Goal: Transaction & Acquisition: Purchase product/service

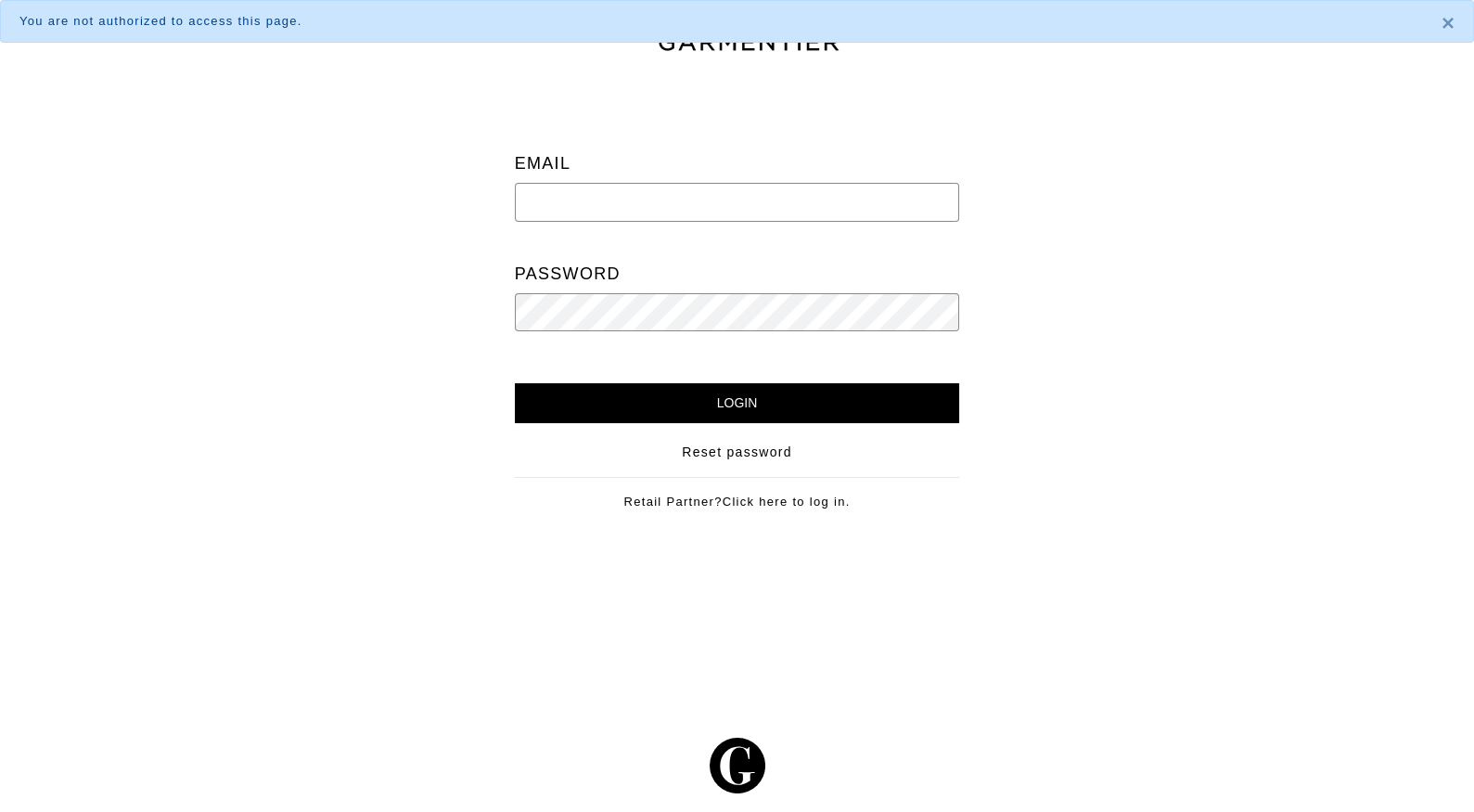
type input "carolyn@cmstyling.com"
click at [648, 393] on input "Login" at bounding box center [737, 402] width 445 height 39
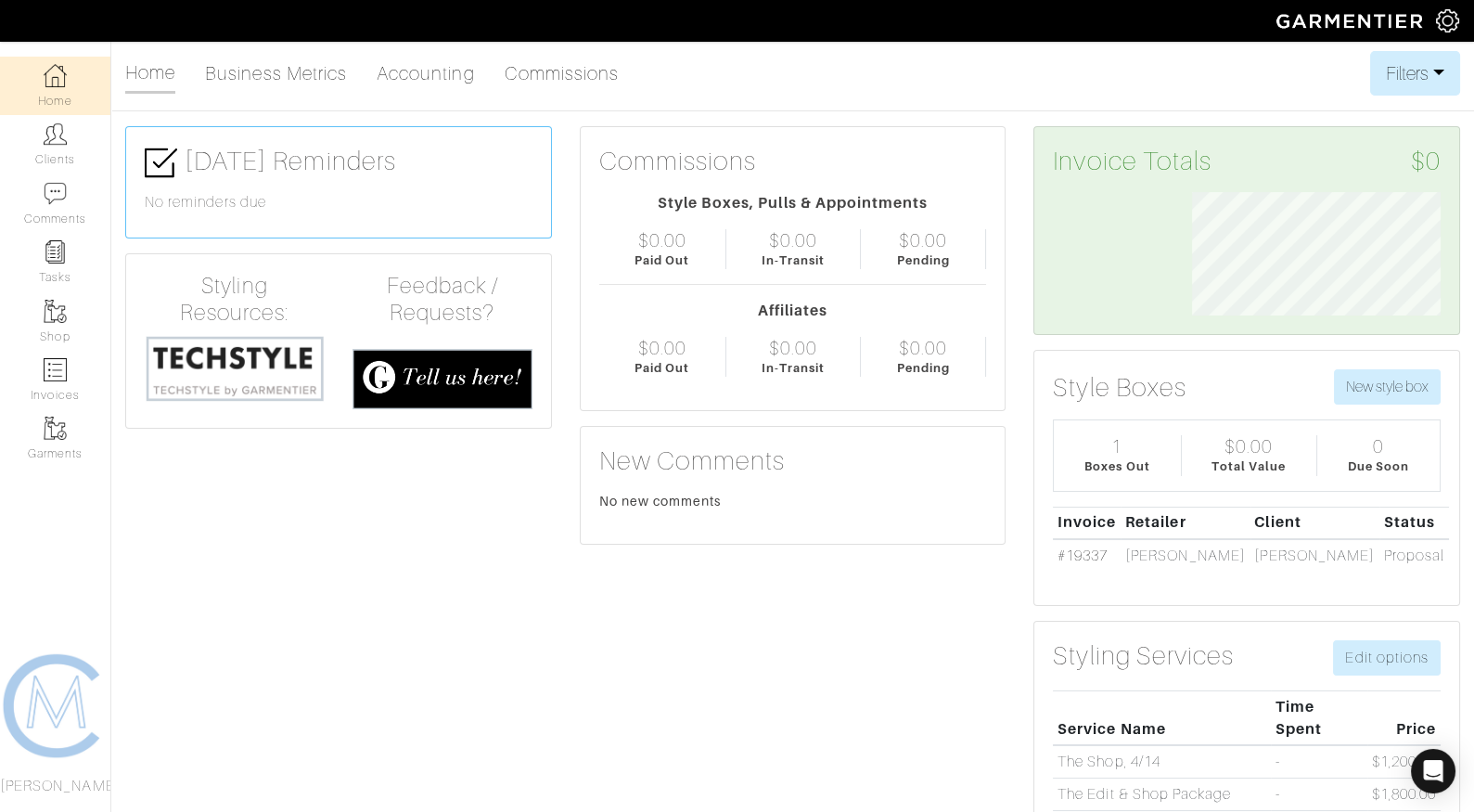
scroll to position [123, 276]
click at [304, 352] on img at bounding box center [234, 368] width 180 height 68
click at [58, 150] on link "Clients" at bounding box center [55, 144] width 111 height 59
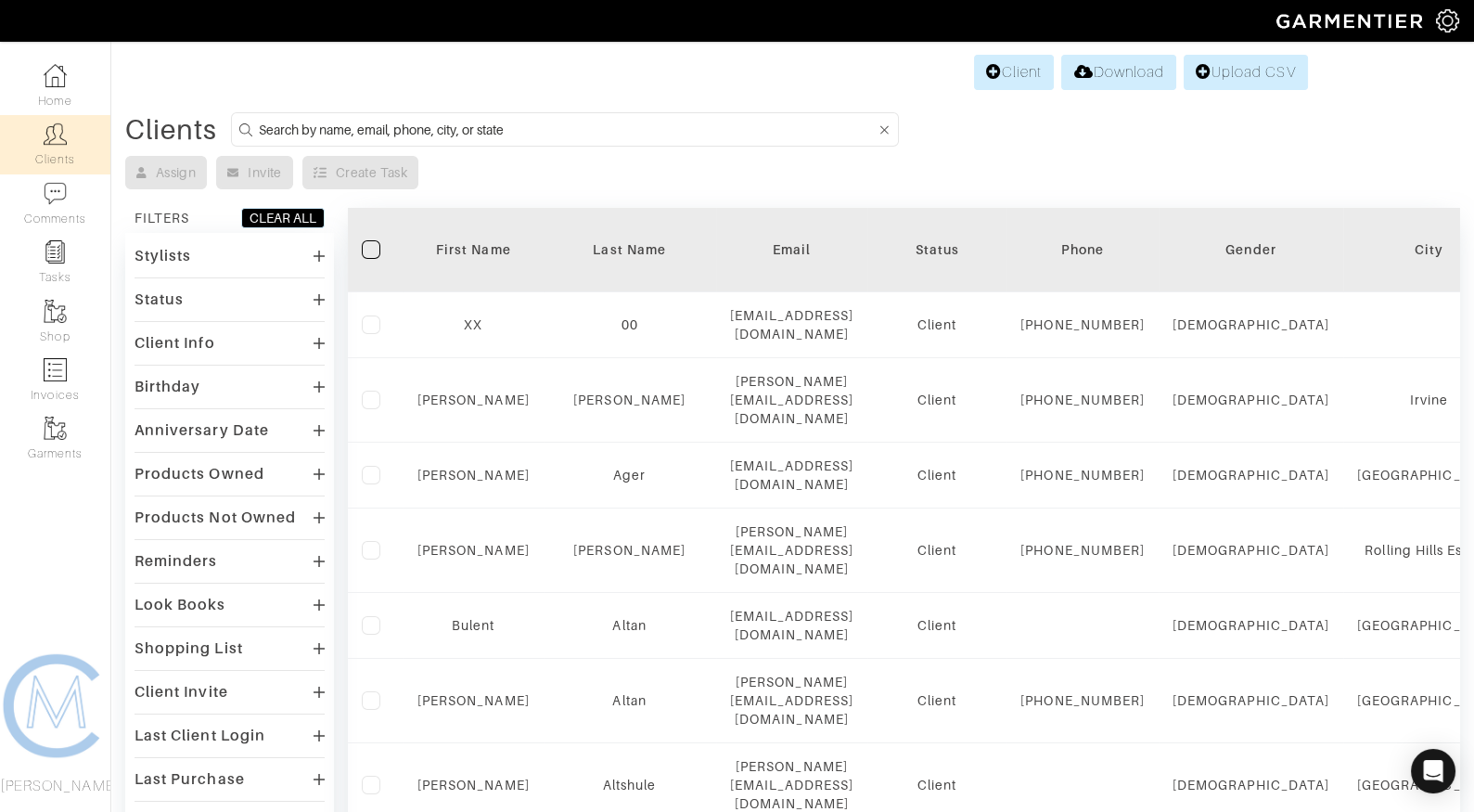
click at [396, 123] on input at bounding box center [567, 129] width 617 height 23
type input "zucker"
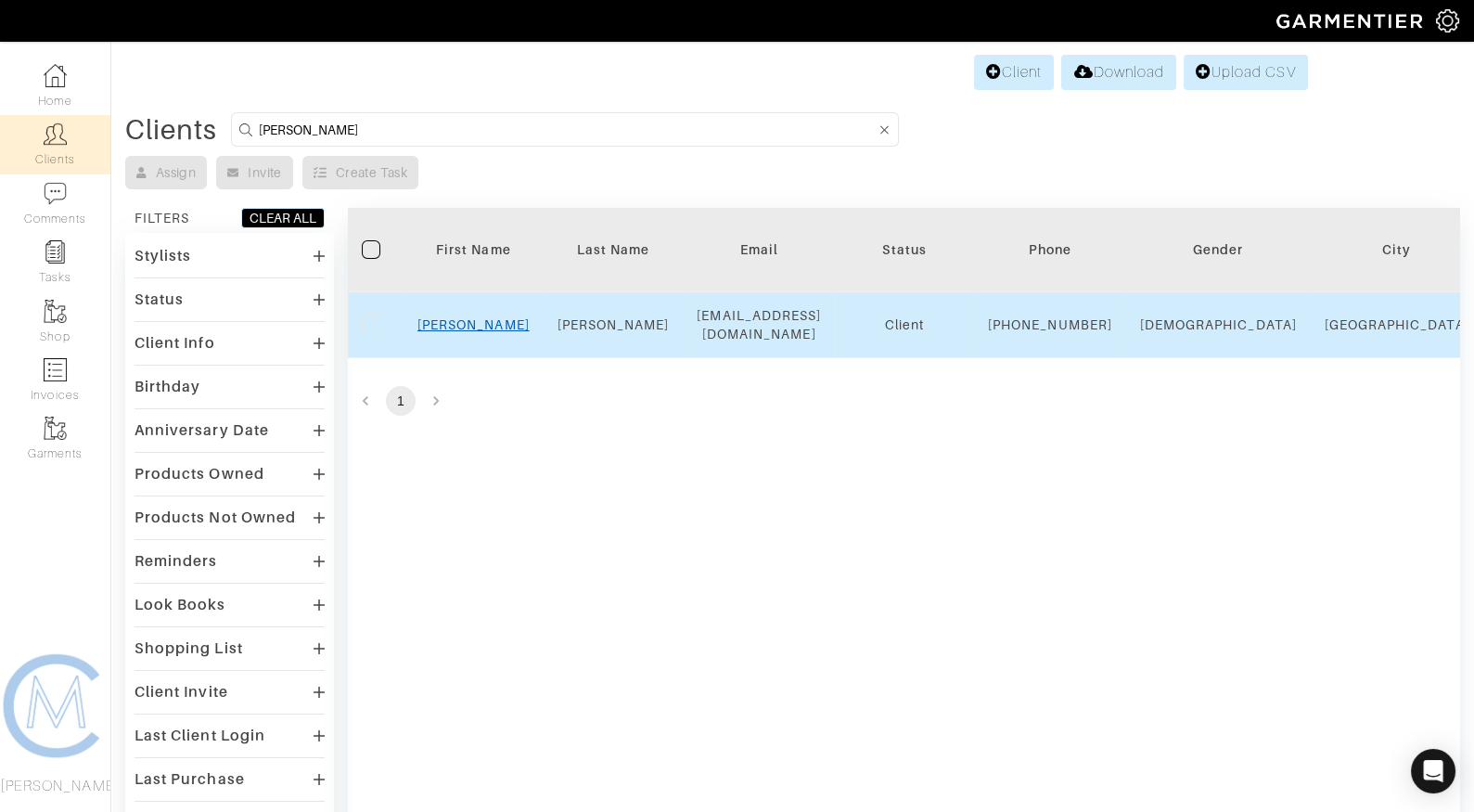
click at [491, 331] on link "David" at bounding box center [473, 324] width 113 height 14
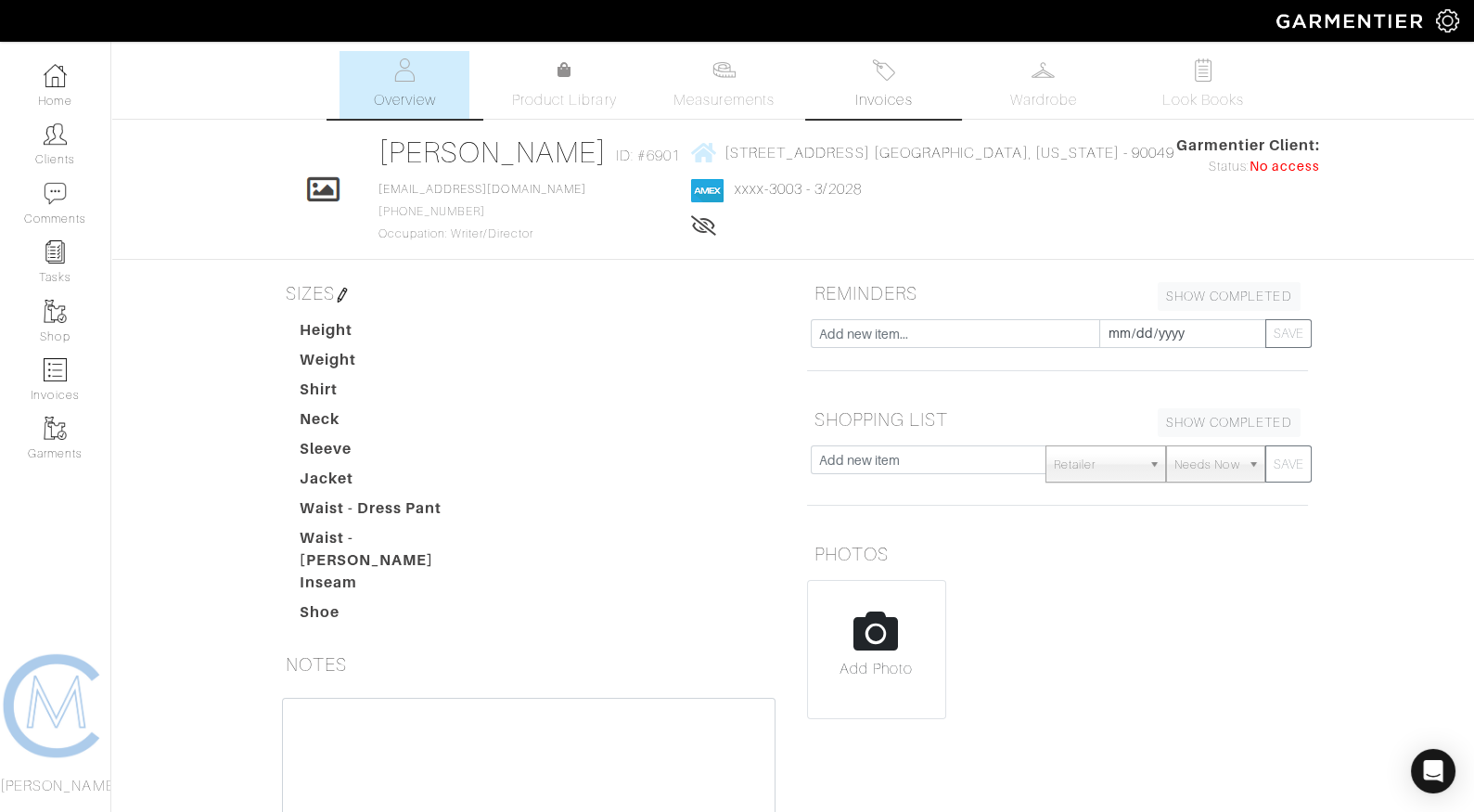
click at [868, 104] on span "Invoices" at bounding box center [883, 100] width 57 height 22
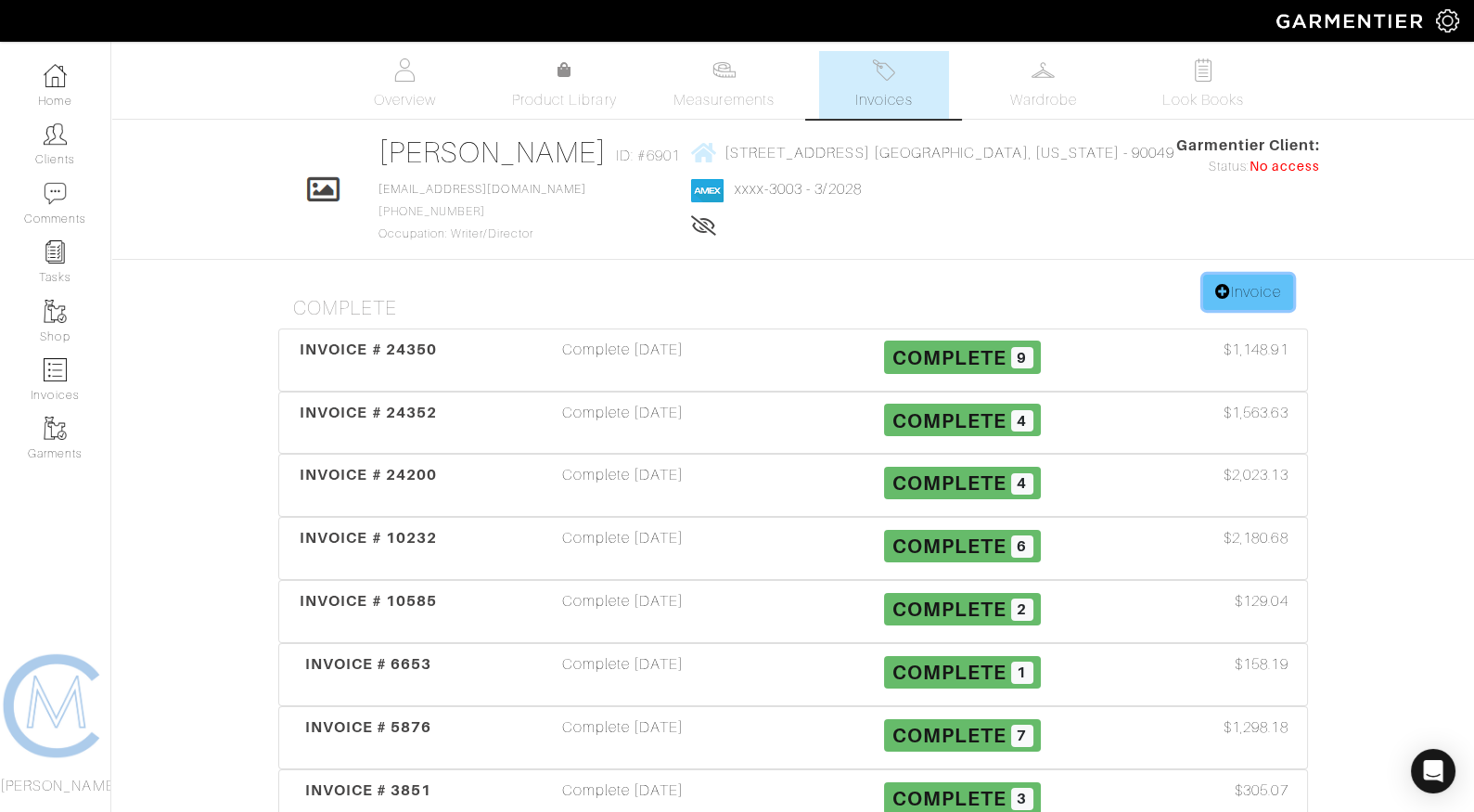
click at [1260, 287] on link "Invoice" at bounding box center [1248, 292] width 89 height 36
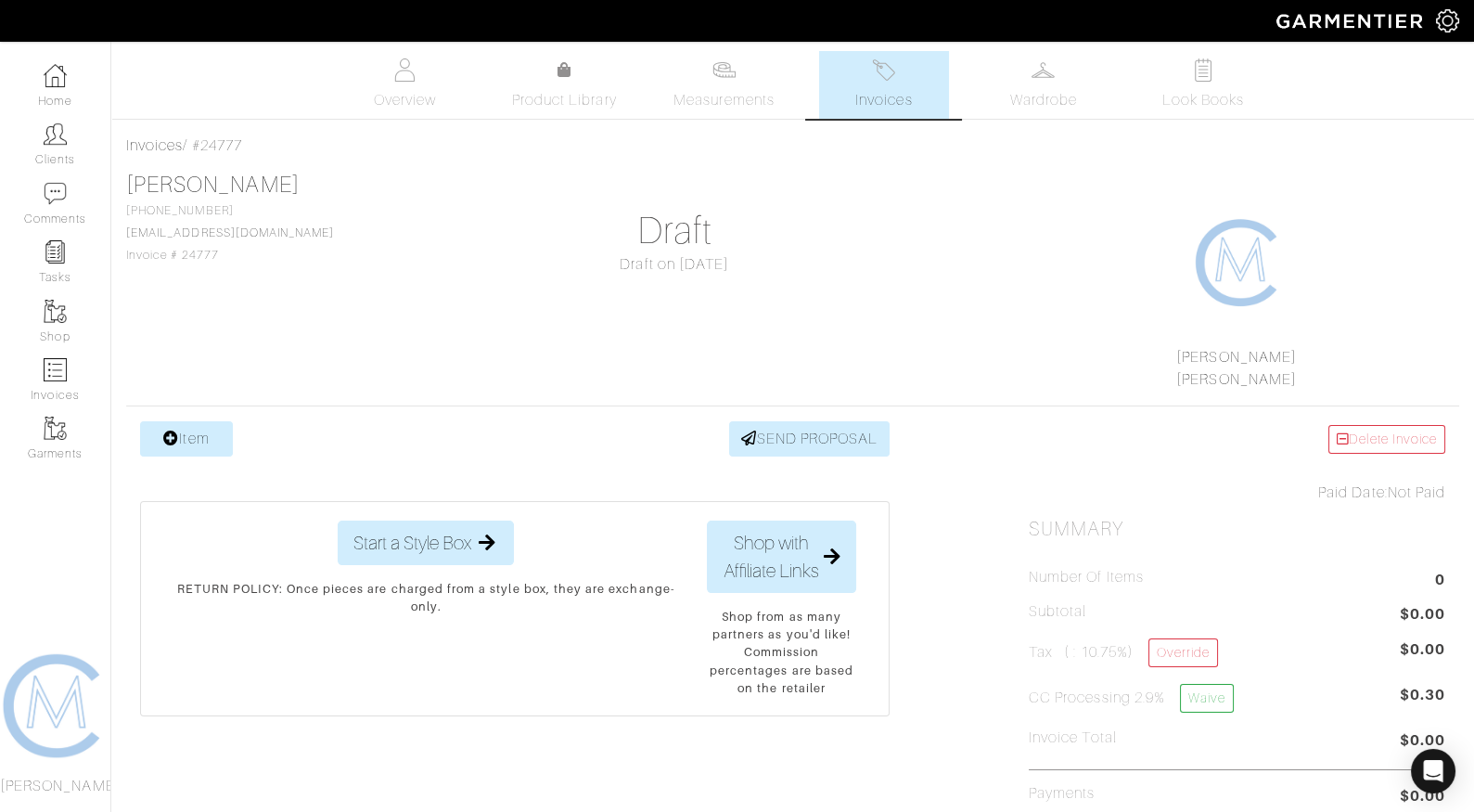
drag, startPoint x: 255, startPoint y: 266, endPoint x: 182, endPoint y: 256, distance: 73.7
click at [182, 256] on div "[PERSON_NAME] [PHONE_NUMBER] [EMAIL_ADDRESS][DOMAIN_NAME] Invoice # 24777 Draft…" at bounding box center [793, 281] width 1334 height 219
copy span "24777"
click at [884, 77] on img at bounding box center [884, 70] width 23 height 23
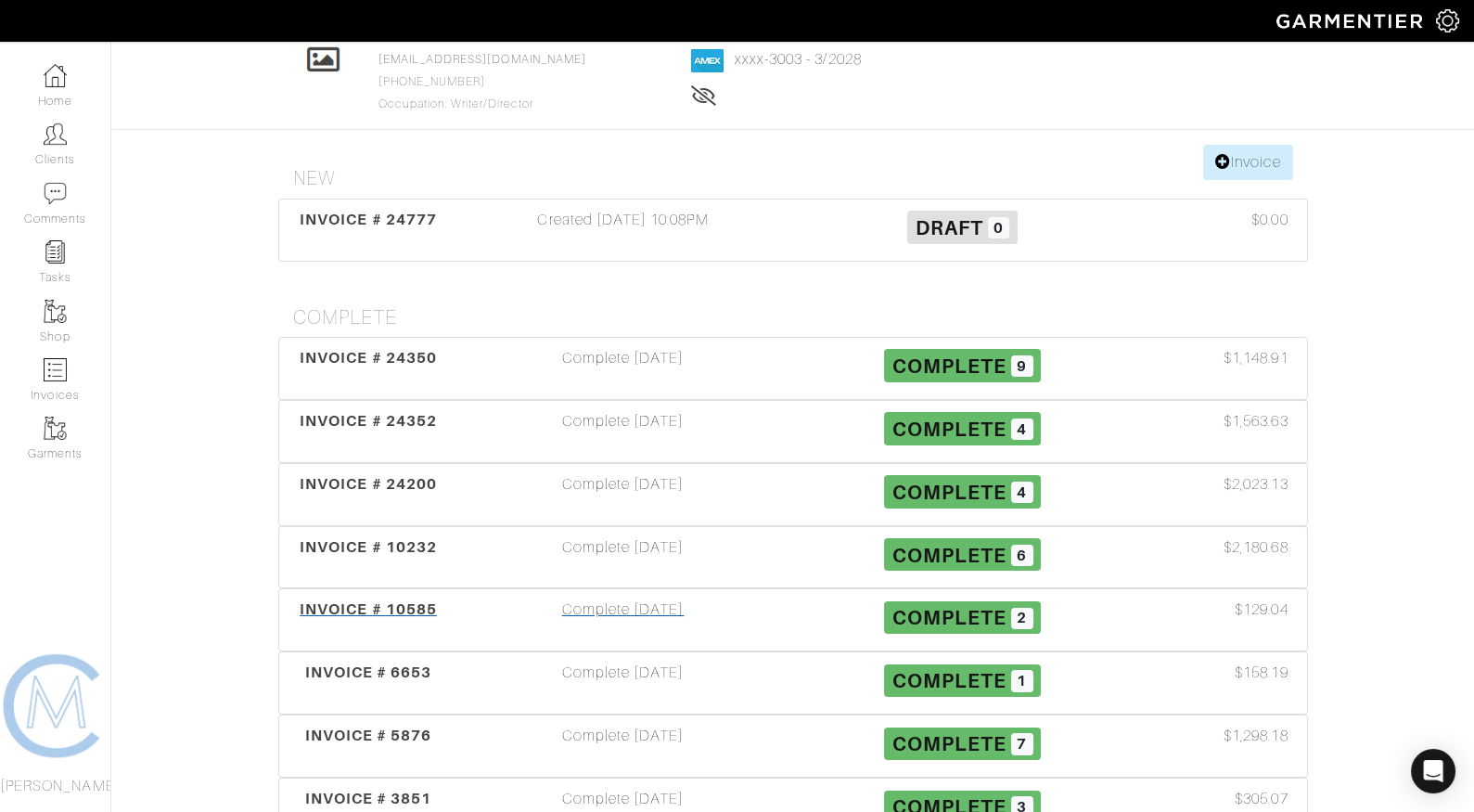
scroll to position [150, 0]
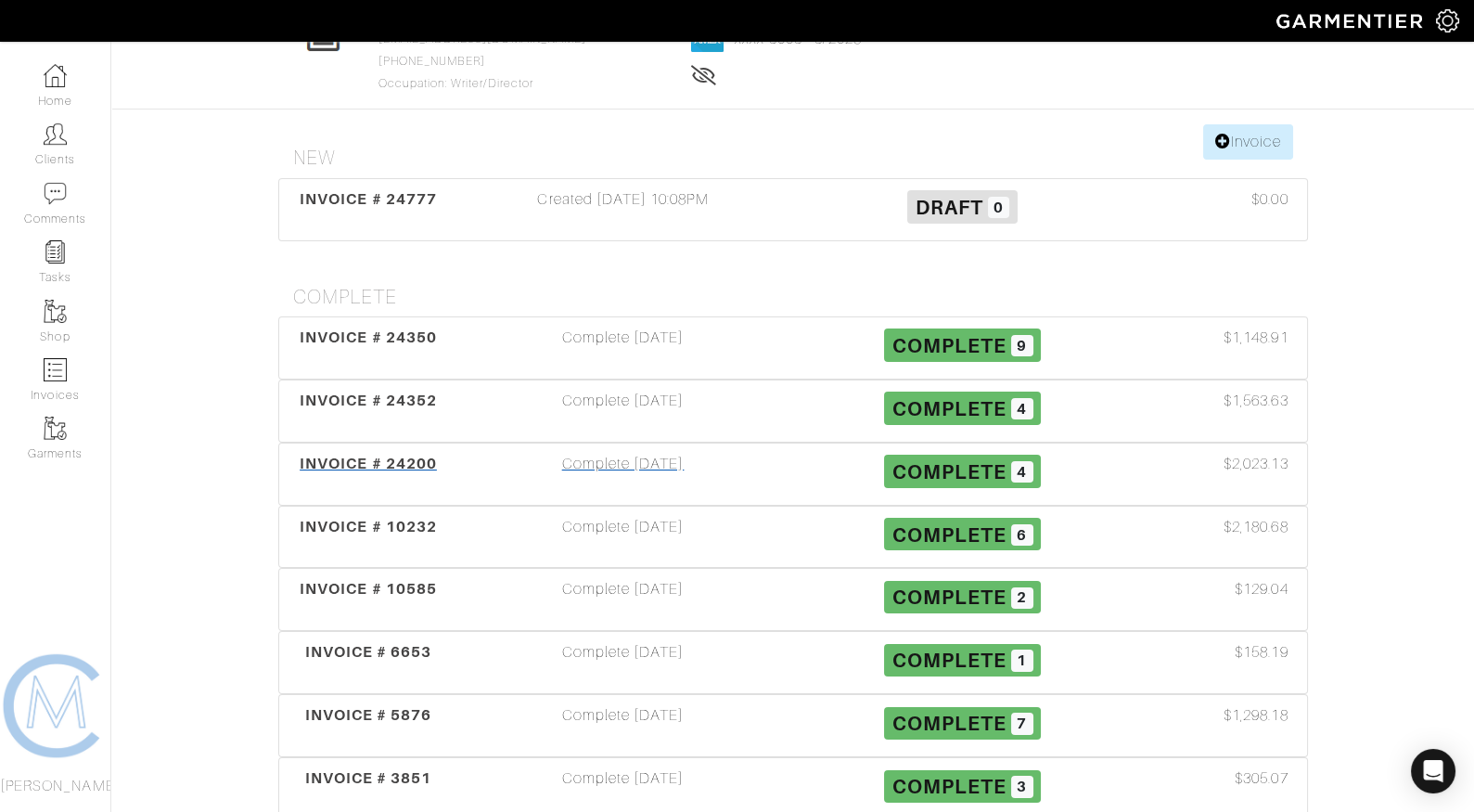
click at [638, 470] on div "Complete [DATE]" at bounding box center [623, 474] width 340 height 42
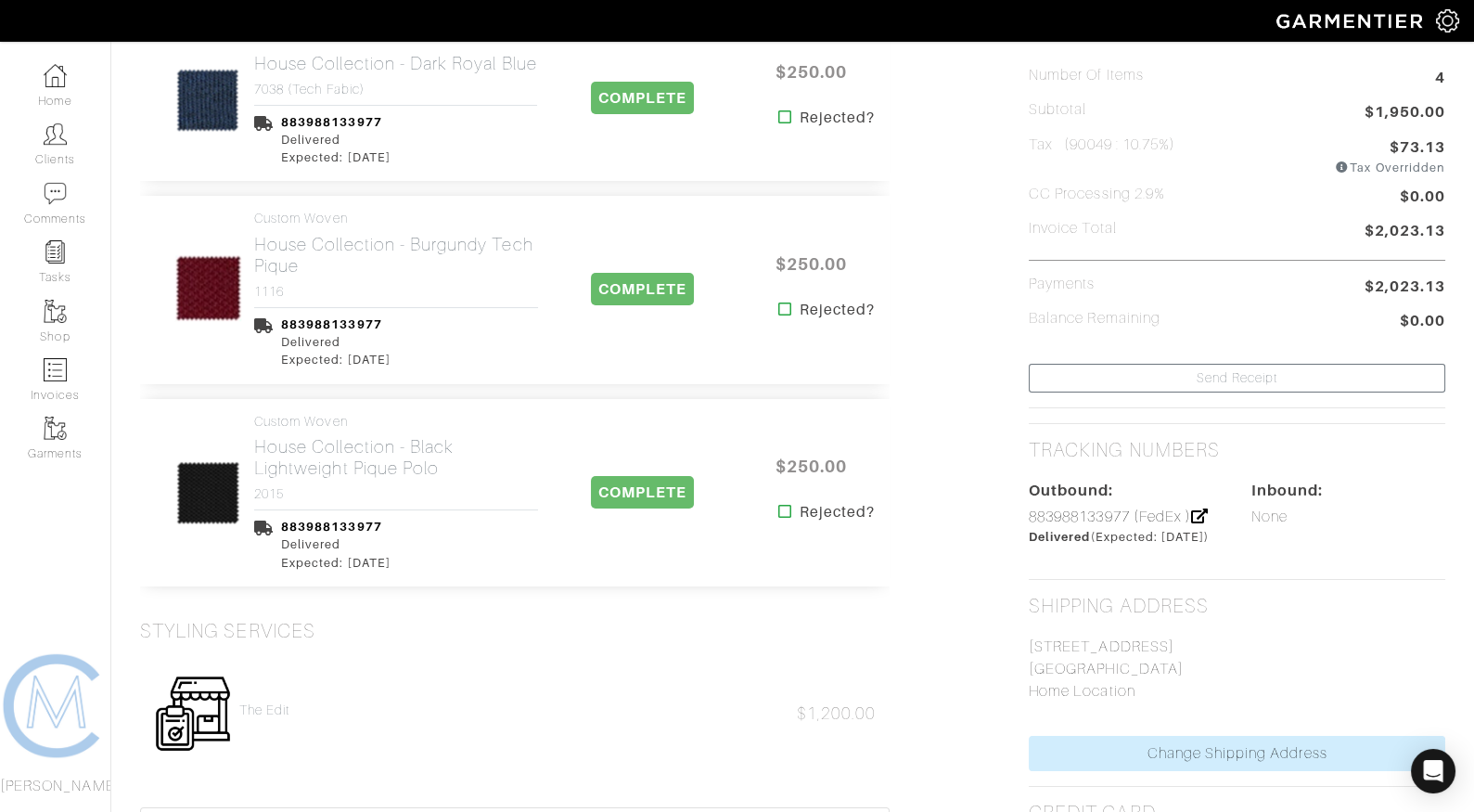
scroll to position [478, 0]
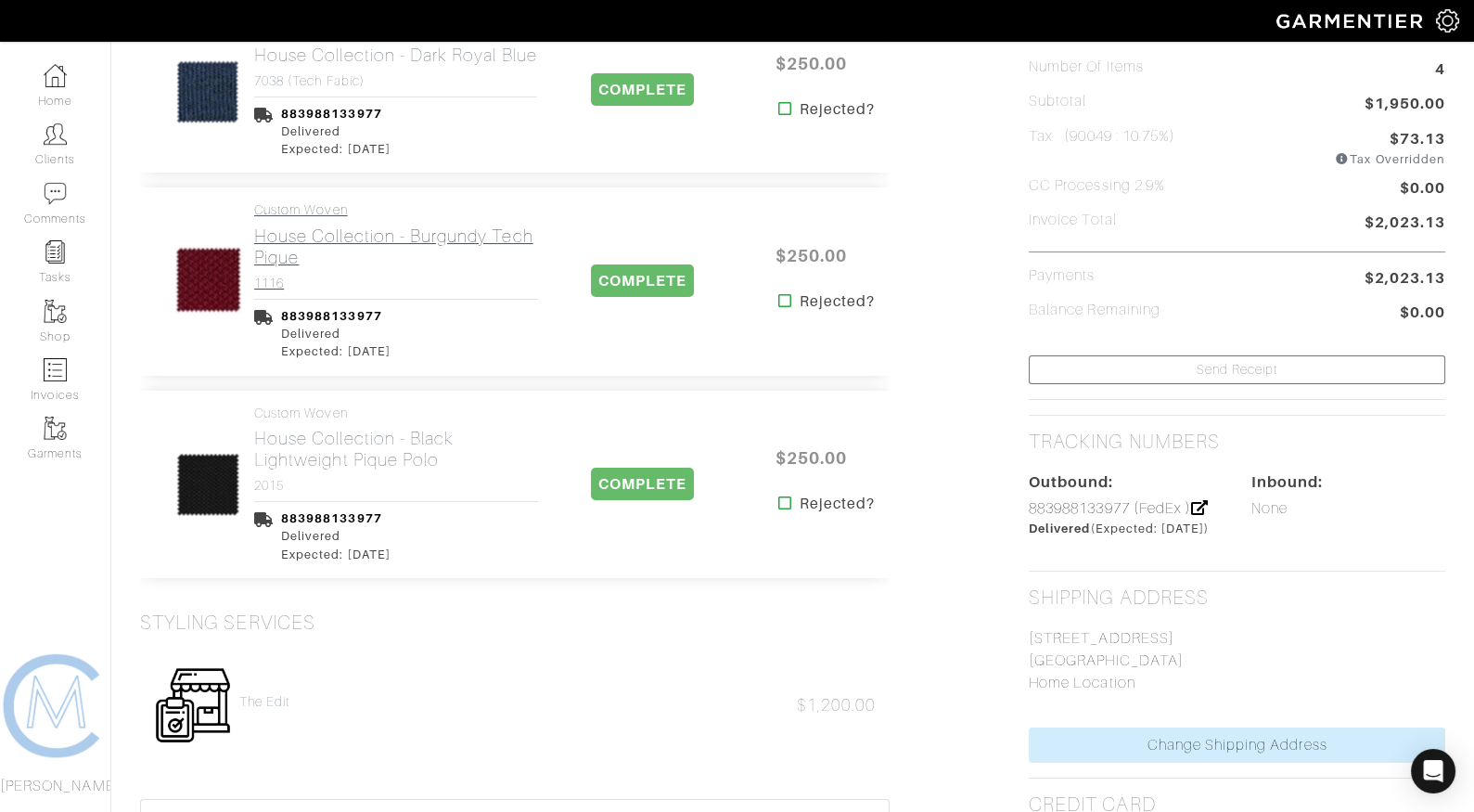
click at [436, 241] on h2 "House Collection - Burgundy Tech Pique" at bounding box center [395, 246] width 284 height 42
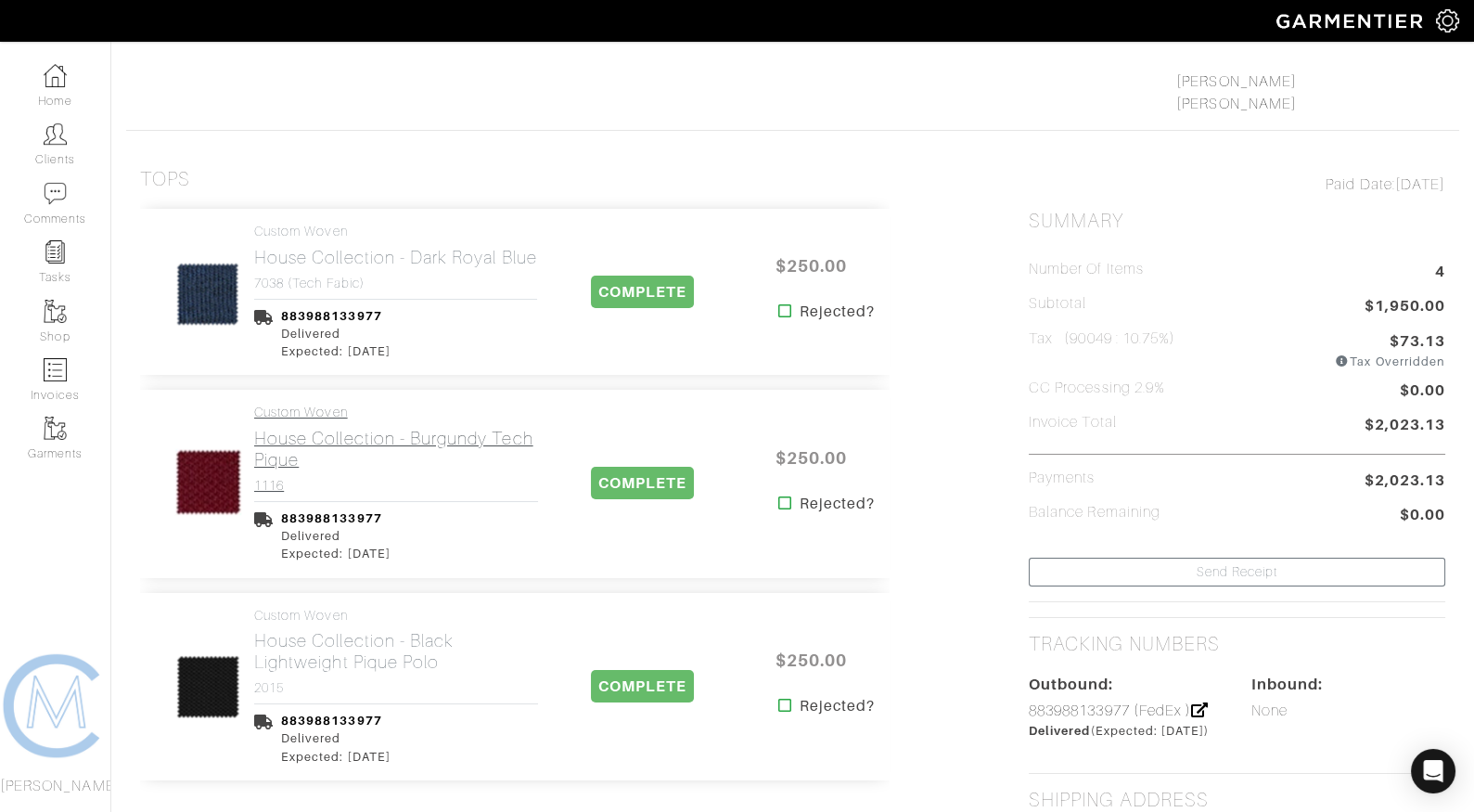
scroll to position [270, 0]
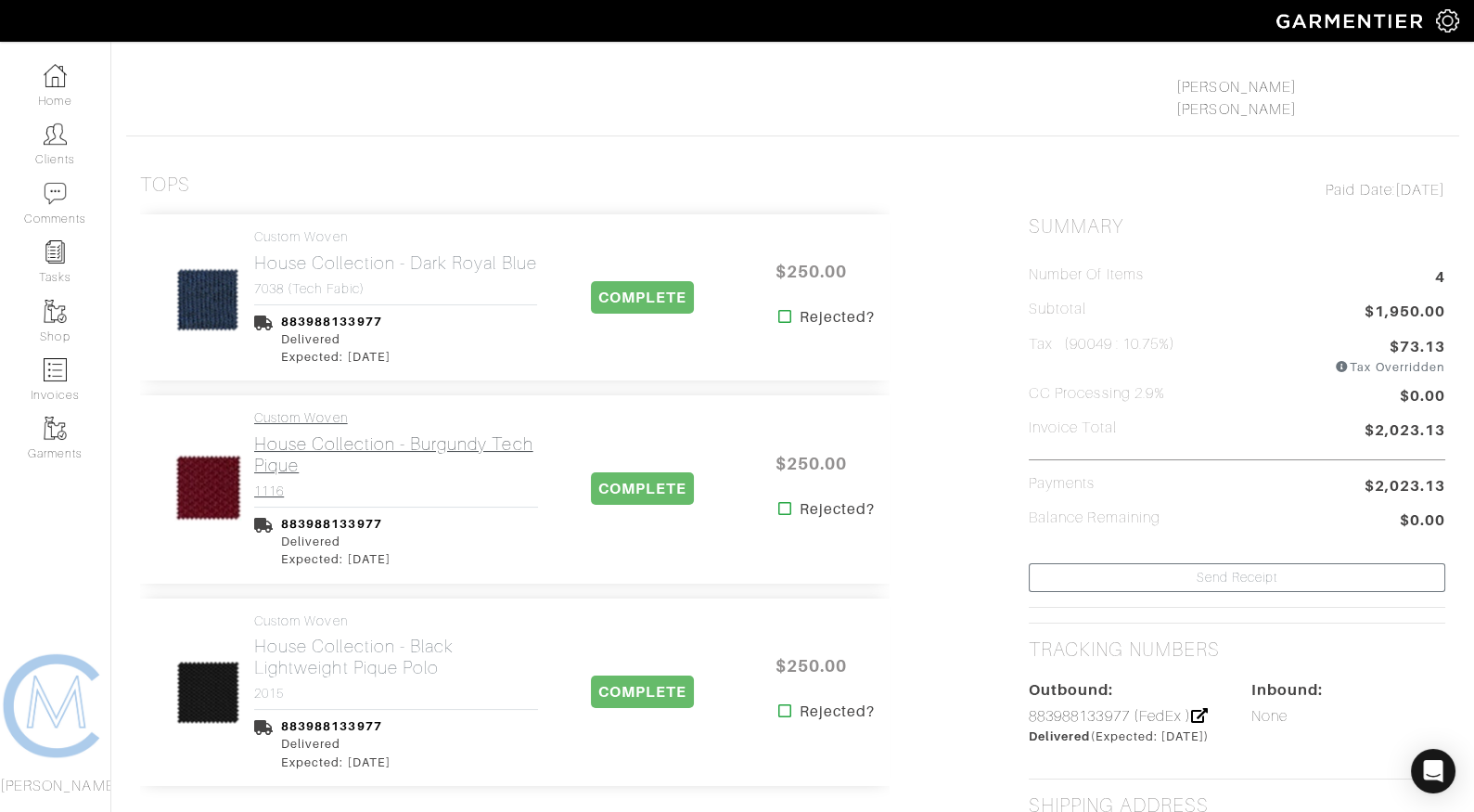
click at [316, 446] on h2 "House Collection - Burgundy Tech Pique" at bounding box center [395, 454] width 284 height 42
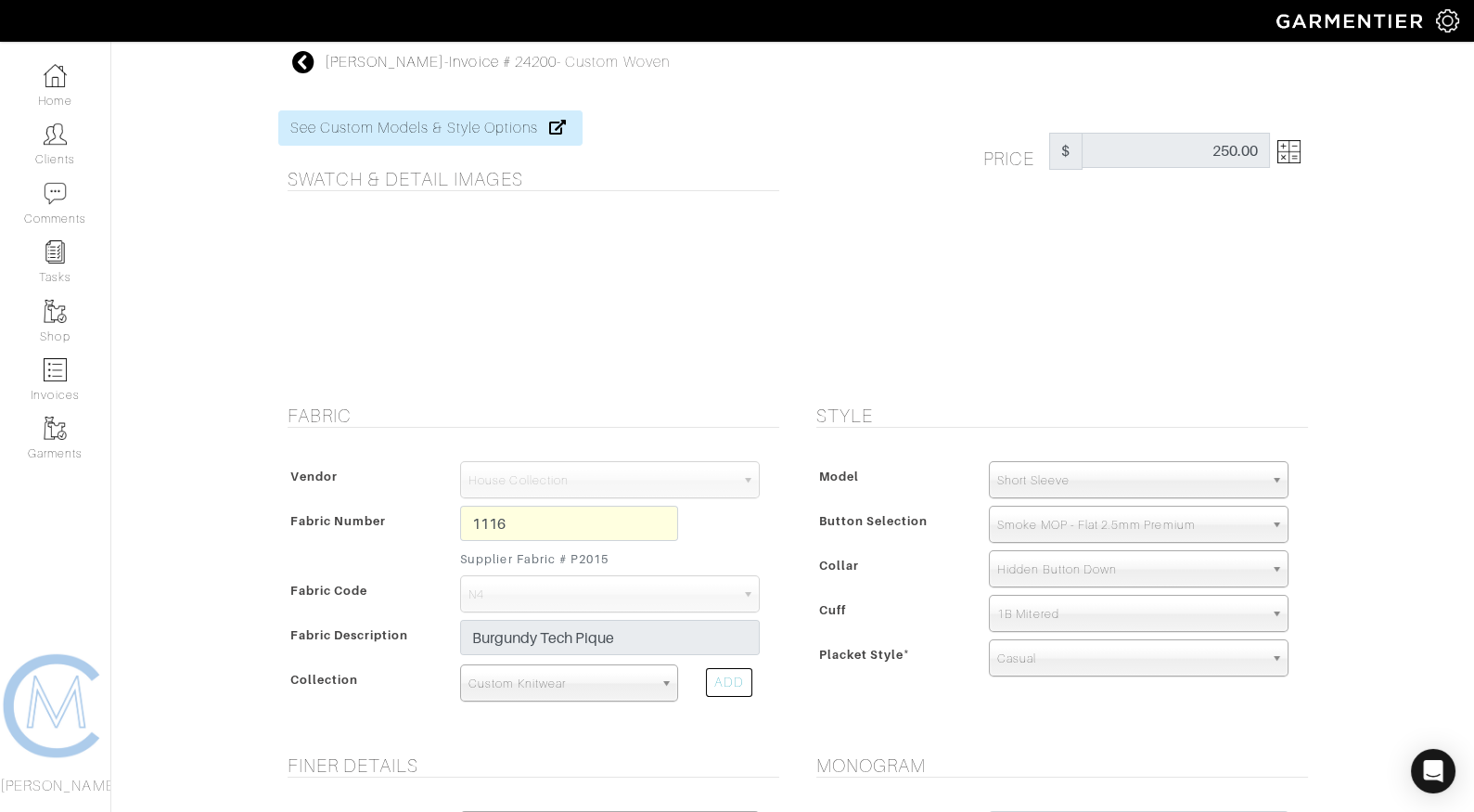
click at [1287, 143] on img at bounding box center [1289, 152] width 23 height 23
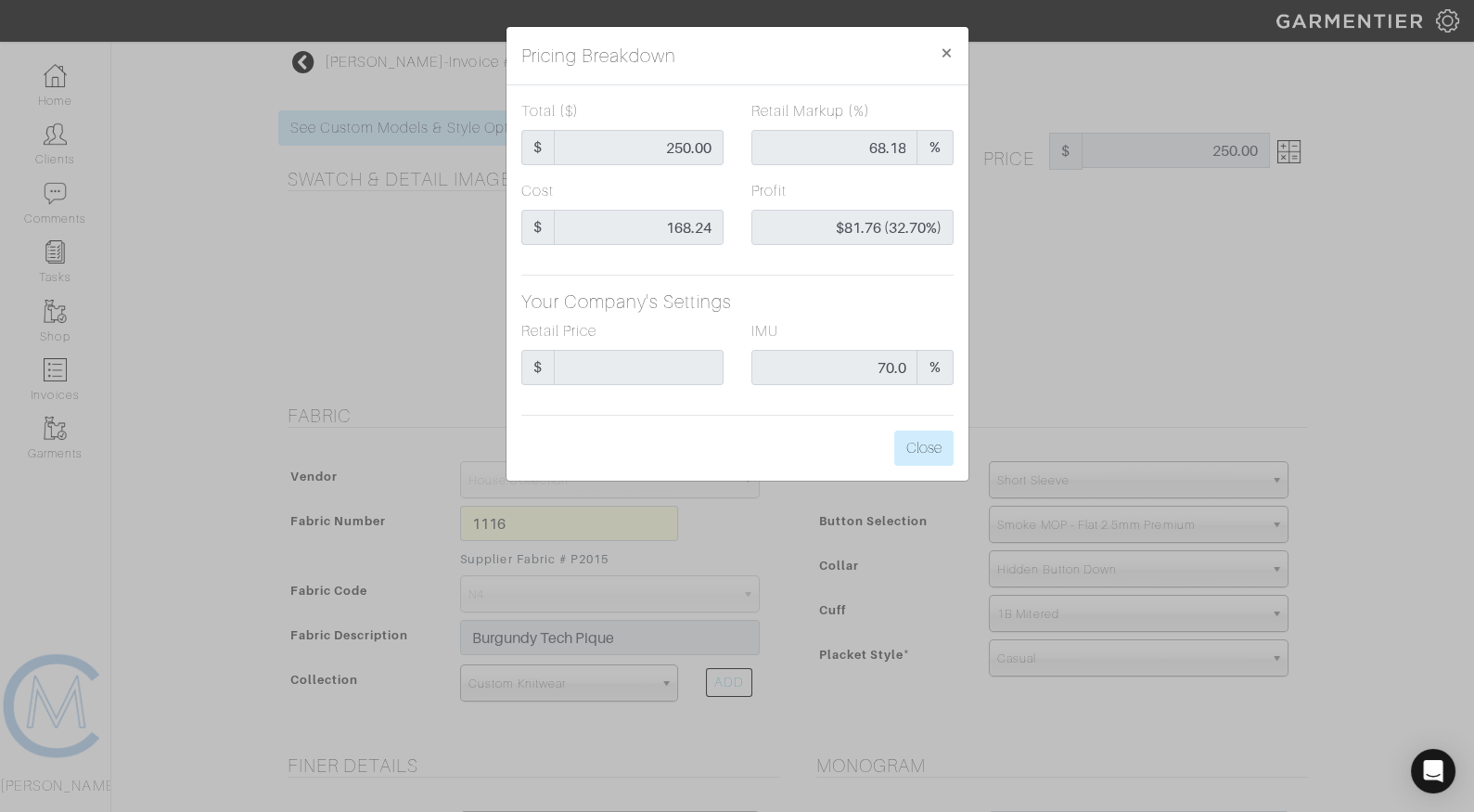
click at [1210, 240] on div "Pricing Breakdown × Total ($) $ 250.00 Retail Markup (%) 68.18 % Cost $ 168.24 …" at bounding box center [737, 406] width 1474 height 812
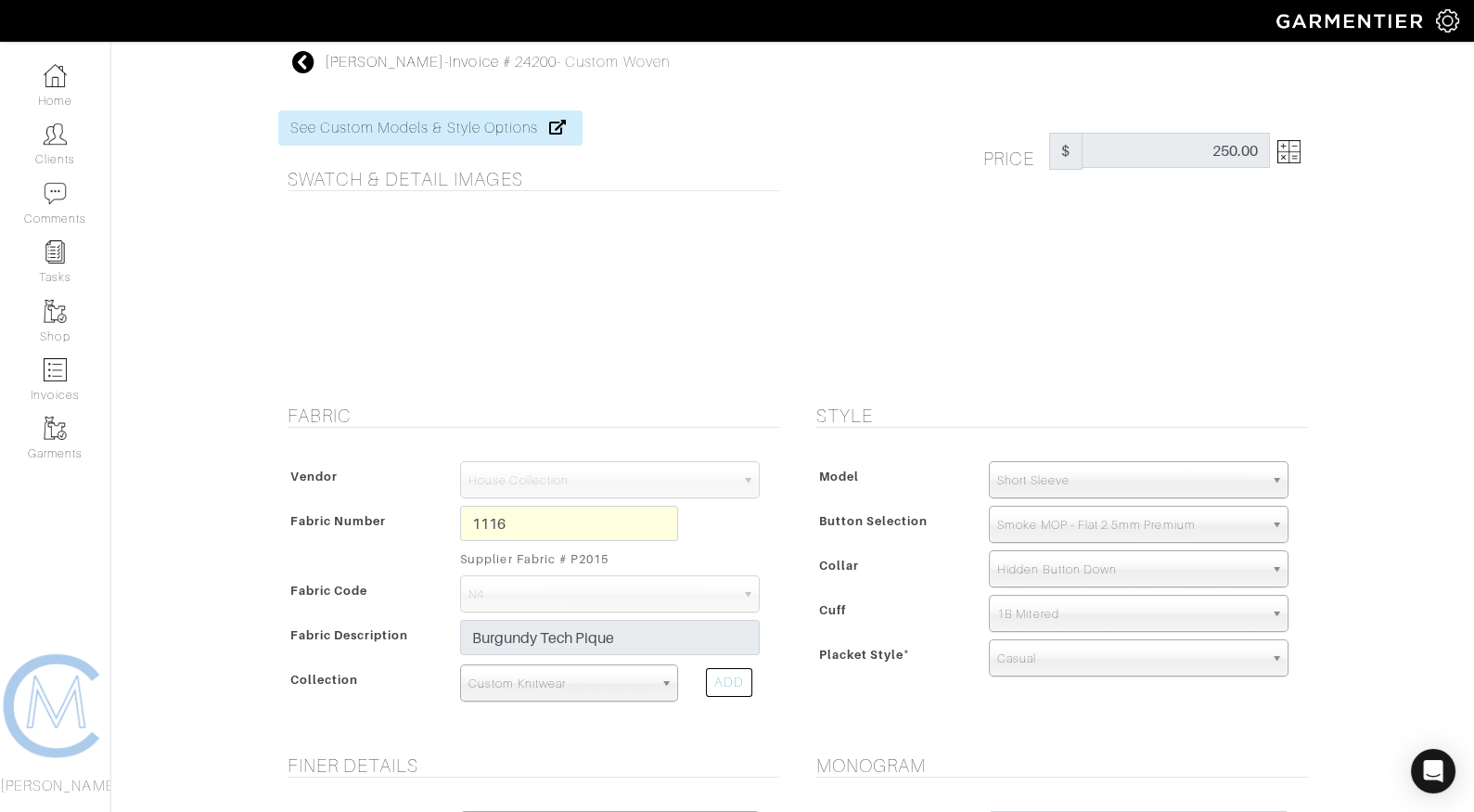
click at [307, 67] on icon at bounding box center [304, 62] width 23 height 22
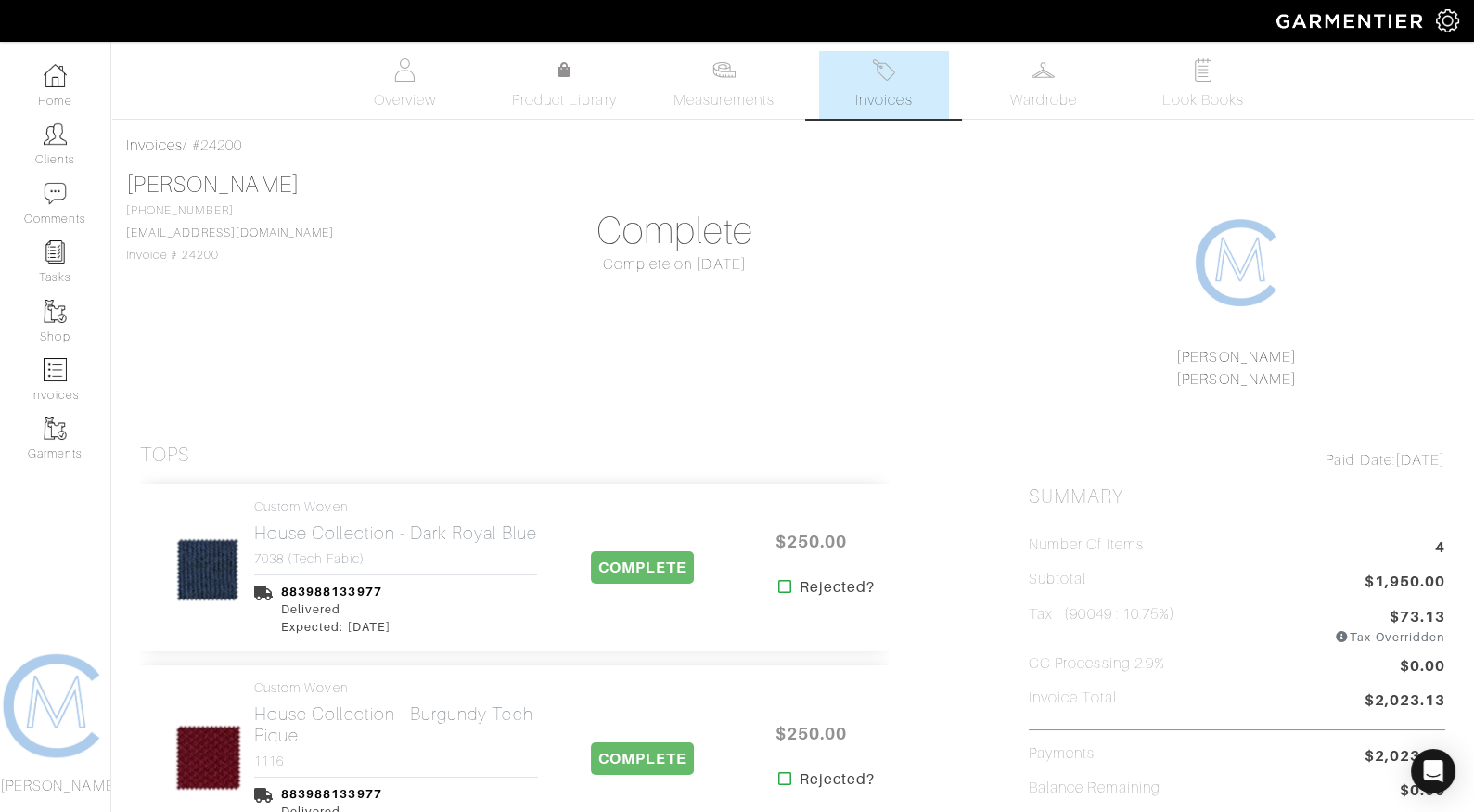
click at [845, 113] on link "Invoices" at bounding box center [884, 85] width 130 height 67
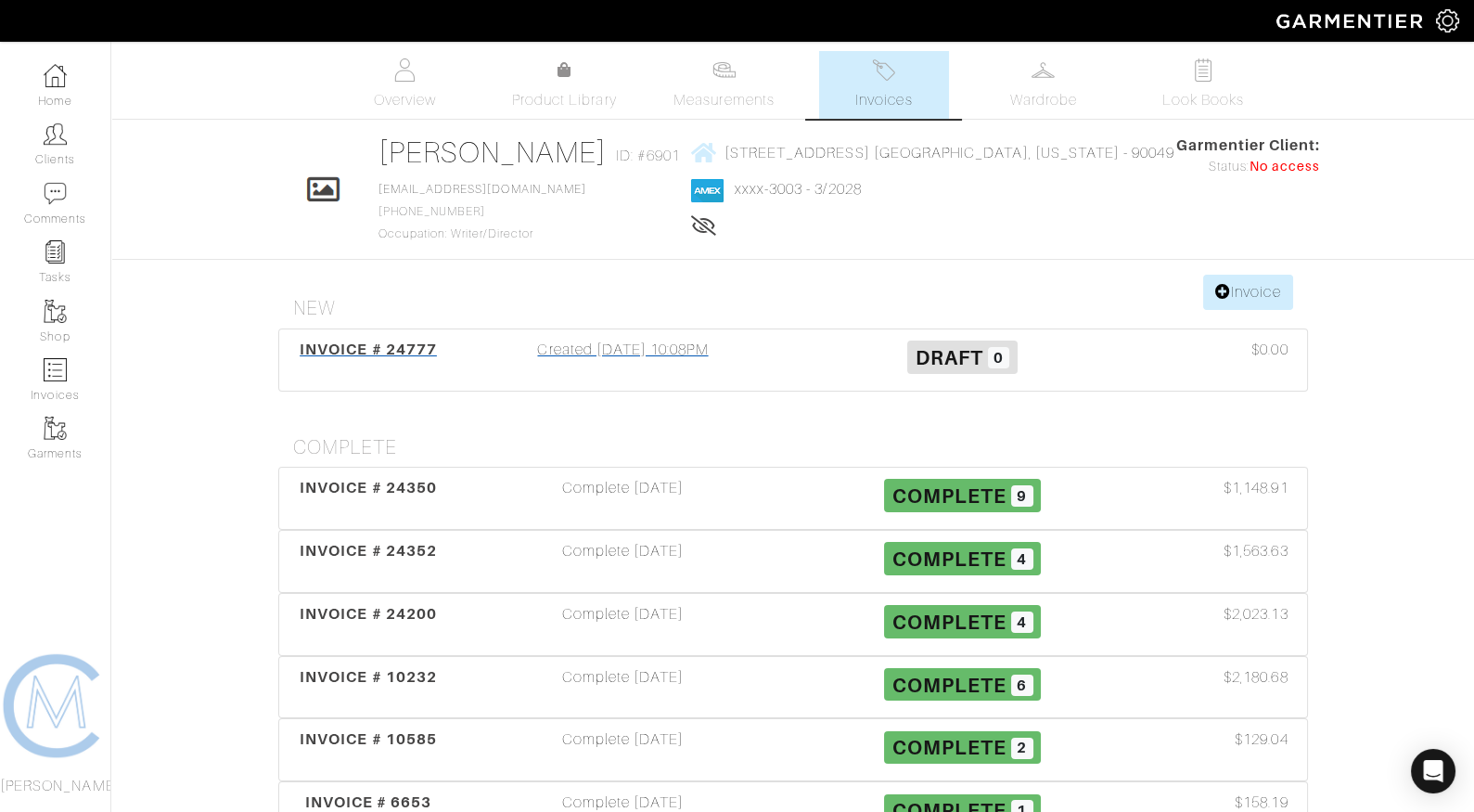
click at [640, 342] on div "Created [DATE] 10:08PM" at bounding box center [623, 360] width 340 height 42
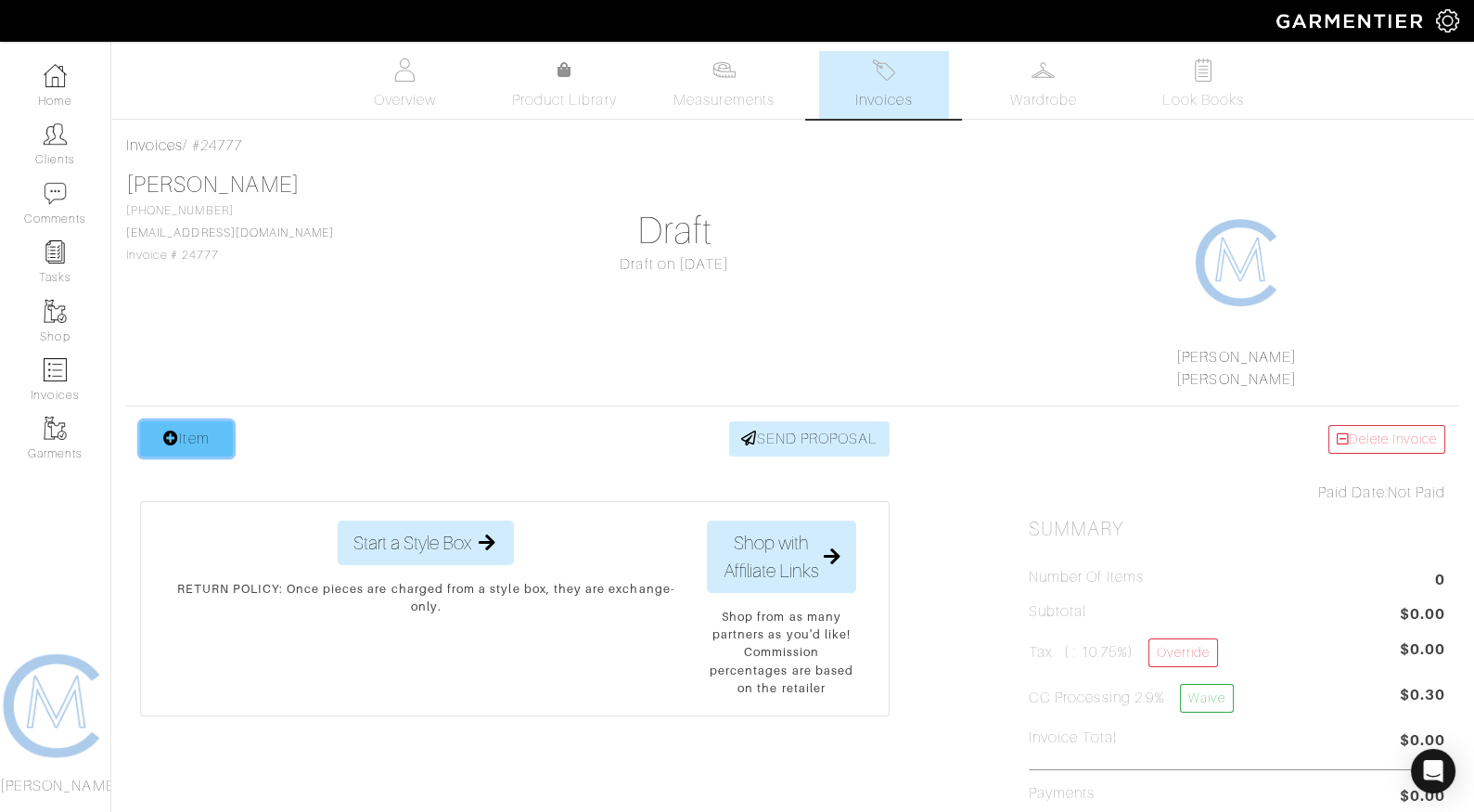
click at [194, 431] on link "Item" at bounding box center [187, 439] width 92 height 36
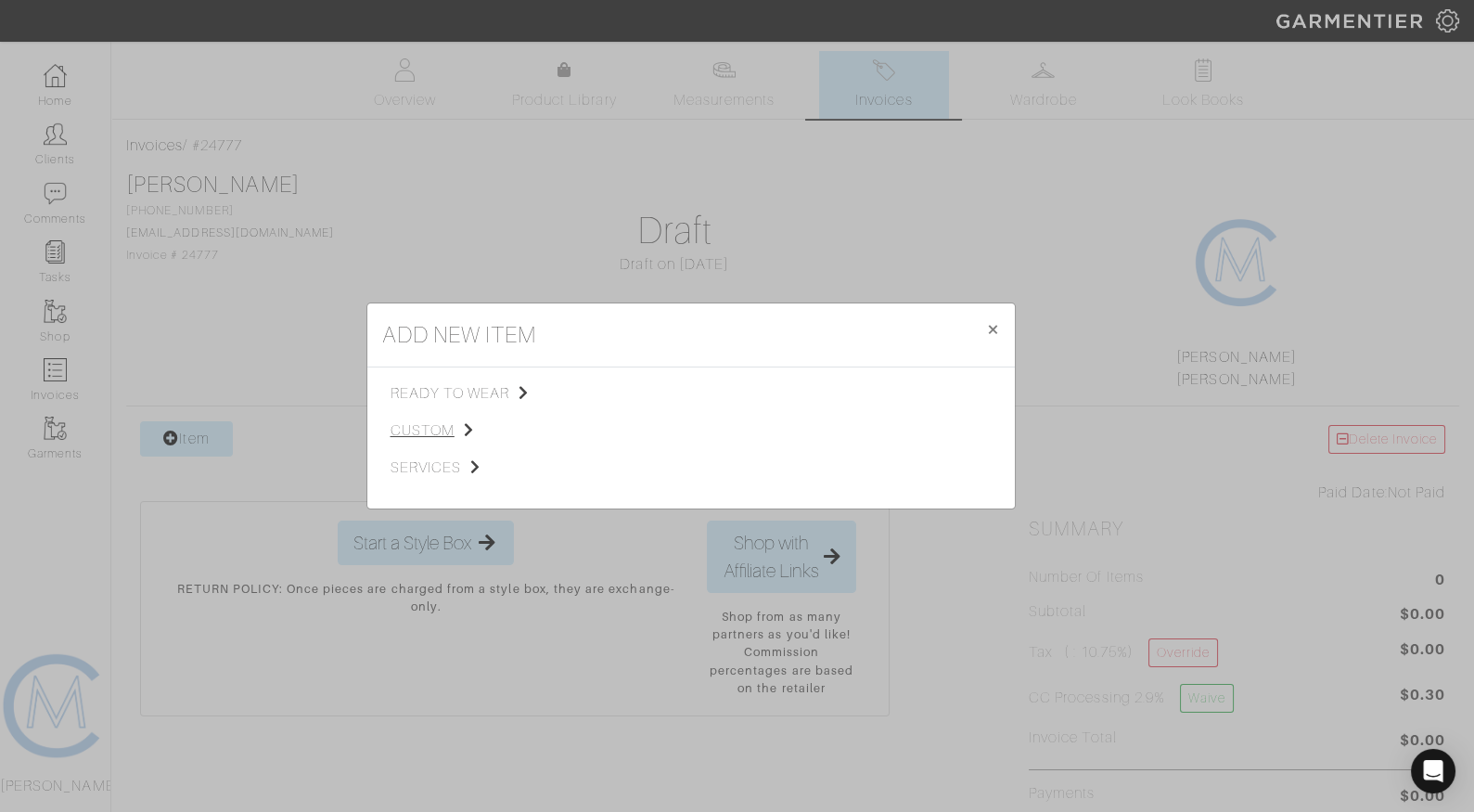
click at [419, 436] on span "custom" at bounding box center [484, 430] width 187 height 22
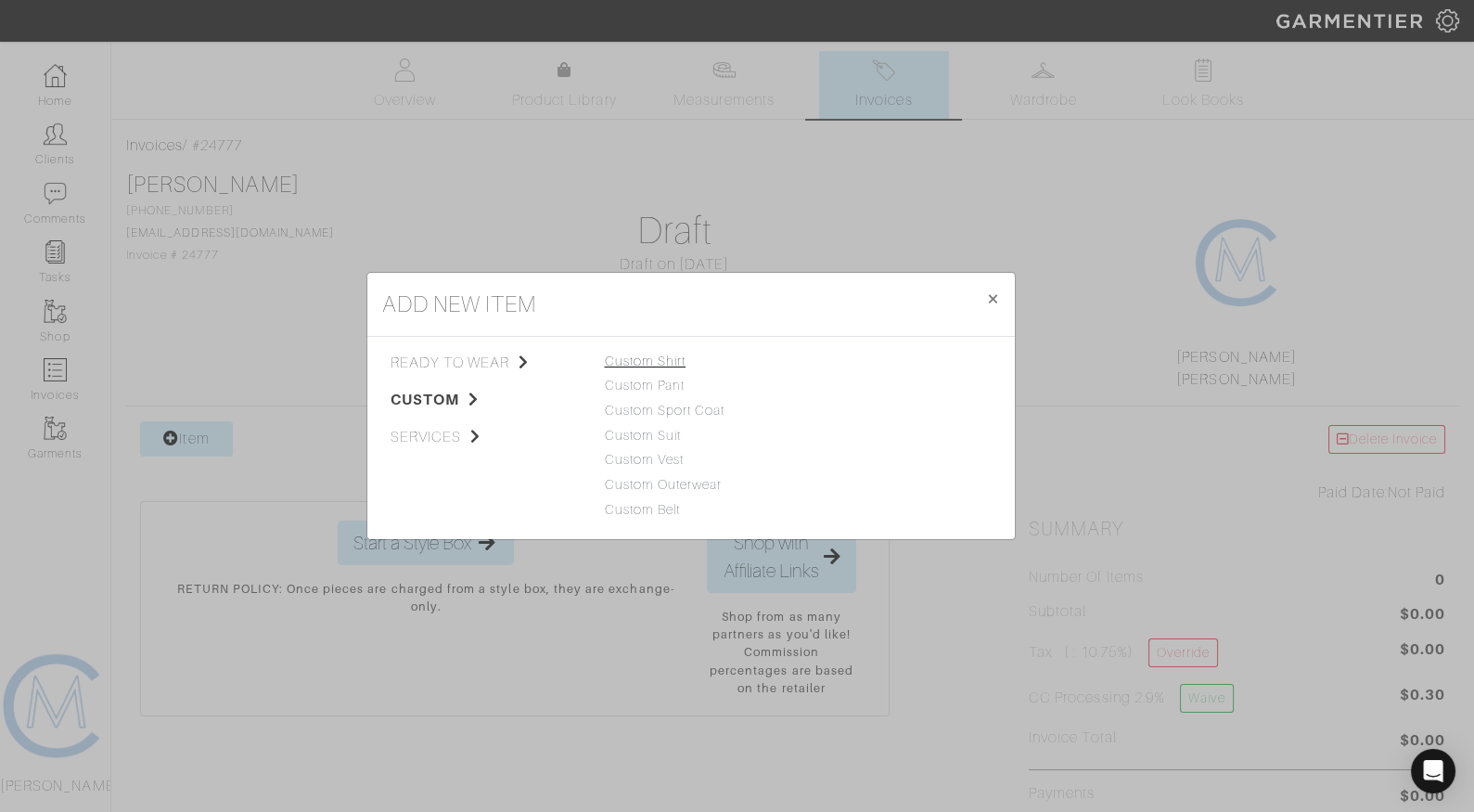
click at [661, 362] on link "Custom Shirt" at bounding box center [646, 360] width 82 height 14
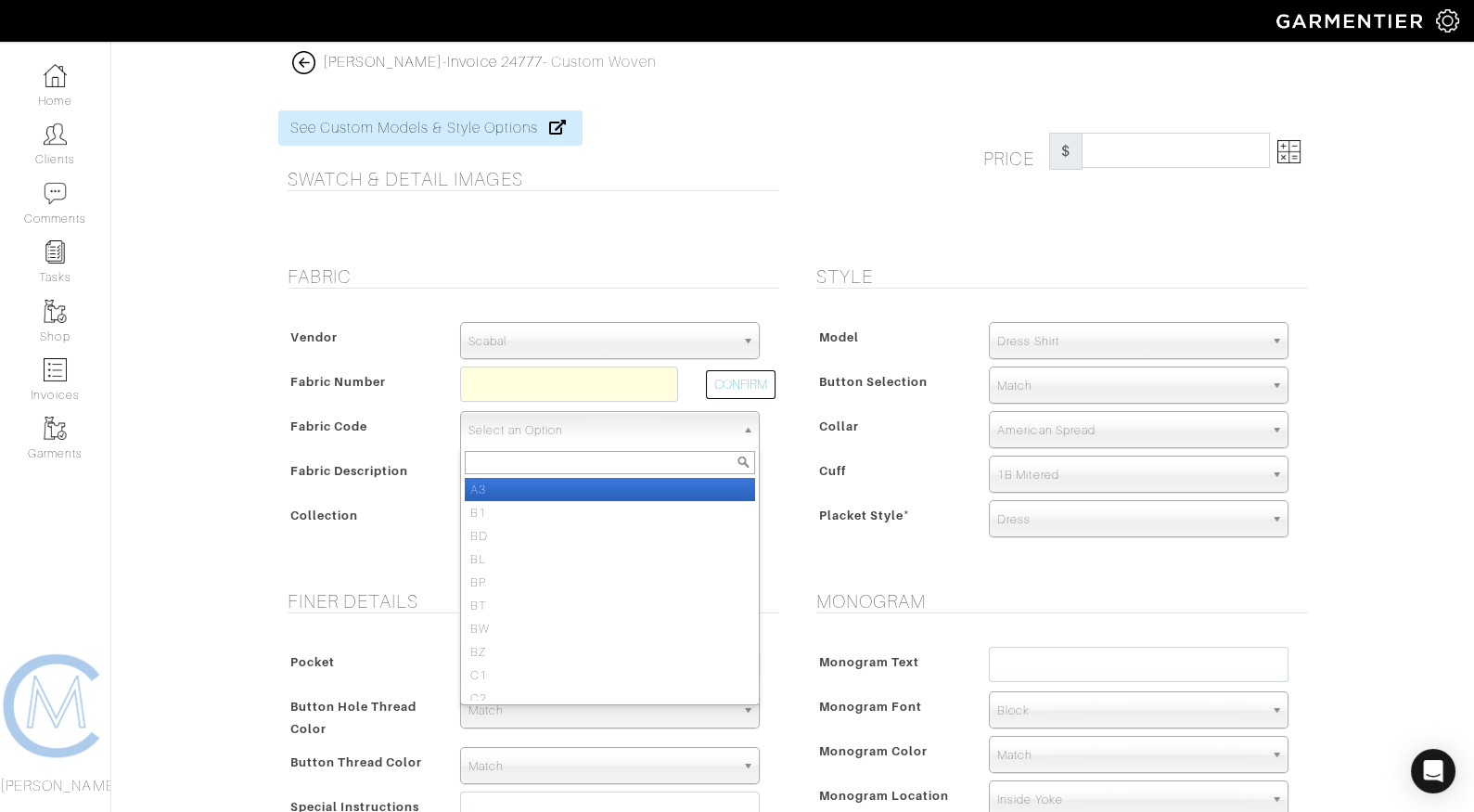
click at [581, 424] on span "Select an Option" at bounding box center [601, 430] width 267 height 38
type input "n6"
click at [593, 483] on li "N6" at bounding box center [610, 490] width 291 height 23
select select "8"
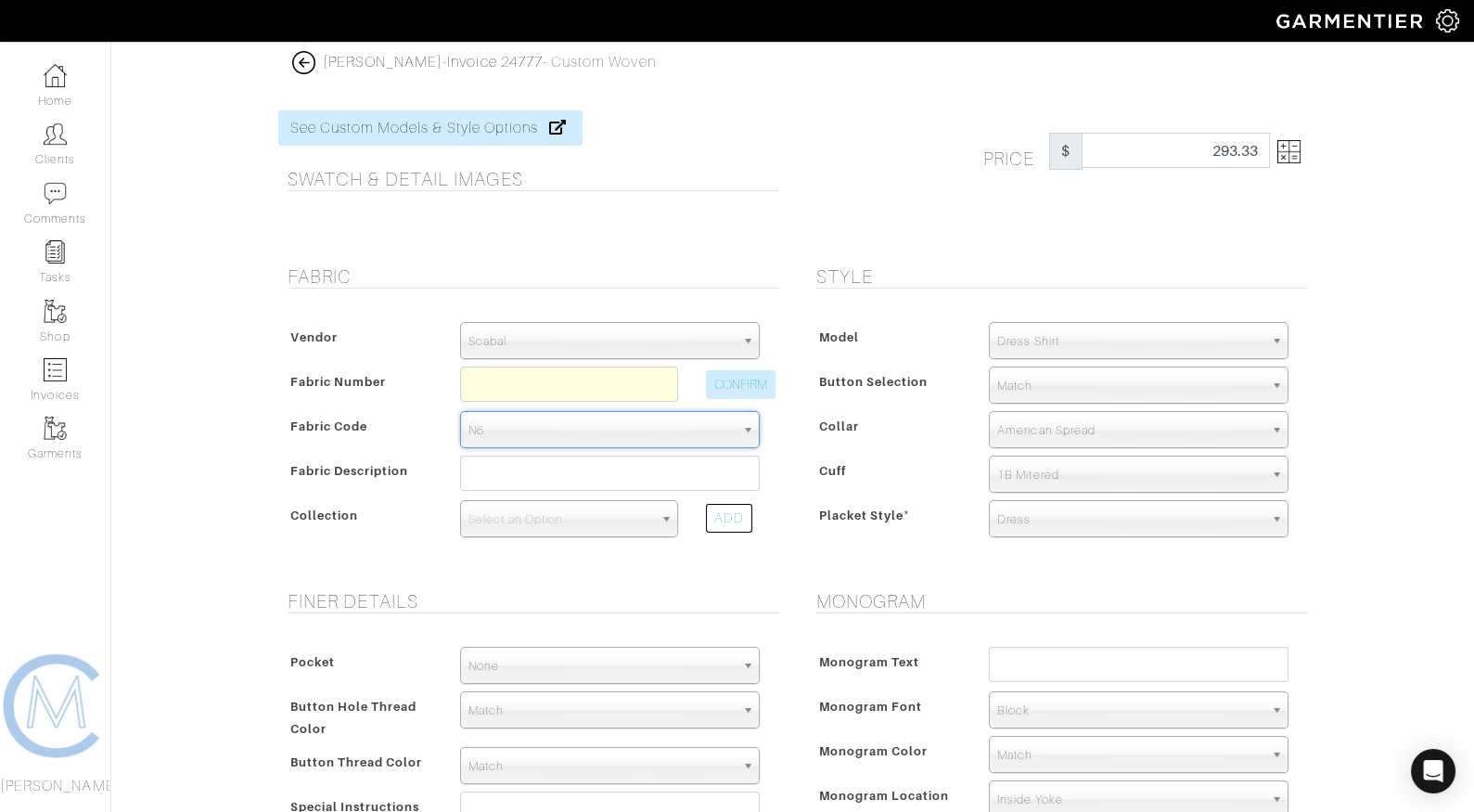
click at [1281, 140] on img at bounding box center [1289, 152] width 23 height 23
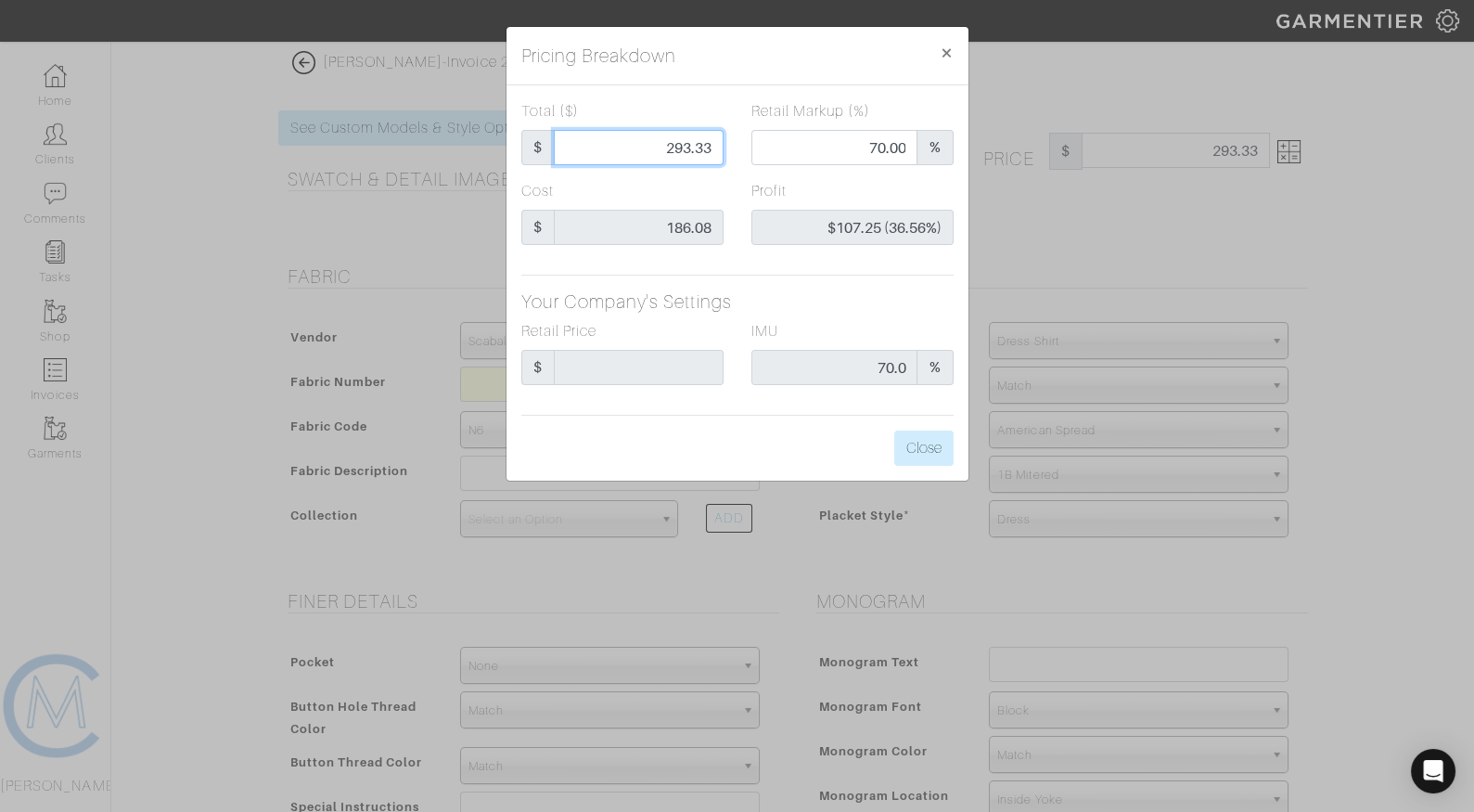
drag, startPoint x: 675, startPoint y: 143, endPoint x: 794, endPoint y: 148, distance: 119.1
click at [794, 148] on div "Total ($) $ 293.33 Retail Markup (%) 70.00 %" at bounding box center [738, 140] width 460 height 80
type input "26"
type input "0.00"
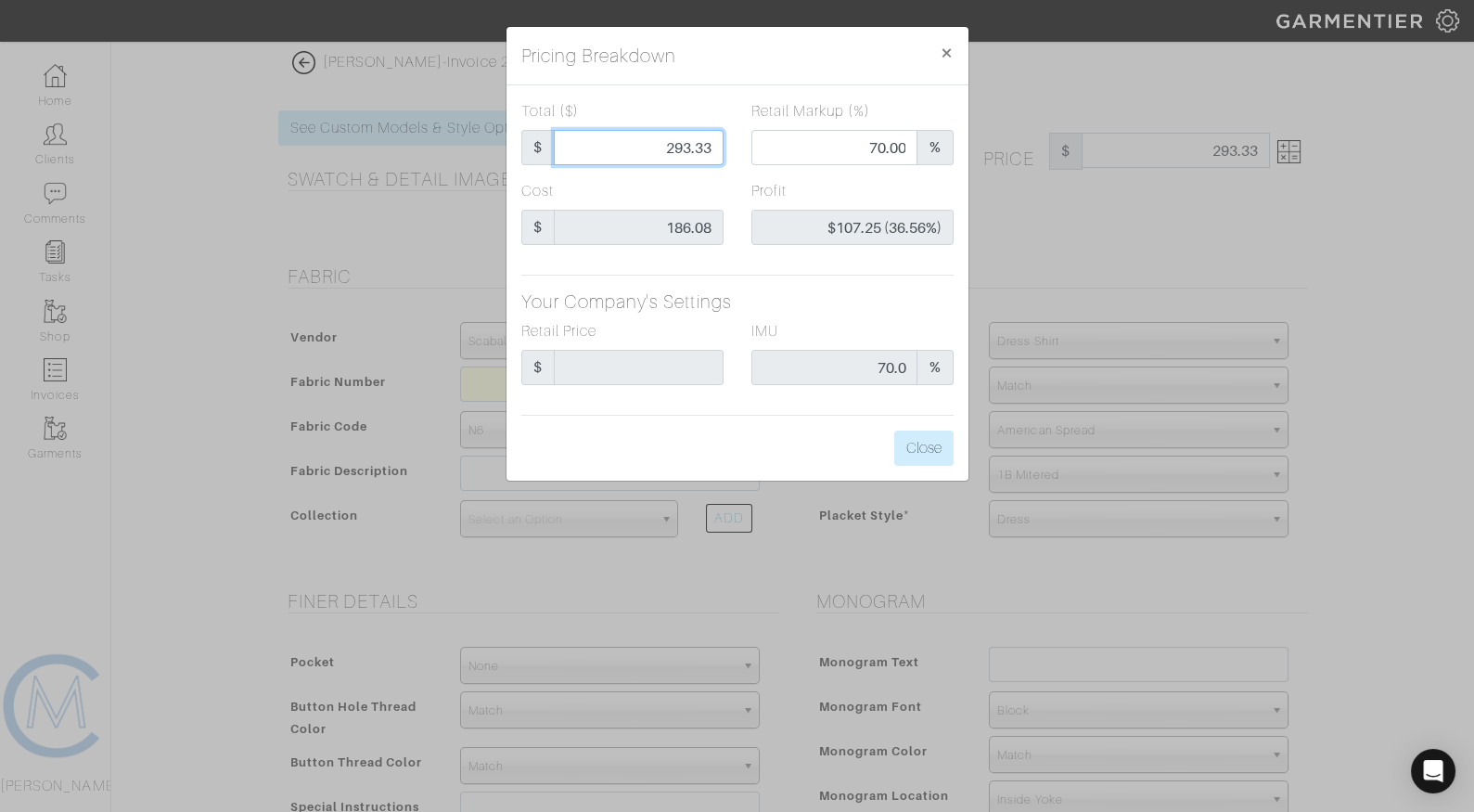
type input "-$160.08 (-615.69%)"
type input "265"
type input "66.79"
type input "$78.92 (29.78%)"
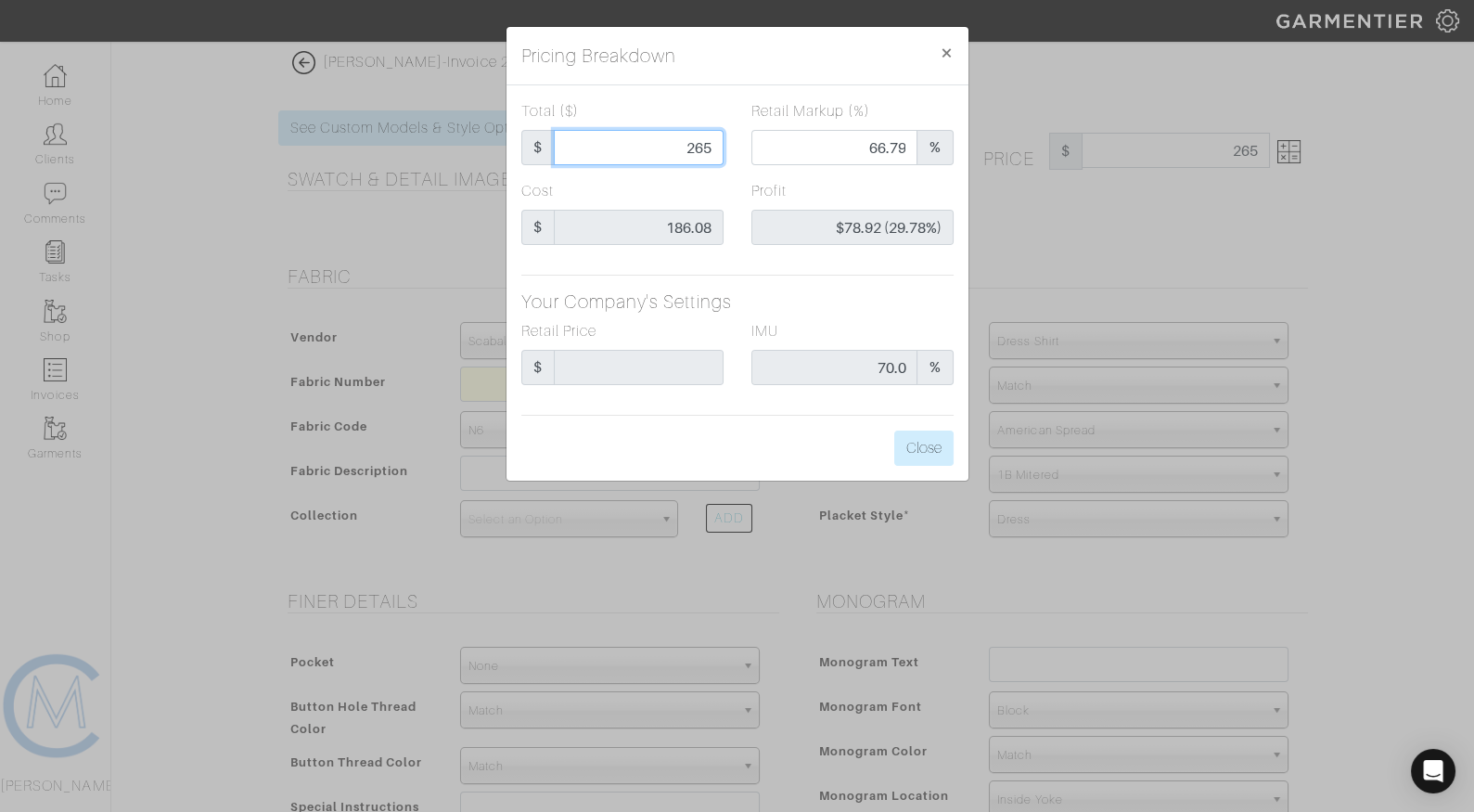
type input "265"
type input "265.00"
click at [835, 282] on div "Total ($) $ 265.00 Retail Markup (%) 66.79 % Cost $ 186.08 Profit $78.92 (29.78…" at bounding box center [738, 283] width 462 height 395
click at [929, 438] on button "Close" at bounding box center [925, 447] width 60 height 36
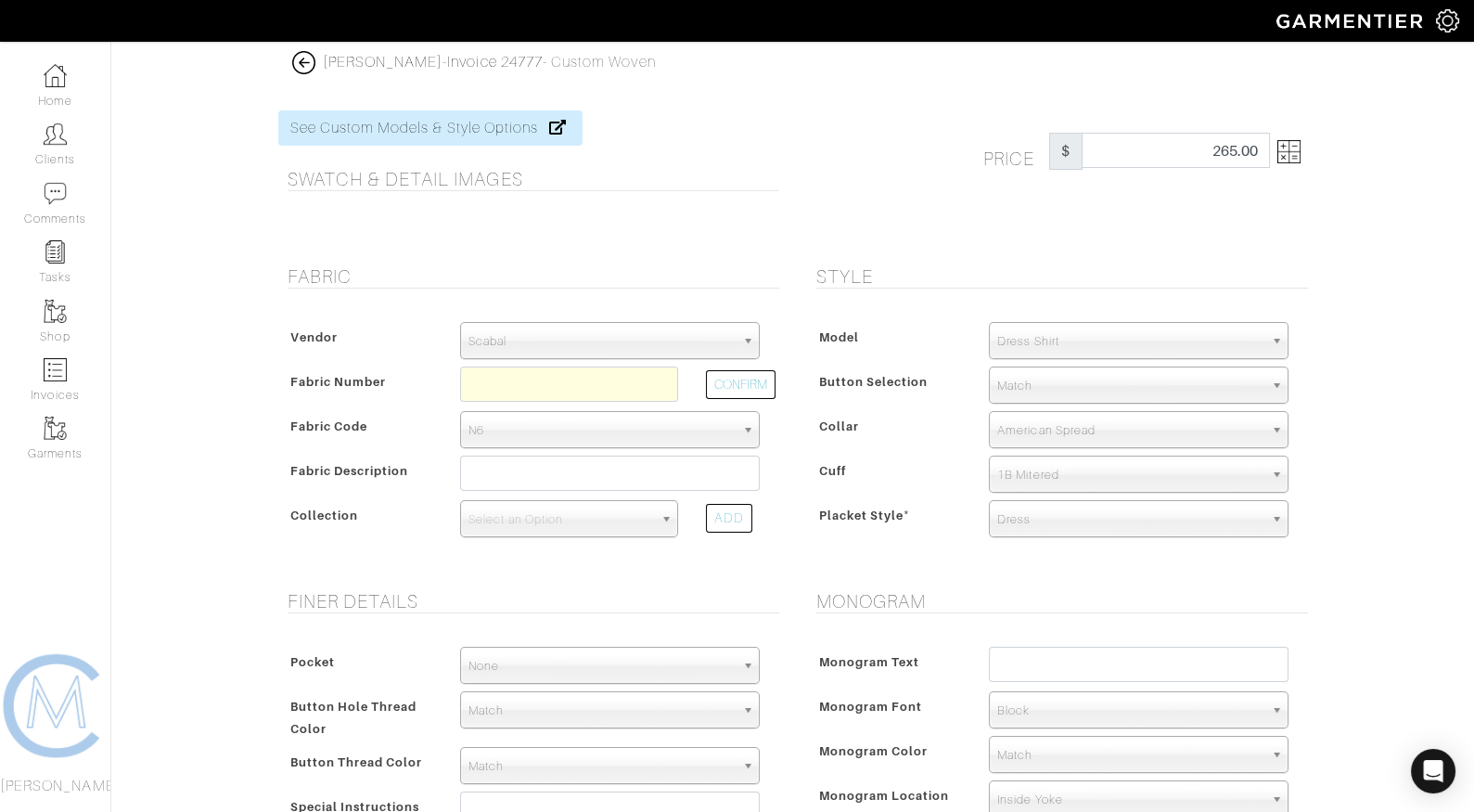
click at [910, 201] on div "Price $ 265.00" at bounding box center [1058, 177] width 529 height 133
click at [594, 338] on span "Scabal" at bounding box center [601, 342] width 267 height 38
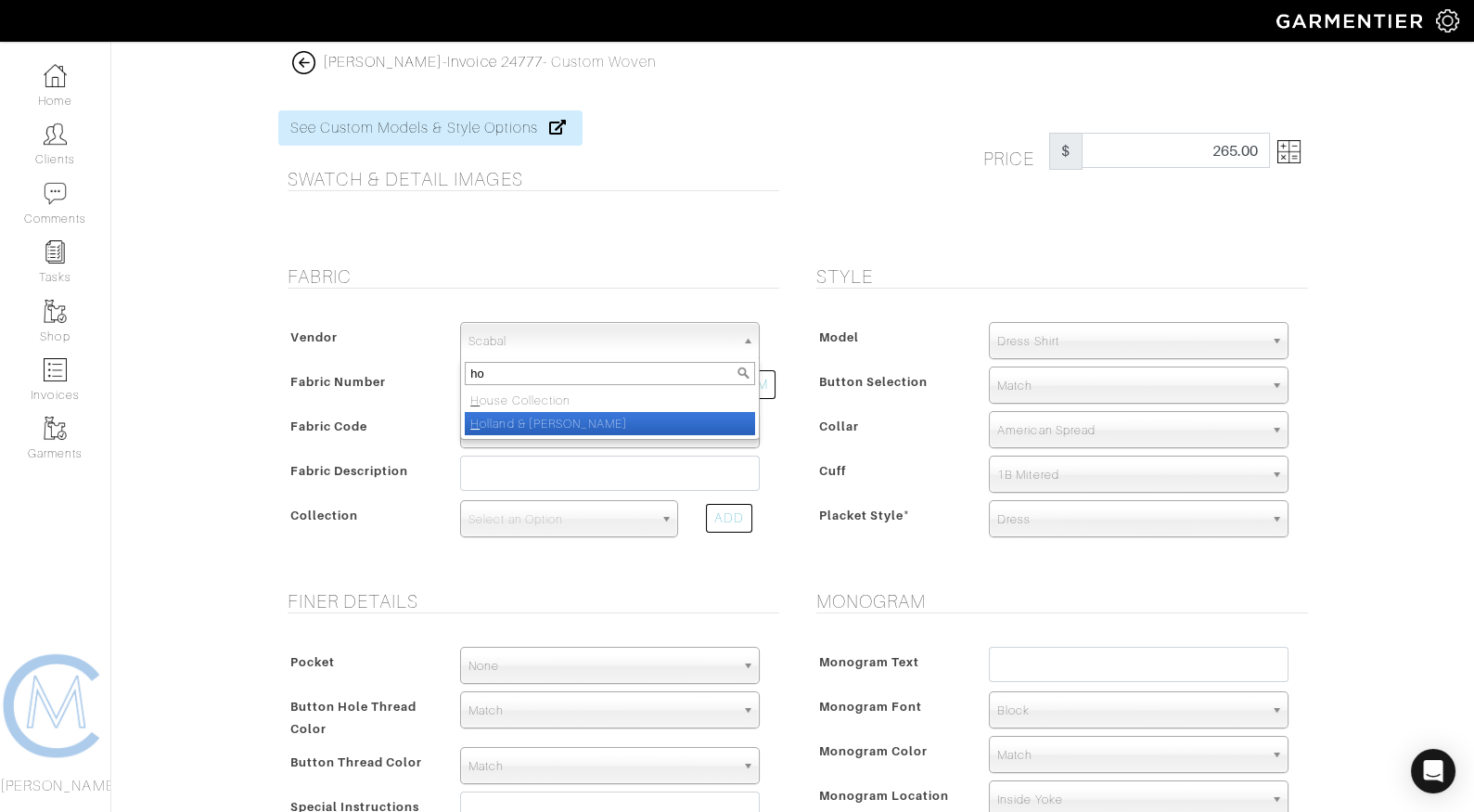
type input "hou"
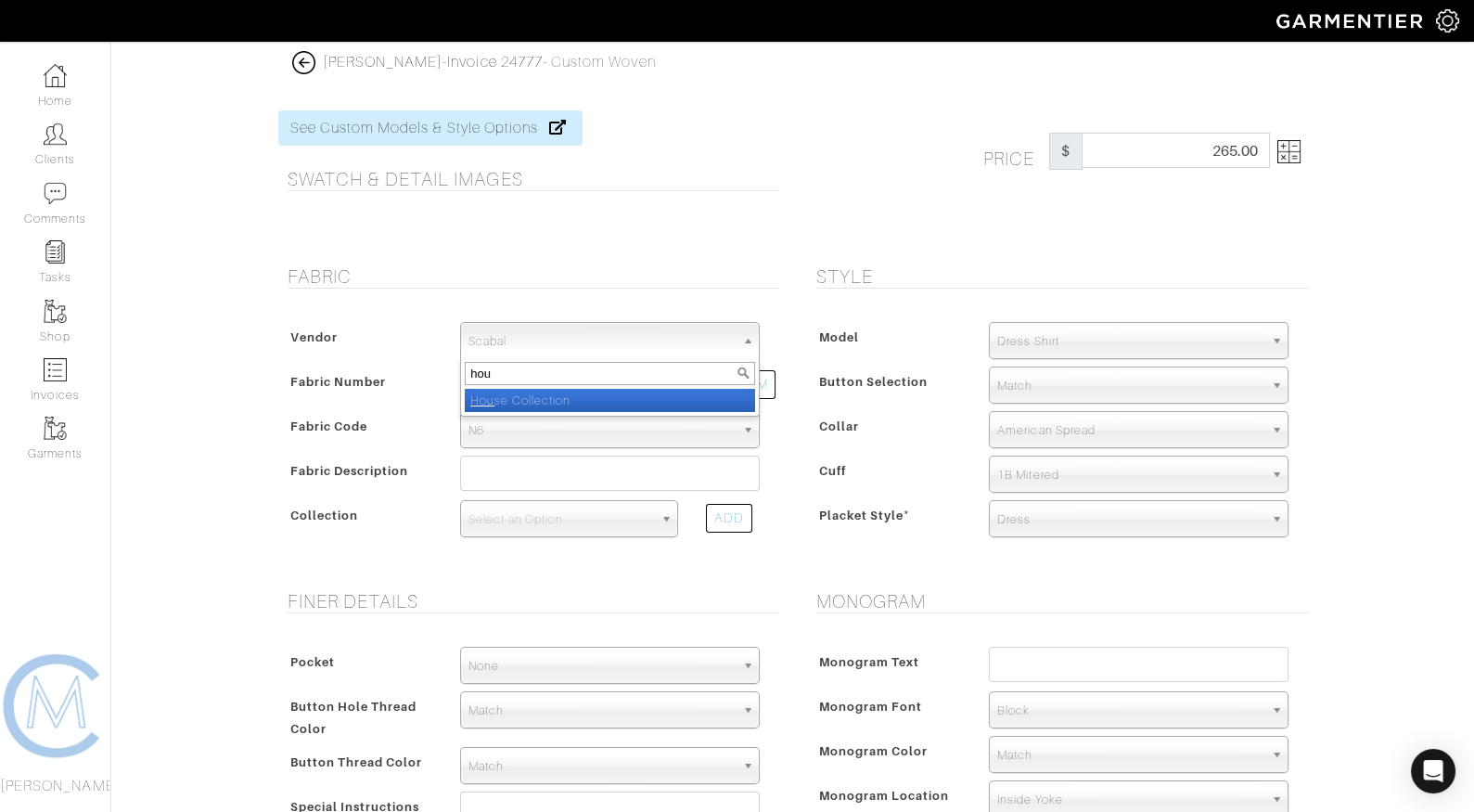
select select "75"
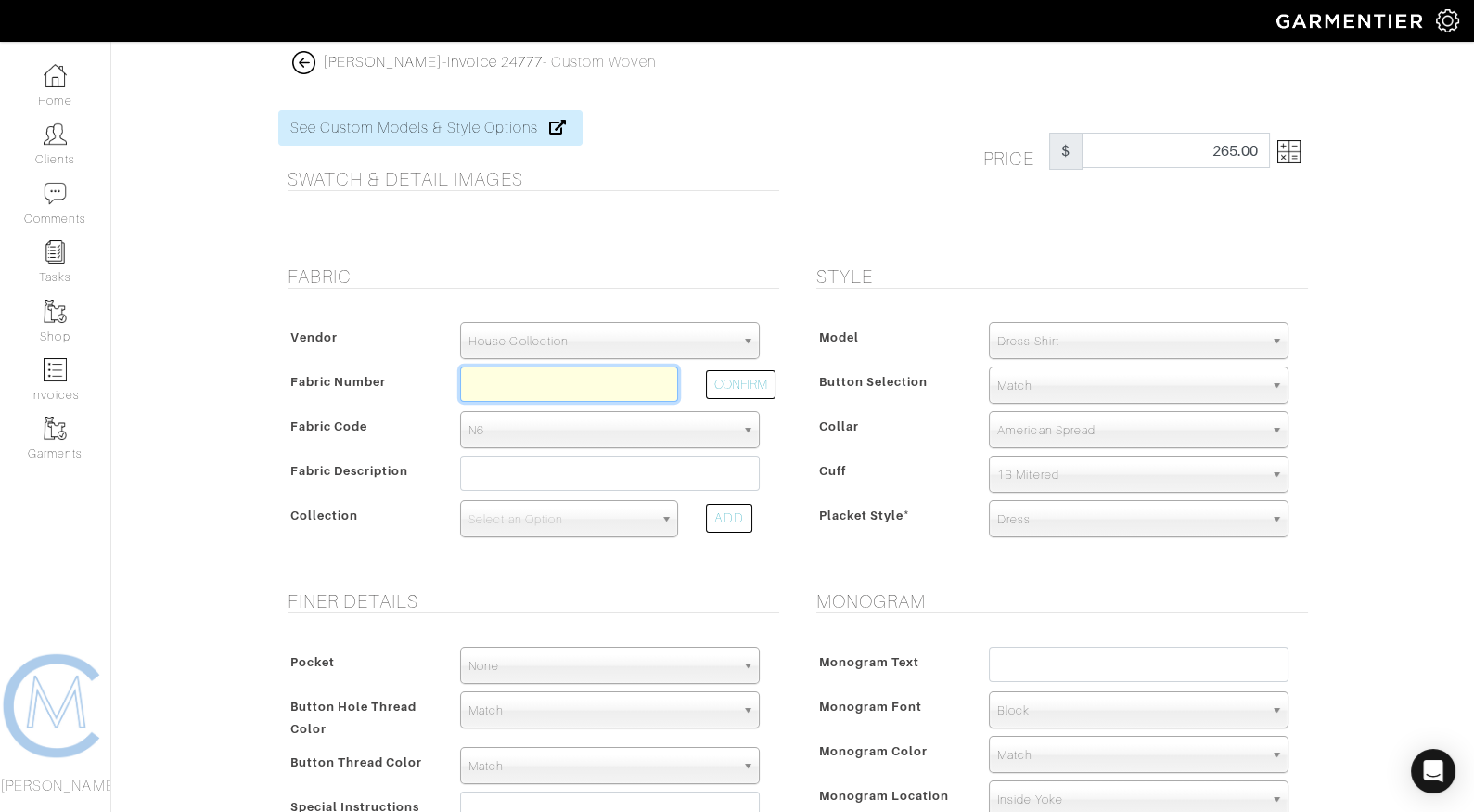
click at [473, 375] on input "text" at bounding box center [569, 384] width 218 height 36
type input "8019"
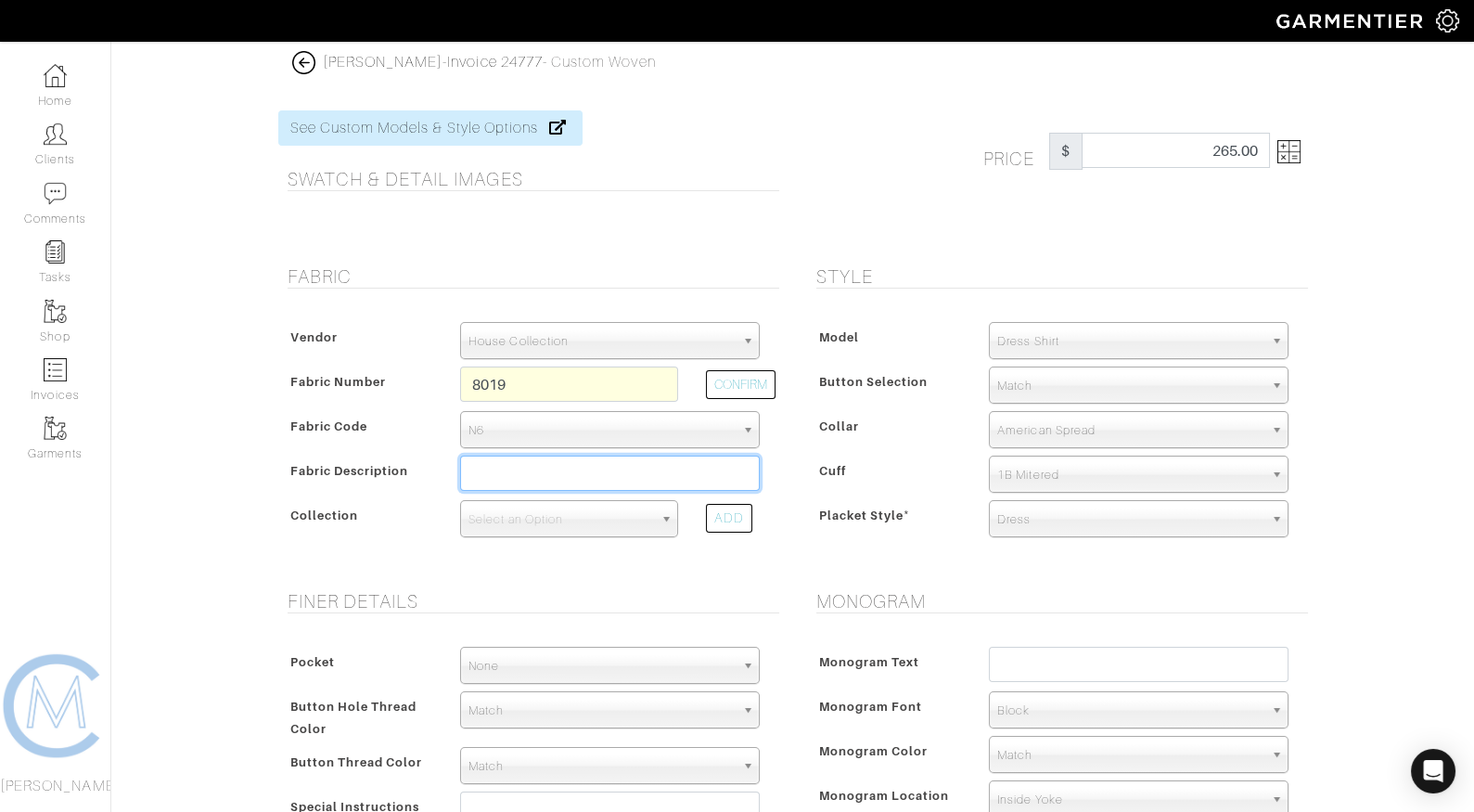
click at [549, 481] on input "text" at bounding box center [610, 473] width 300 height 36
type input "Vintage Heather"
click at [1038, 346] on span "Dress Shirt" at bounding box center [1131, 342] width 267 height 38
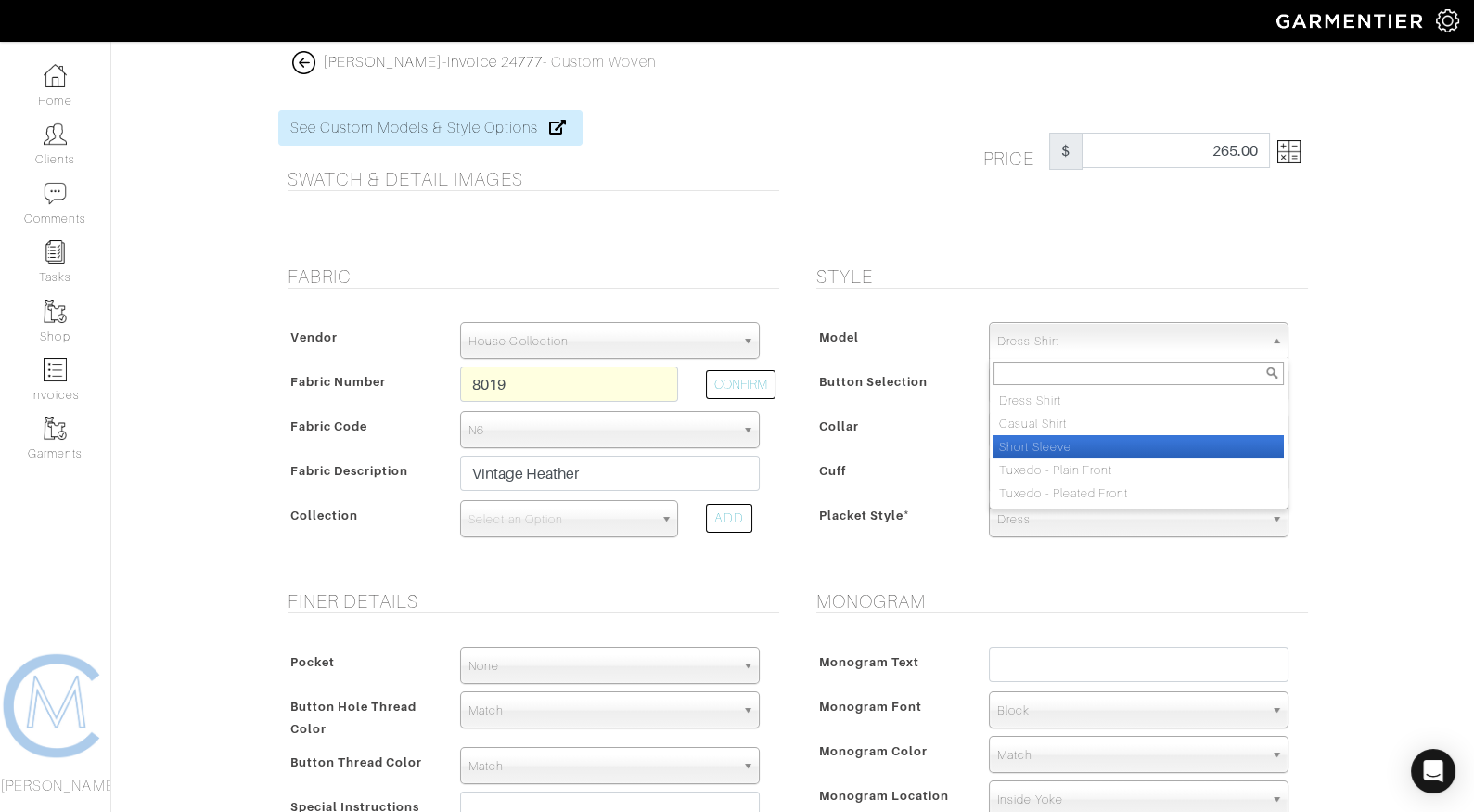
click at [1032, 443] on li "Short Sleeve" at bounding box center [1139, 446] width 291 height 23
select select "6"
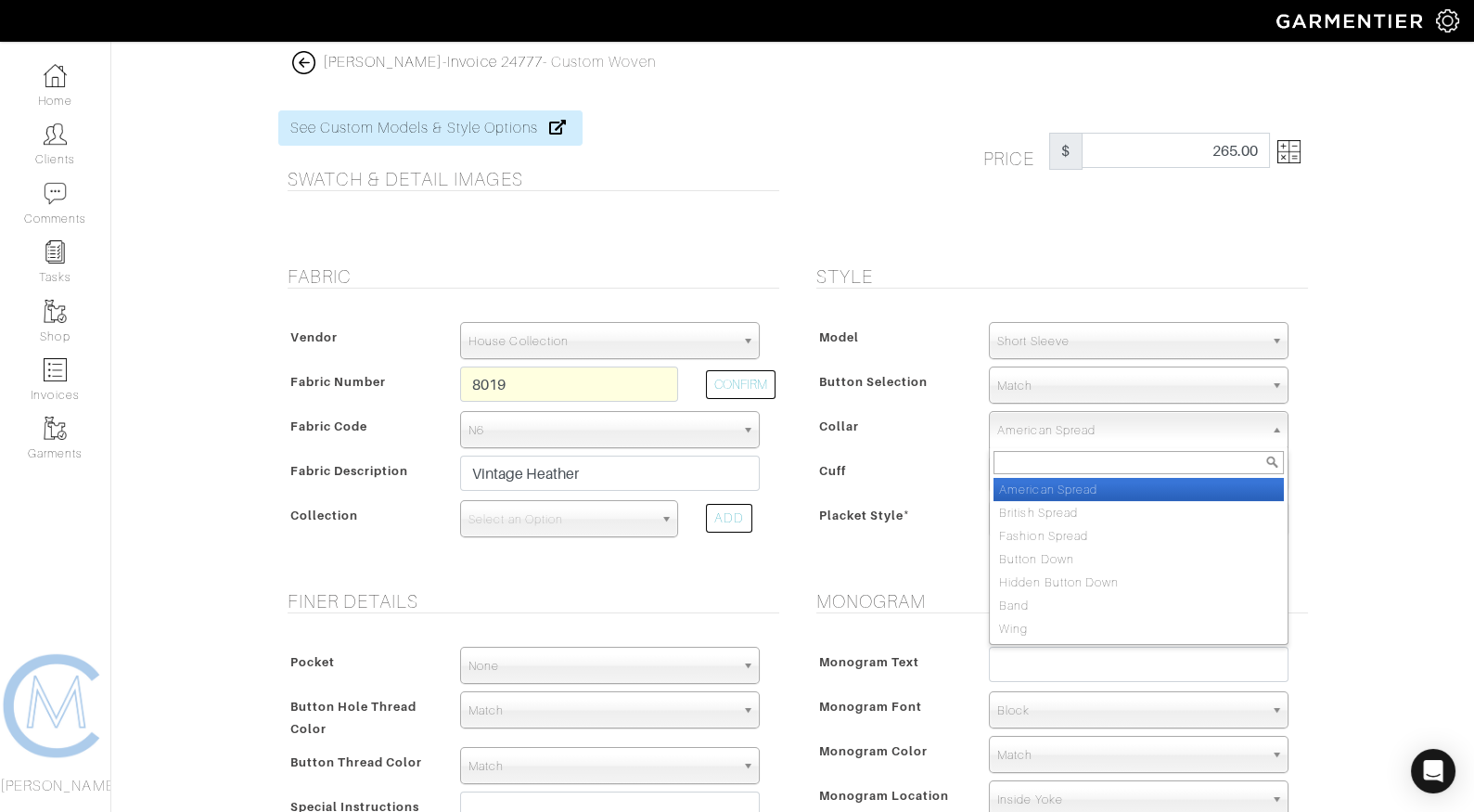
click at [1029, 430] on span "American Spread" at bounding box center [1131, 430] width 267 height 38
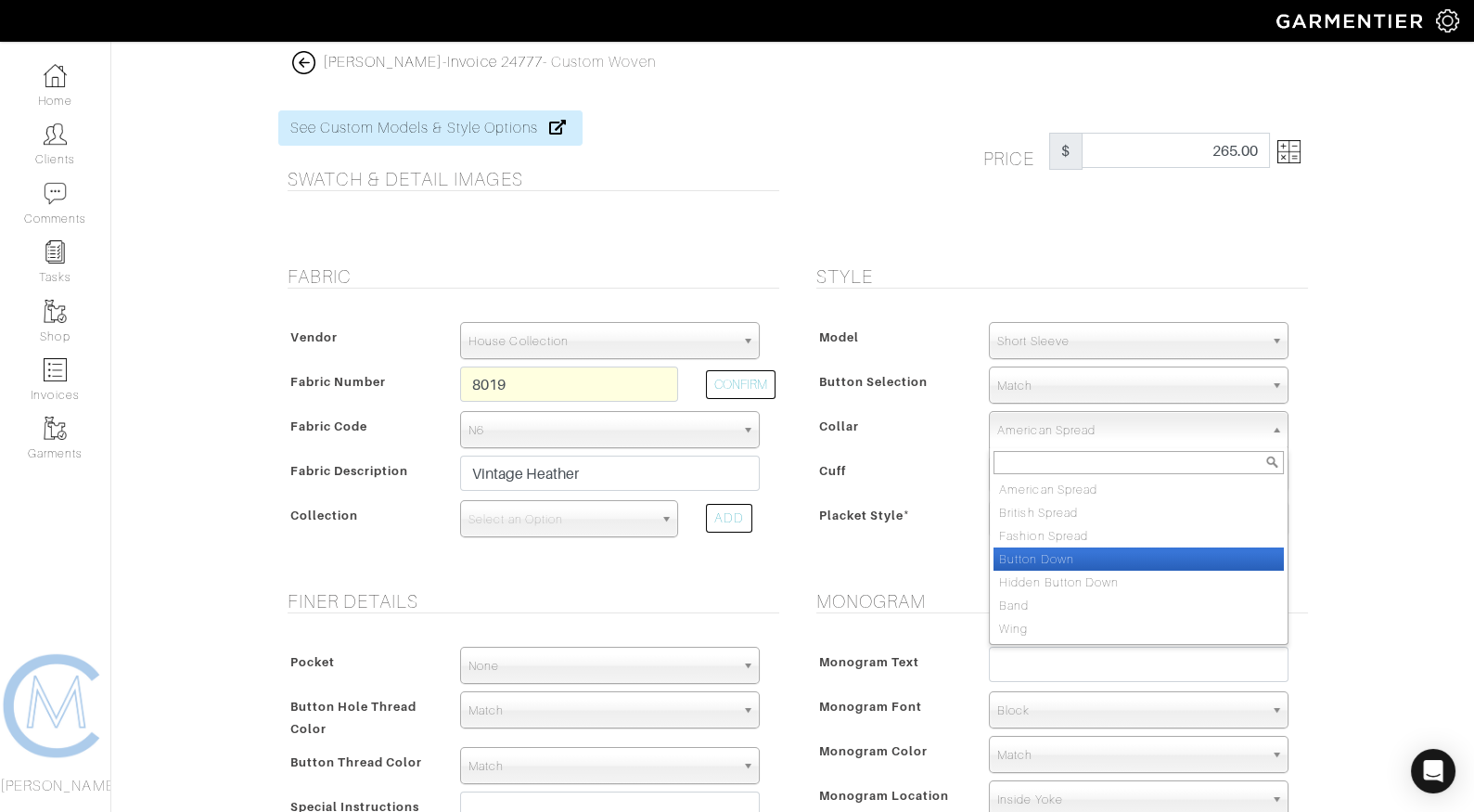
click at [1036, 551] on li "Button Down" at bounding box center [1139, 559] width 291 height 23
select select "Button Down"
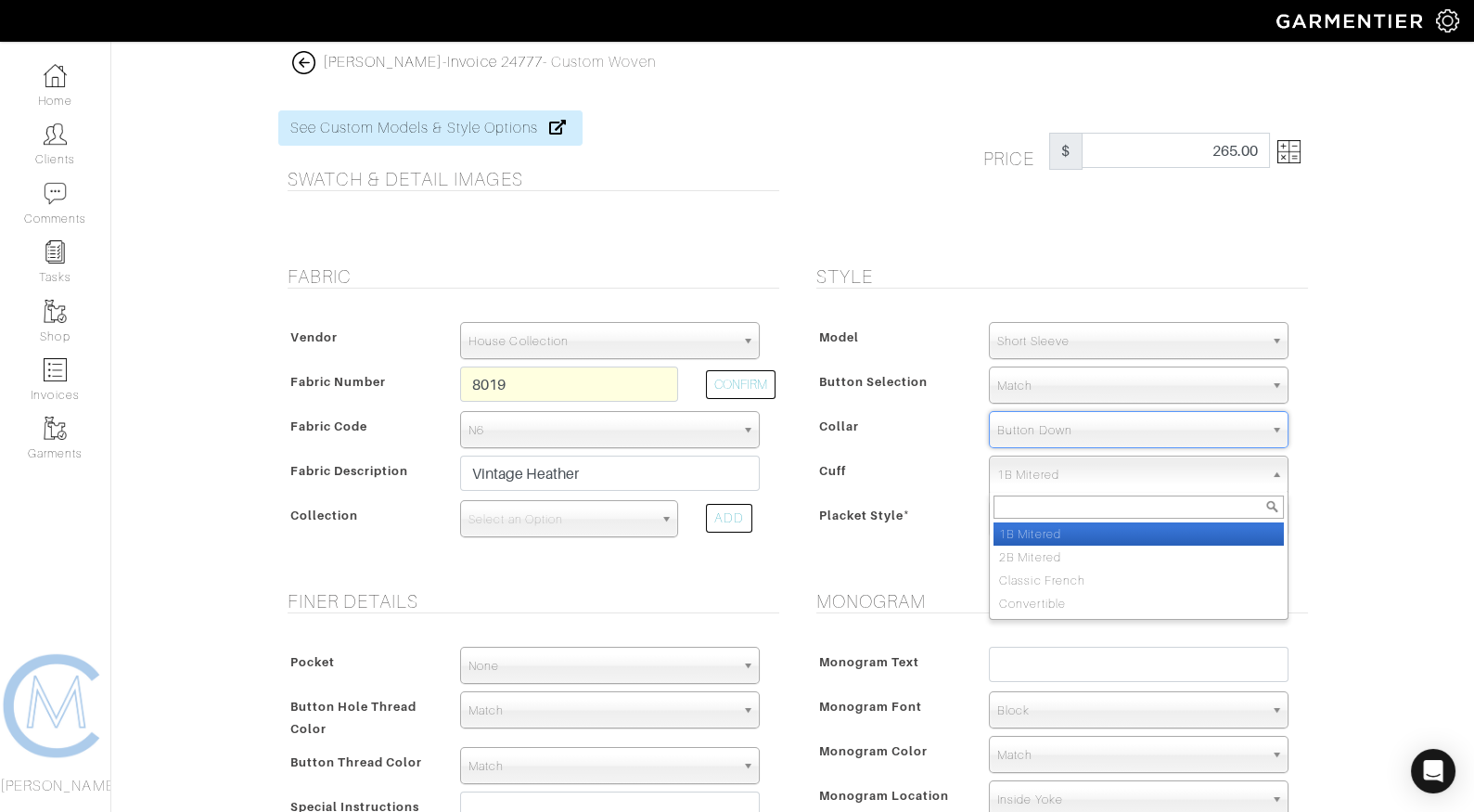
click at [1032, 470] on span "1B Mitered" at bounding box center [1131, 475] width 267 height 38
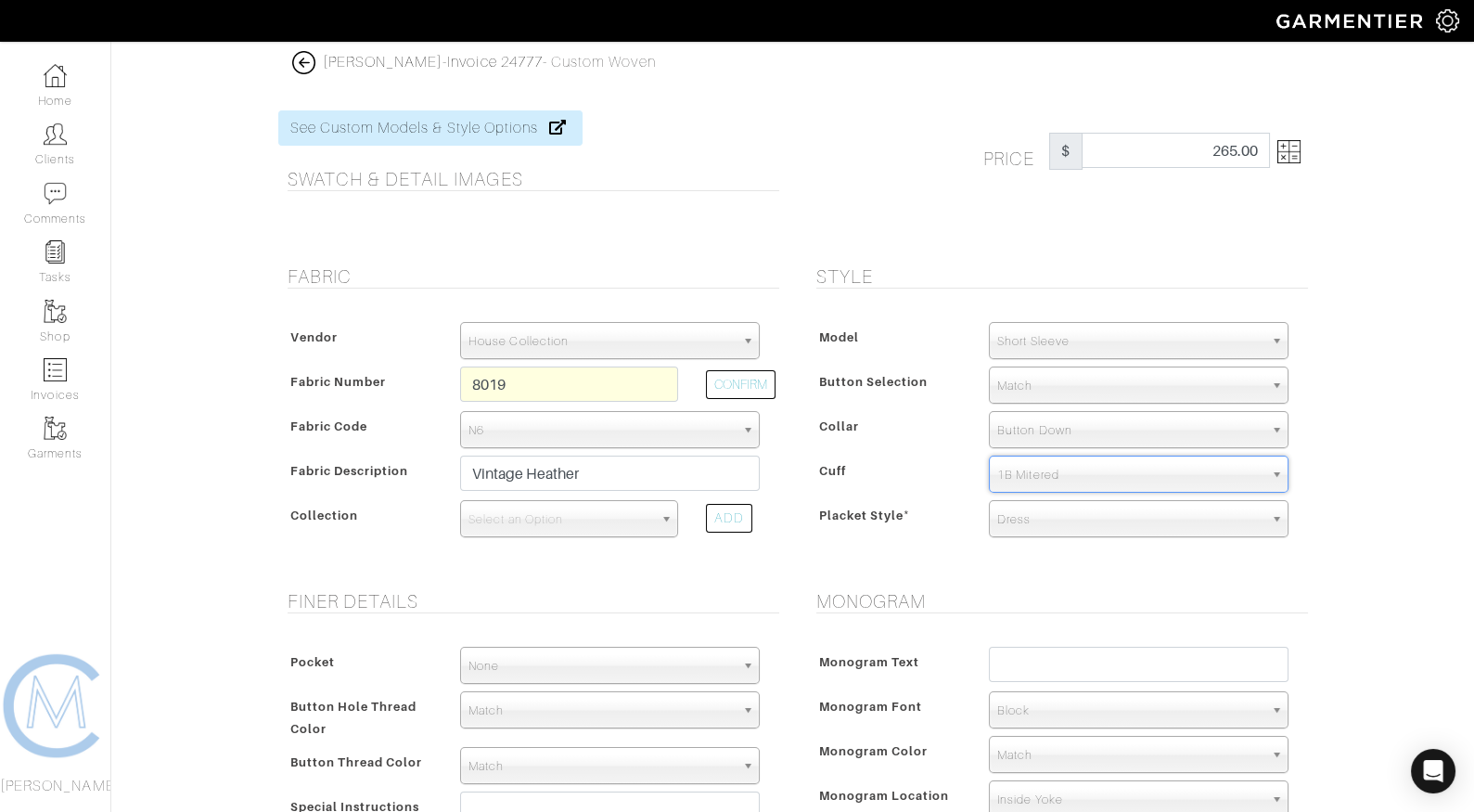
click at [1032, 470] on span "1B Mitered" at bounding box center [1131, 475] width 267 height 38
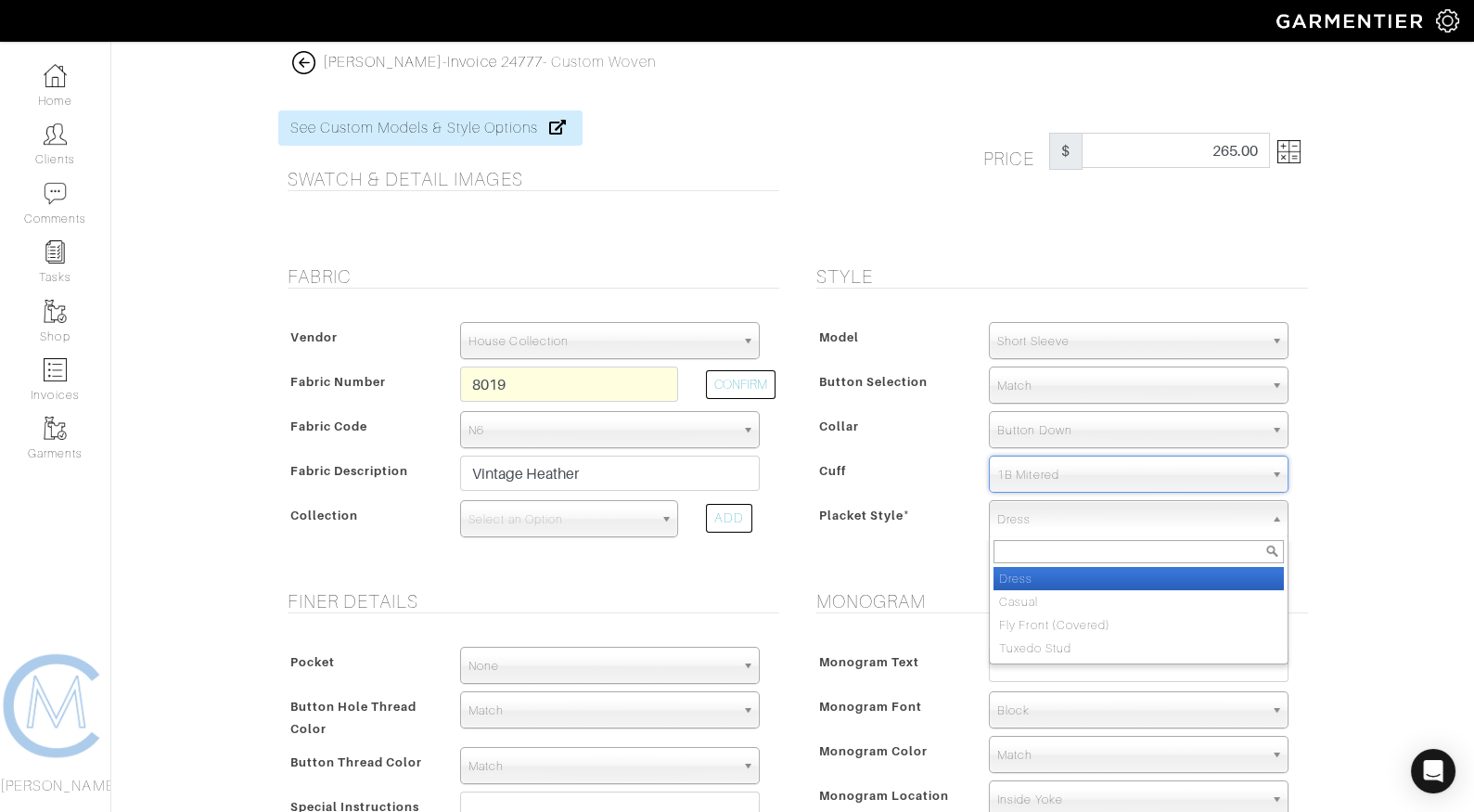
click at [1028, 527] on span "Dress" at bounding box center [1131, 520] width 267 height 38
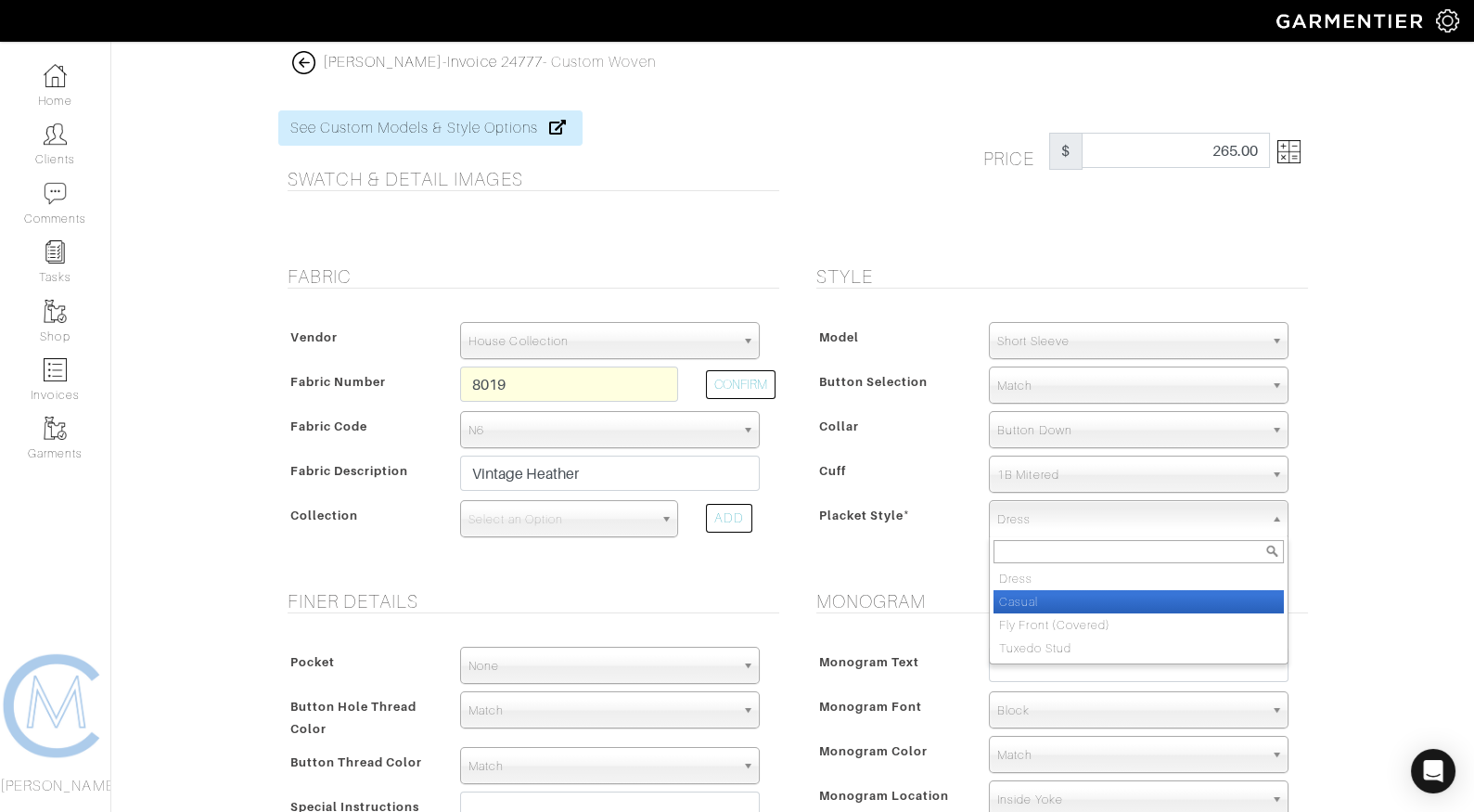
click at [1028, 592] on li "Casual" at bounding box center [1139, 601] width 291 height 23
select select "Casual"
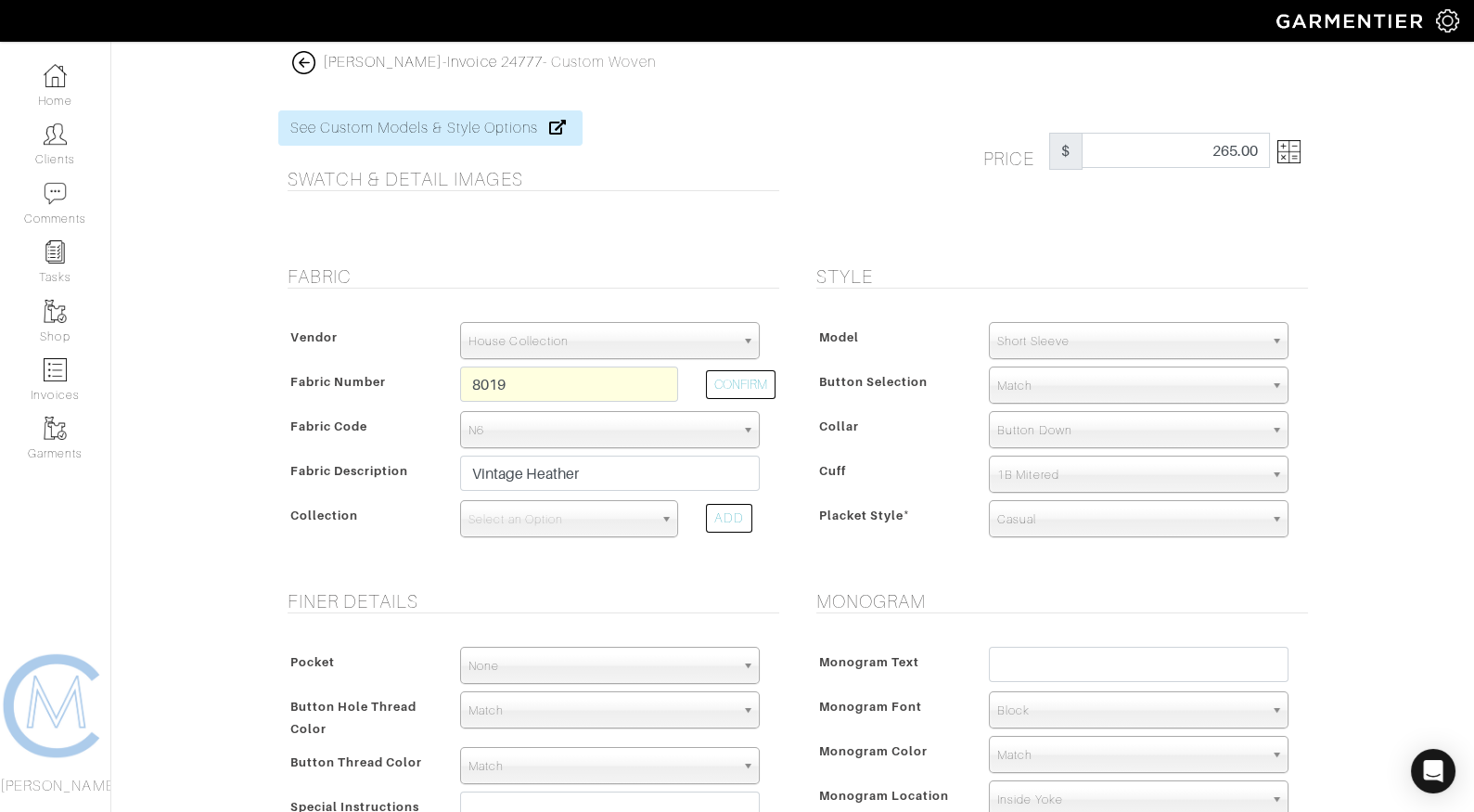
click at [1030, 449] on div "Model Dress Shirt Casual Shirt Short Sleeve Tuxedo - Plain Front Tuxedo - Pleat…" at bounding box center [1057, 433] width 501 height 260
click at [1029, 425] on span "Button Down" at bounding box center [1131, 430] width 267 height 38
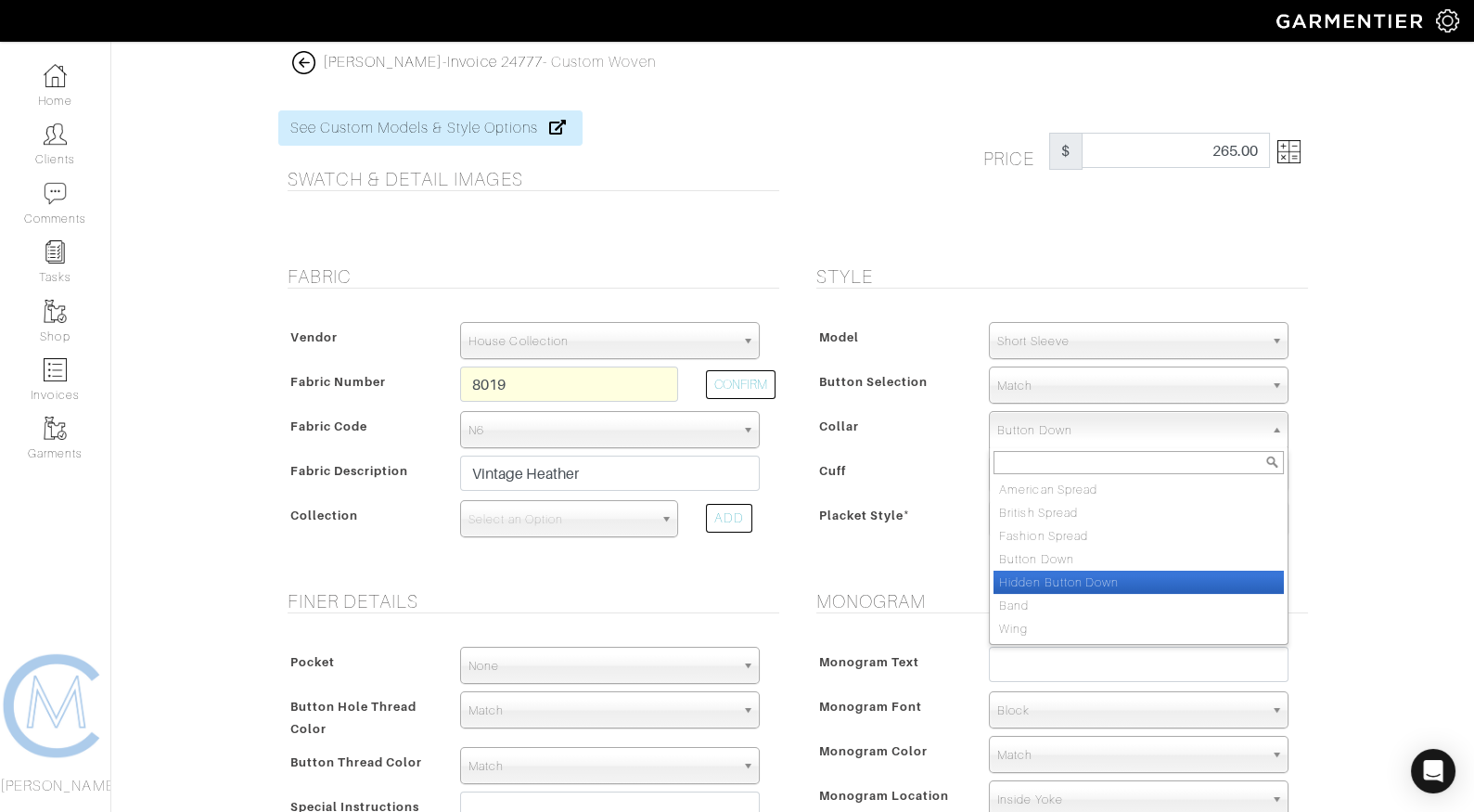
drag, startPoint x: 1059, startPoint y: 566, endPoint x: 1059, endPoint y: 580, distance: 14.0
click at [1059, 580] on ul "American Spread British Spread Fashion Spread Button Down Hidden Button Down Ba…" at bounding box center [1137, 559] width 294 height 163
select select "Hidden Button Down"
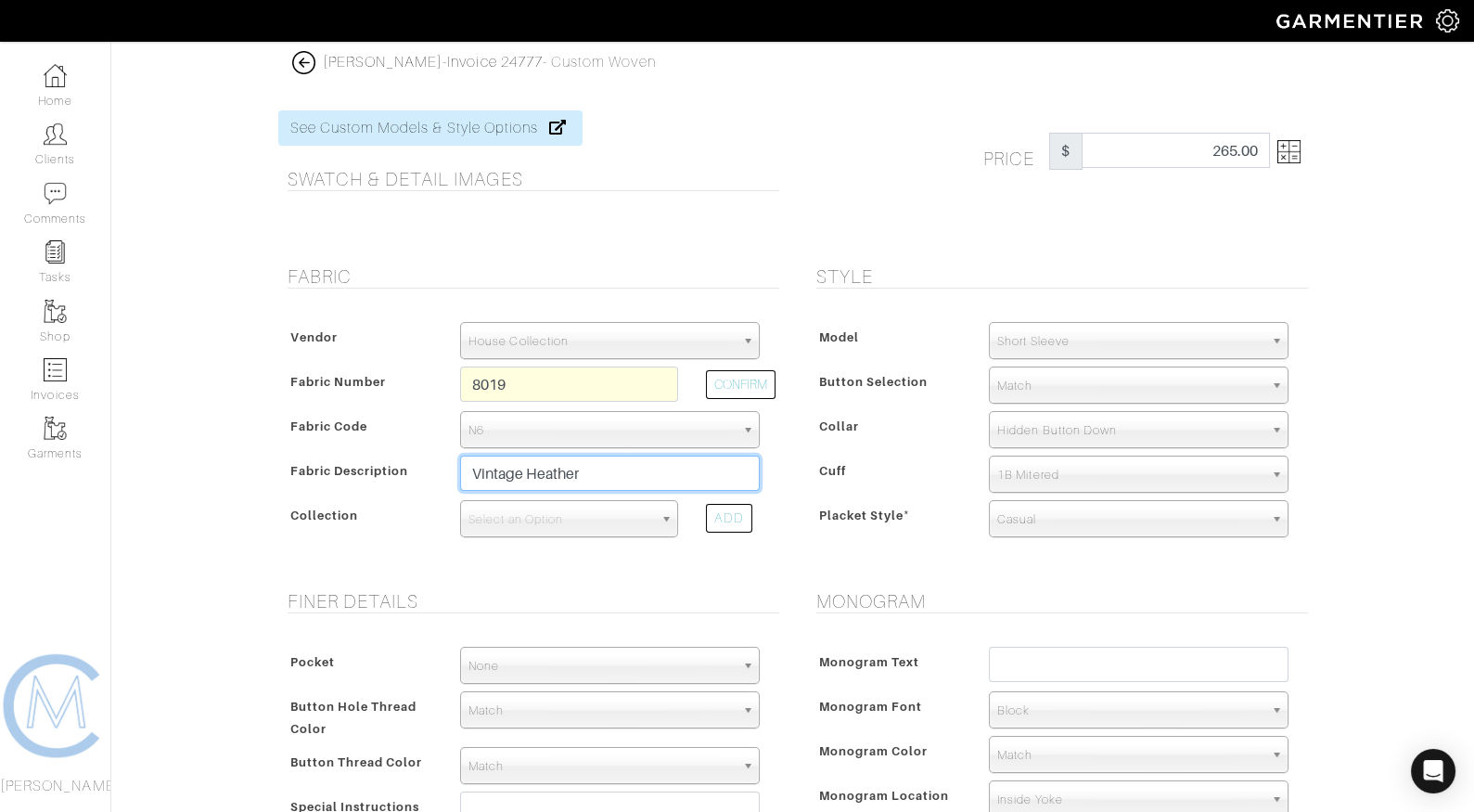
click at [613, 475] on input "Vintage Heather" at bounding box center [610, 473] width 300 height 36
type input "Vintage Heather (Lightweight [PERSON_NAME])"
click at [597, 509] on span "Select an Option" at bounding box center [561, 520] width 185 height 38
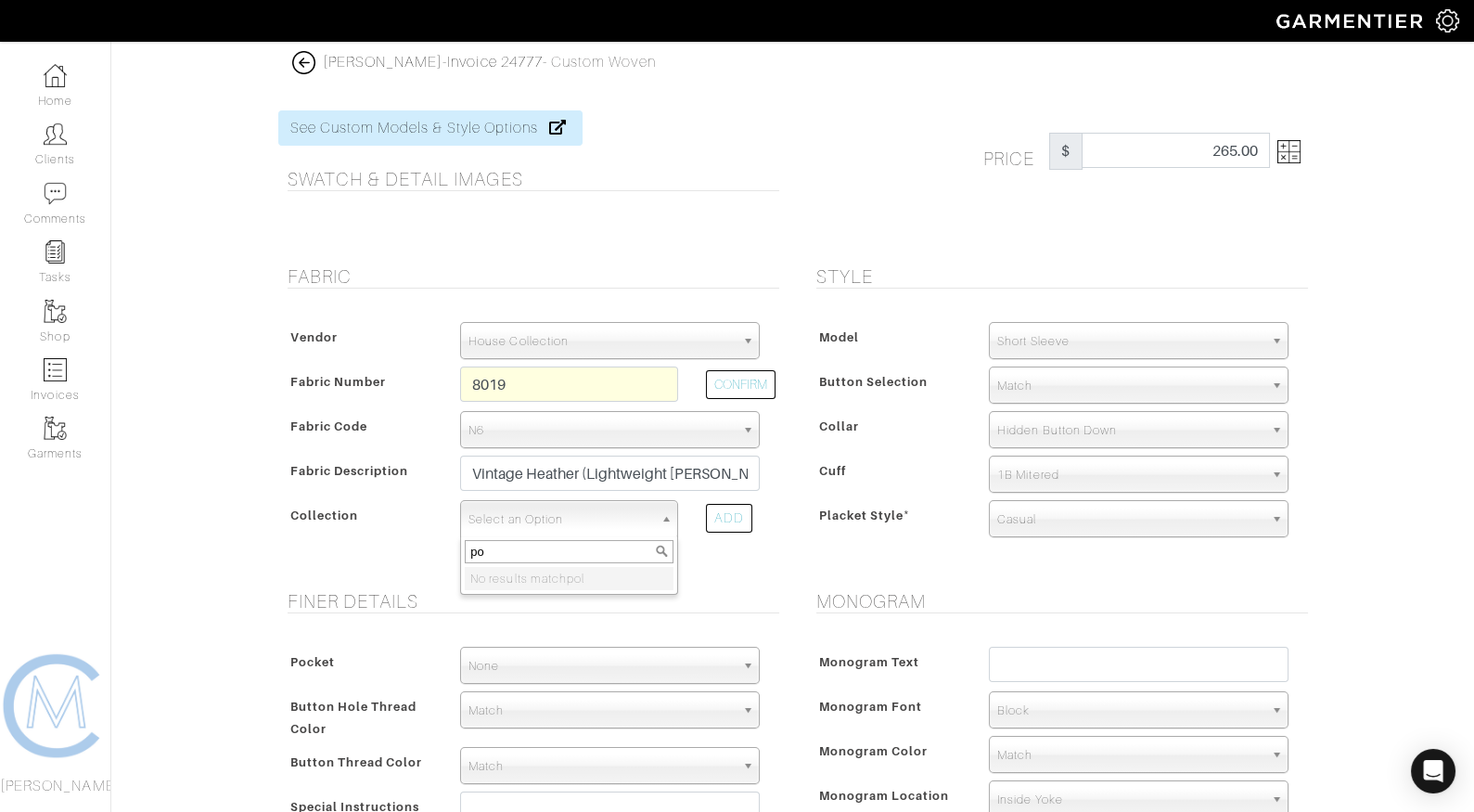
type input "p"
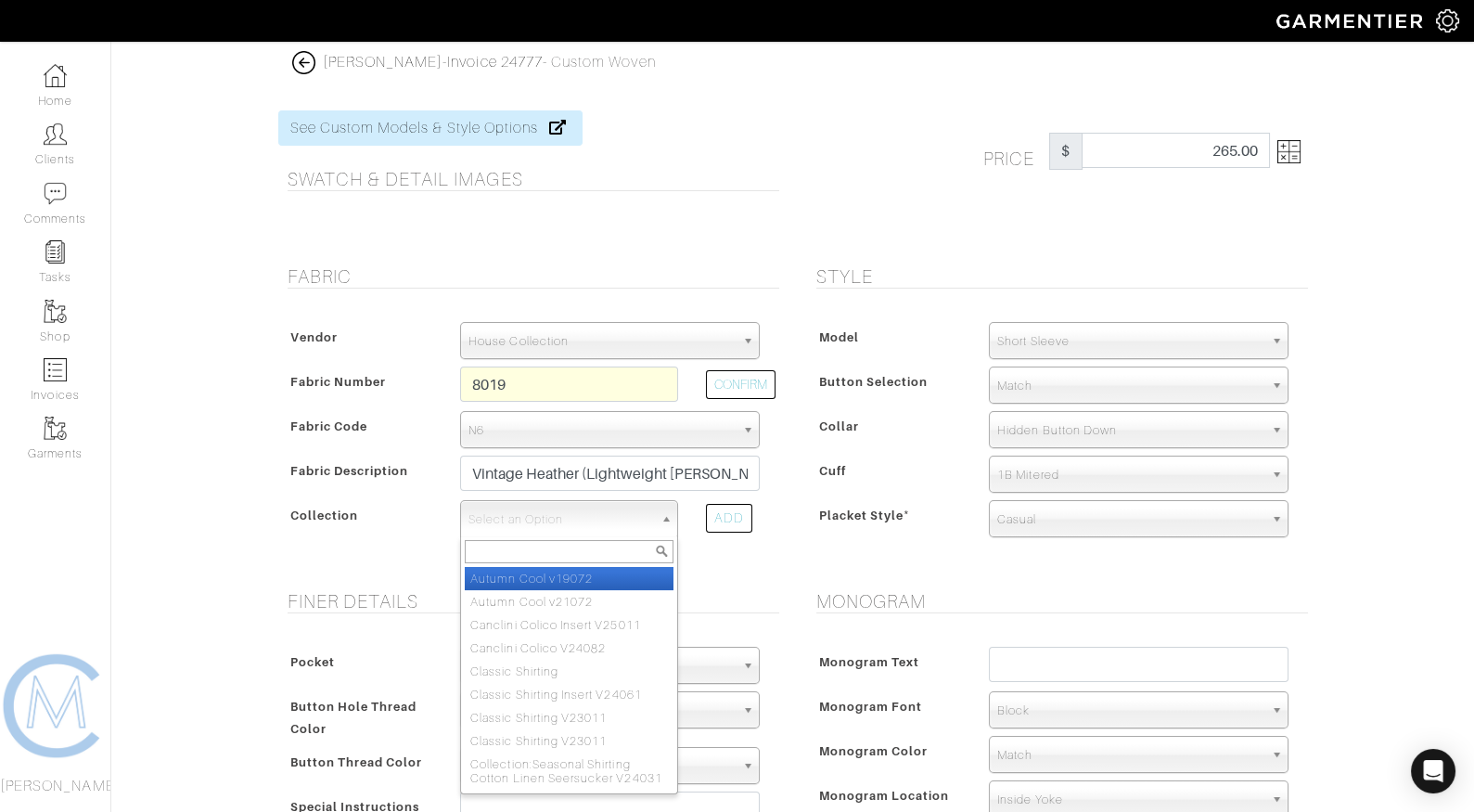
click at [556, 576] on li "Autumn Cool v19072" at bounding box center [569, 578] width 209 height 23
select select "345"
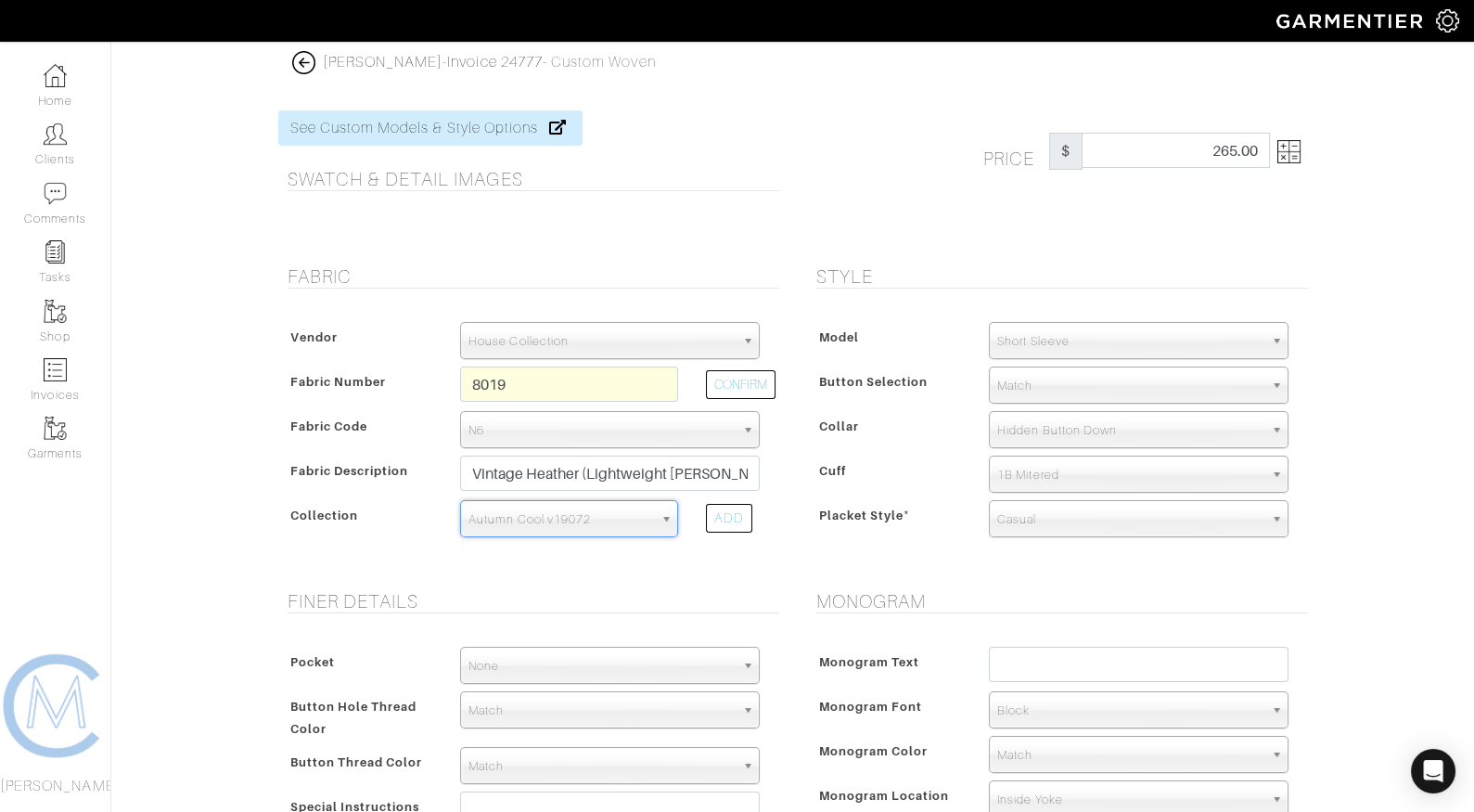
click at [711, 570] on form "See Custom Models & Style Options Swatch & Detail Images Price $ 265.00 Fabric …" at bounding box center [793, 734] width 1030 height 1291
click at [574, 509] on span "Autumn Cool v19072" at bounding box center [561, 520] width 185 height 38
type input "custom"
select select "453"
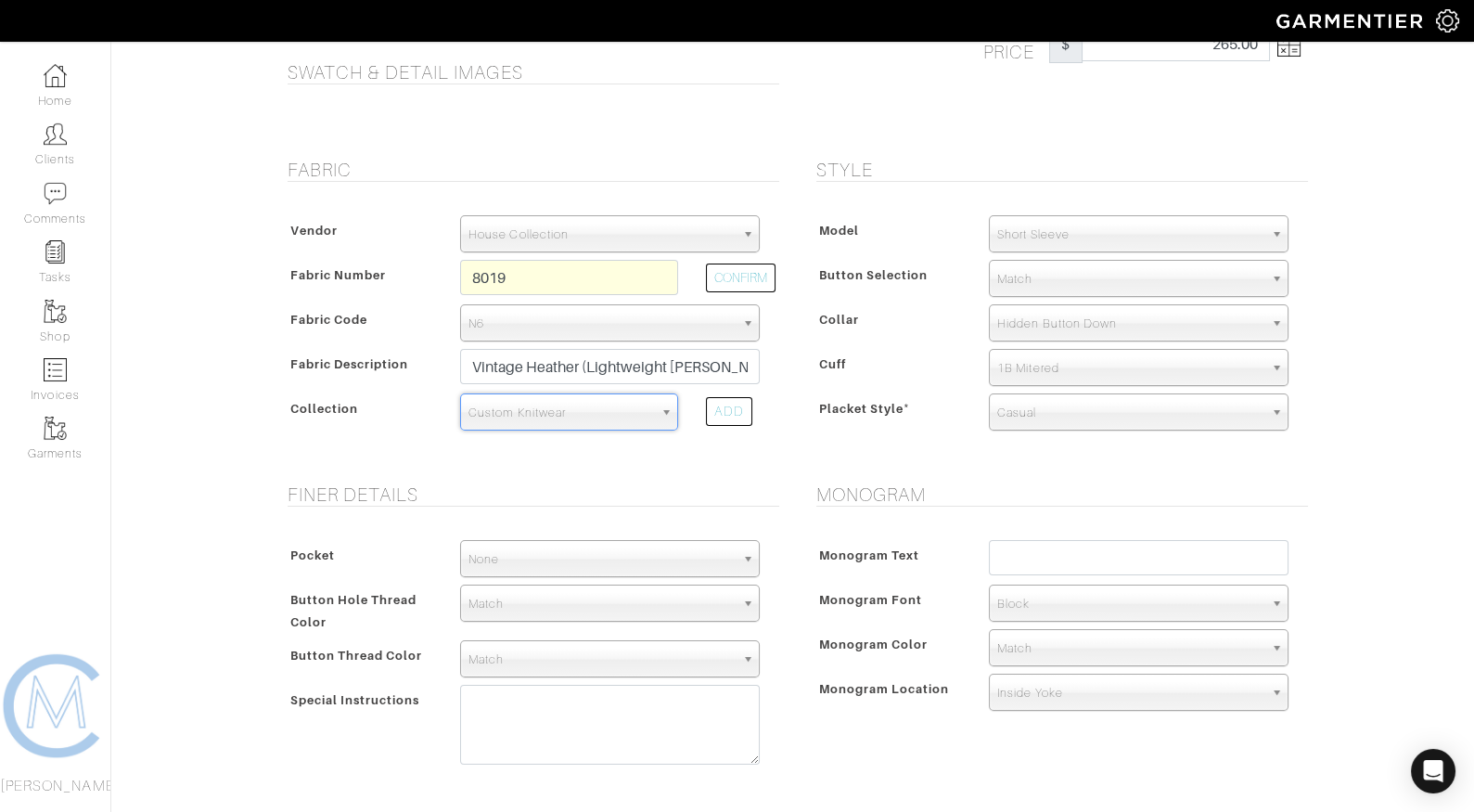
scroll to position [136, 0]
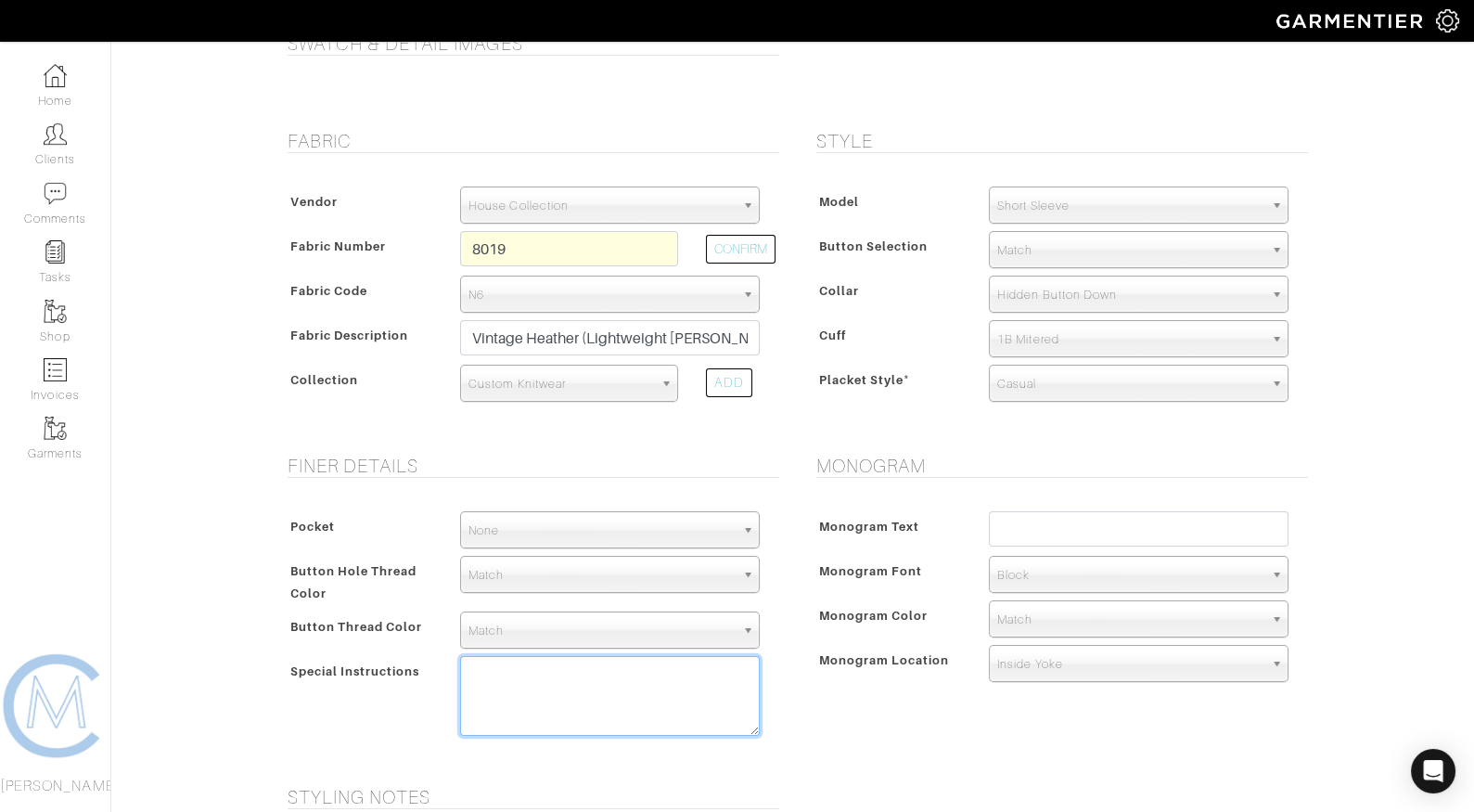
click at [520, 687] on textarea at bounding box center [610, 696] width 300 height 80
paste textarea "4-Button Polo Dark navy buttons"
drag, startPoint x: 546, startPoint y: 692, endPoint x: 464, endPoint y: 692, distance: 82.0
click at [464, 692] on textarea "4-Button Polo Dark navy buttons" at bounding box center [610, 696] width 300 height 80
type textarea "4-Button Polo match buttons"
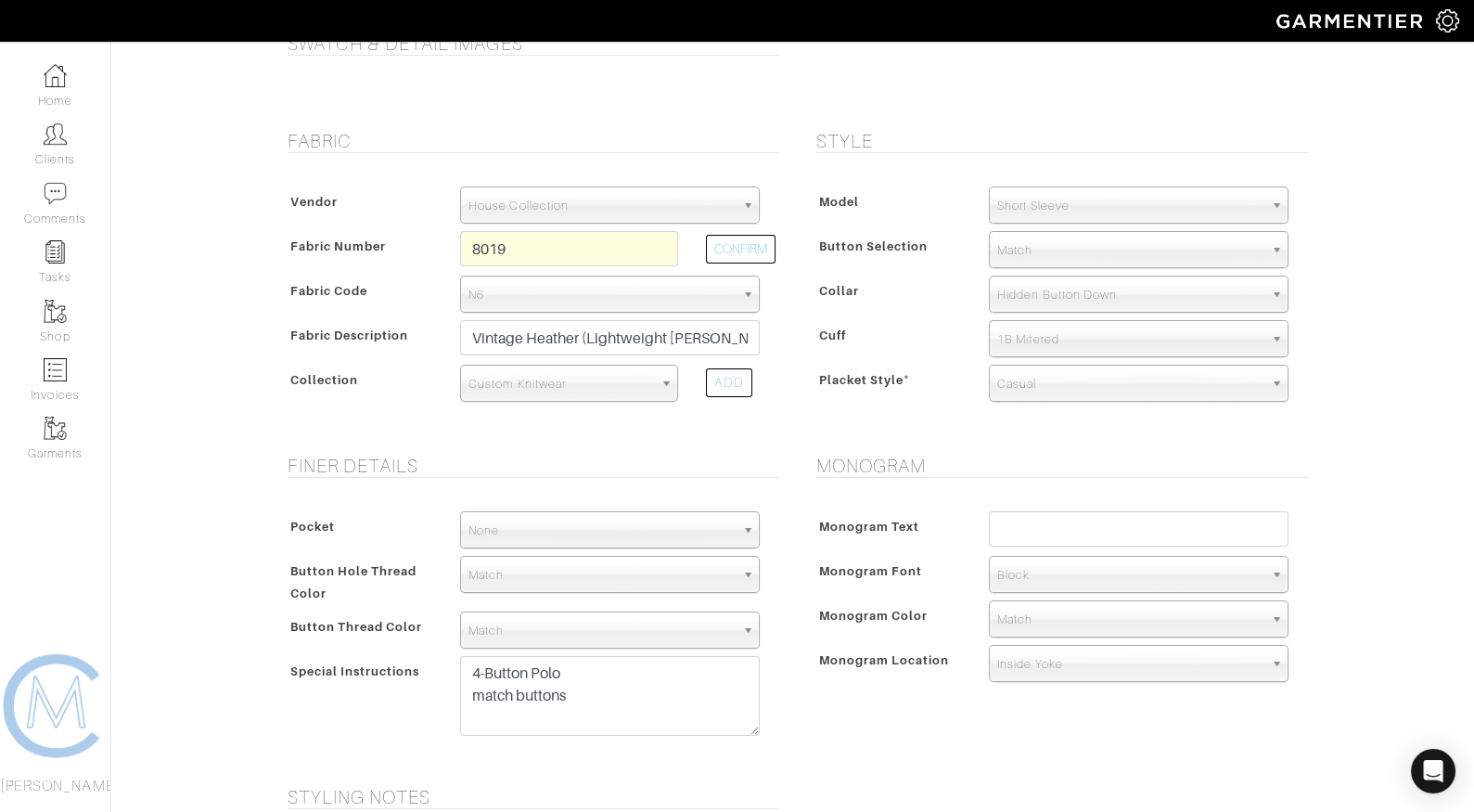
click at [1057, 568] on span "Block" at bounding box center [1131, 575] width 267 height 38
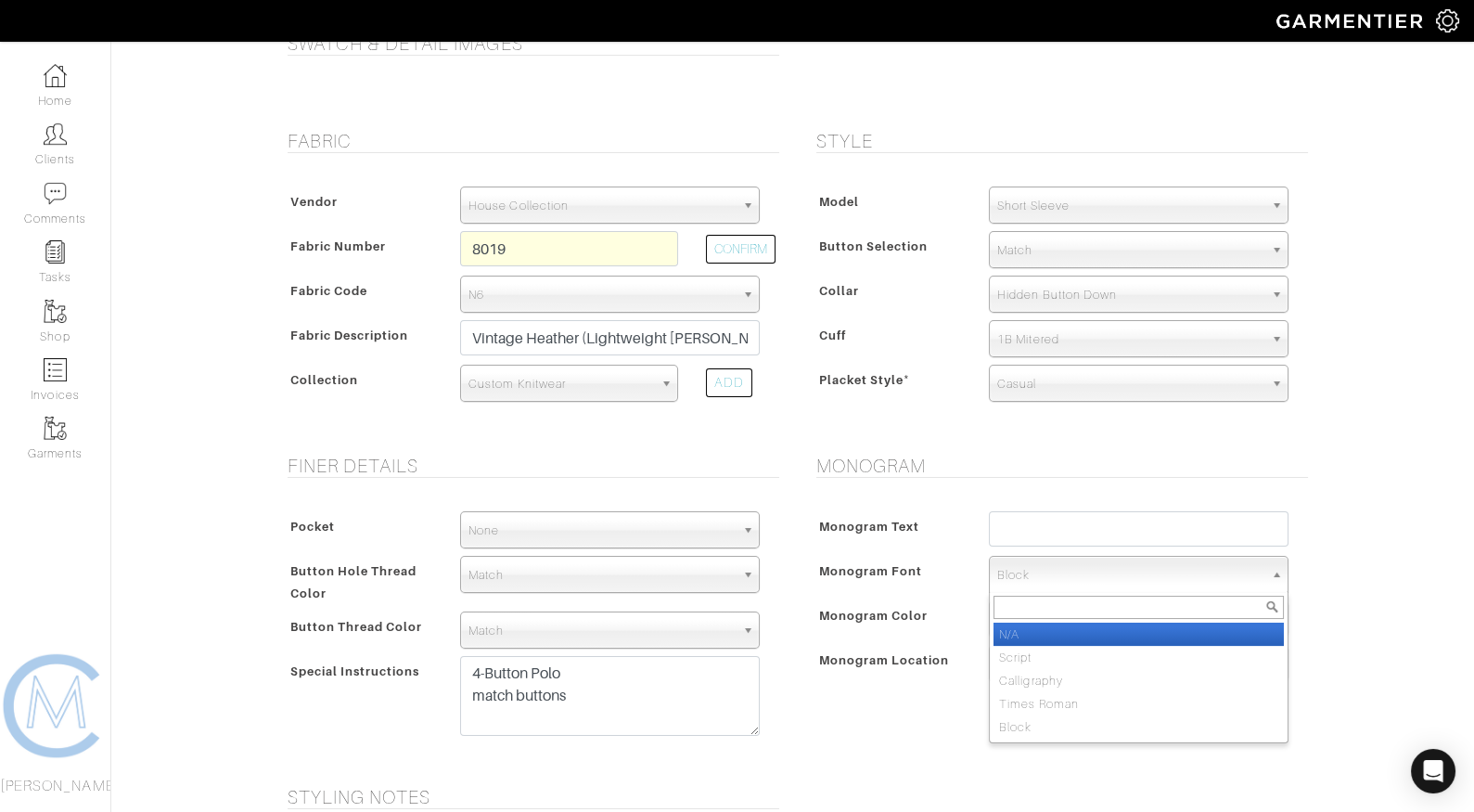
click at [1056, 623] on li "N/A" at bounding box center [1139, 634] width 291 height 23
select select "N/A"
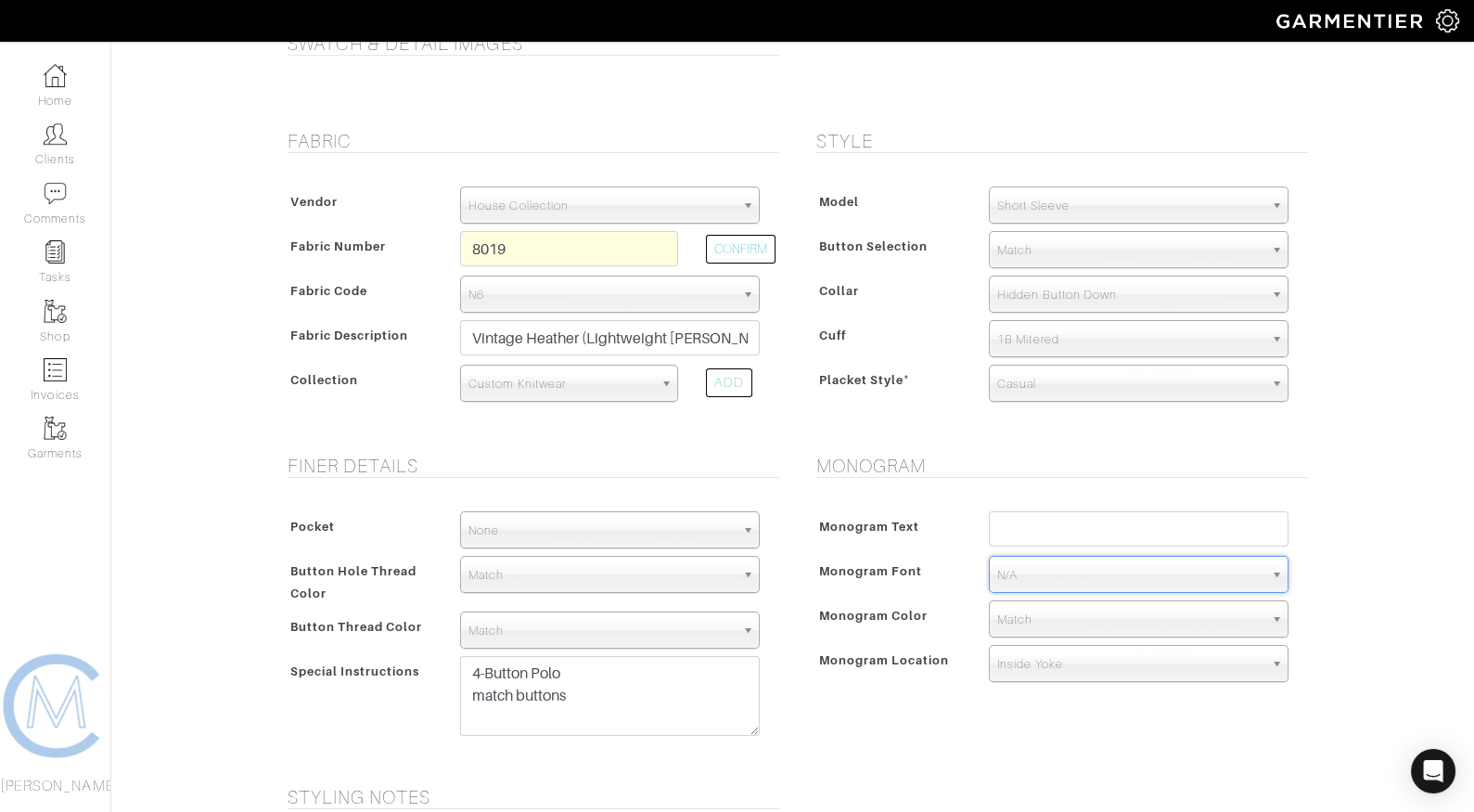
click at [923, 728] on div "Monogram Monogram Text Monogram Font N/A Script Calligraphy Times Roman Block N…" at bounding box center [1058, 609] width 529 height 309
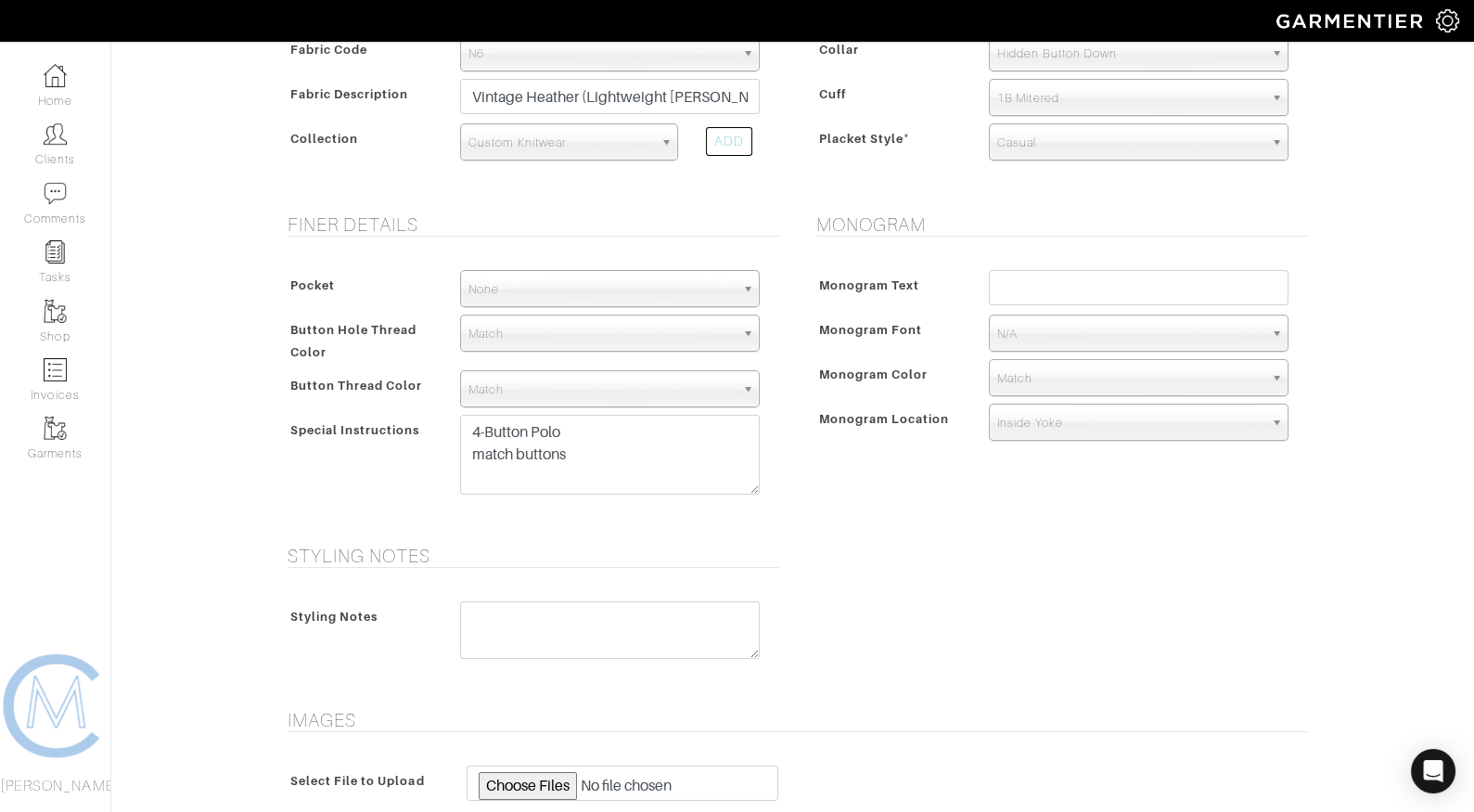
scroll to position [647, 0]
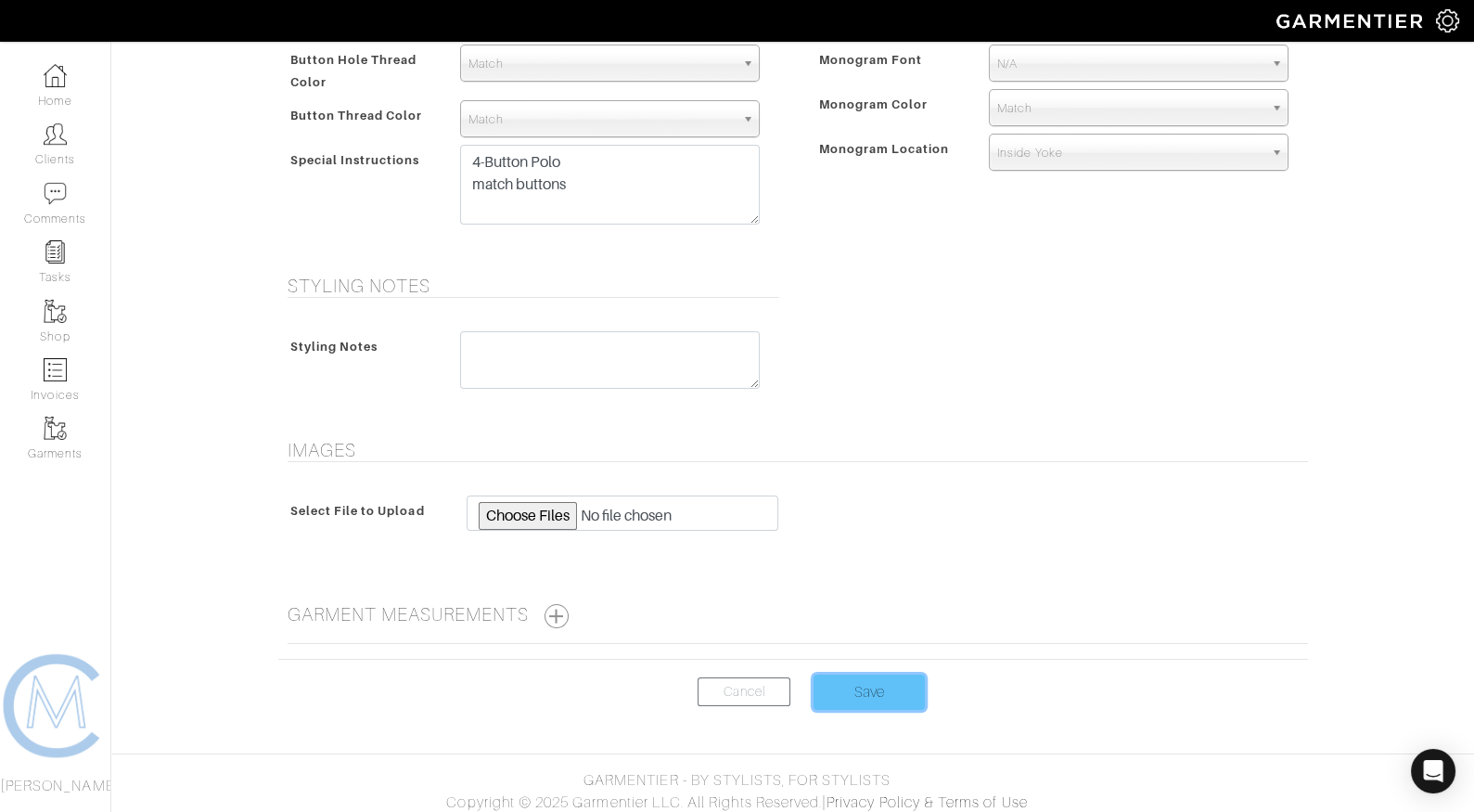
click at [893, 679] on input "Save" at bounding box center [870, 692] width 112 height 36
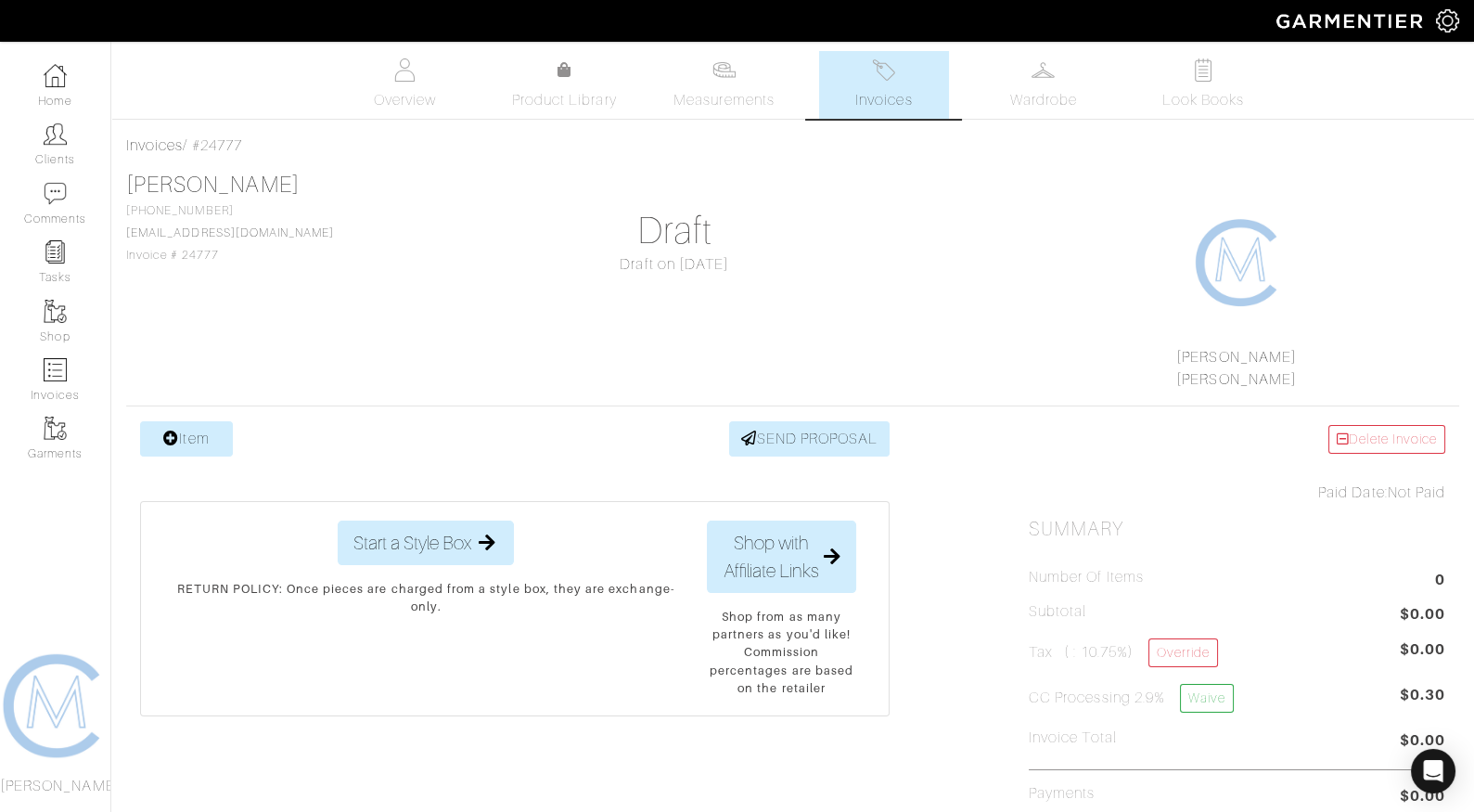
click at [860, 102] on span "Invoices" at bounding box center [883, 100] width 57 height 22
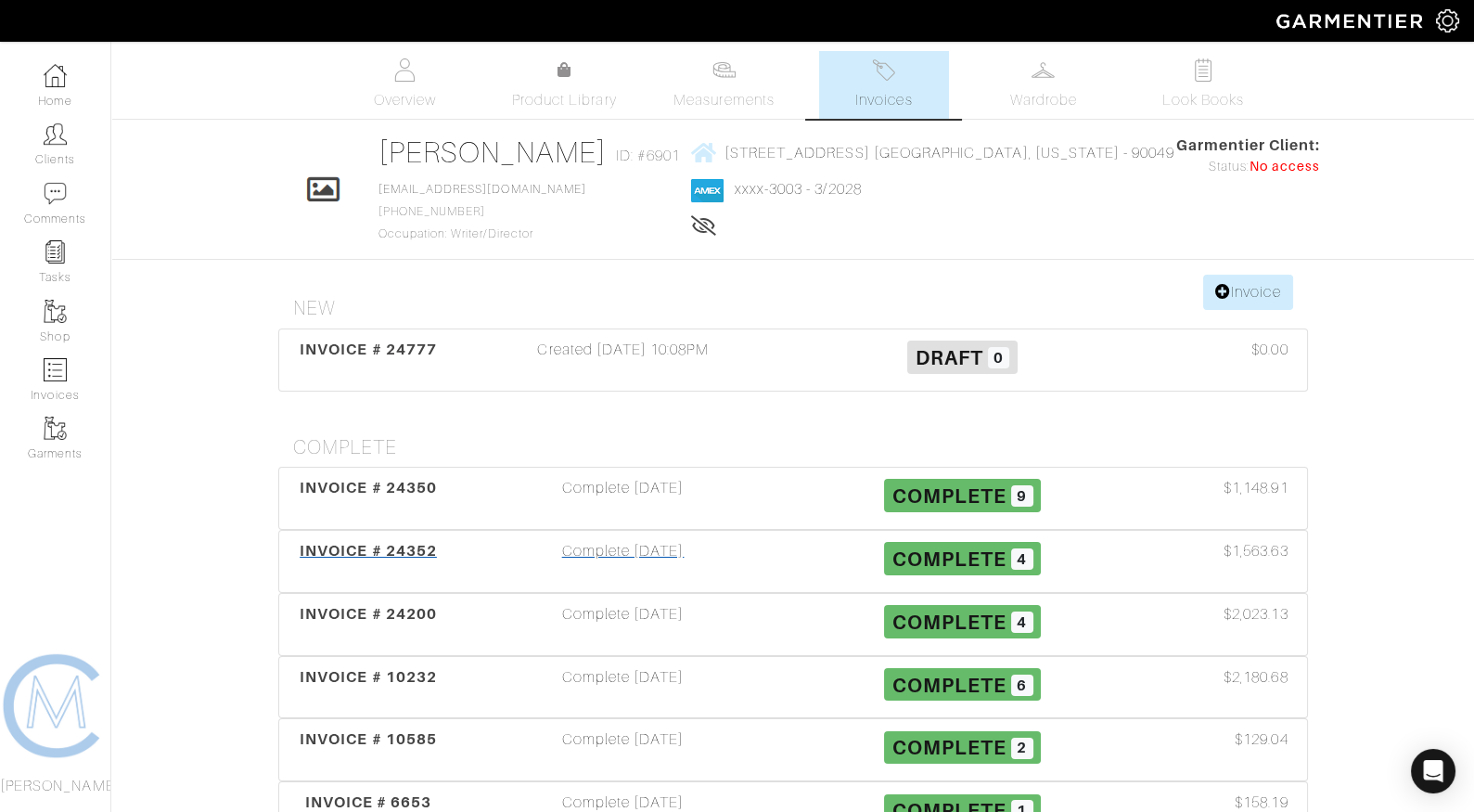
click at [438, 550] on div "INVOICE # 24352" at bounding box center [368, 561] width 169 height 42
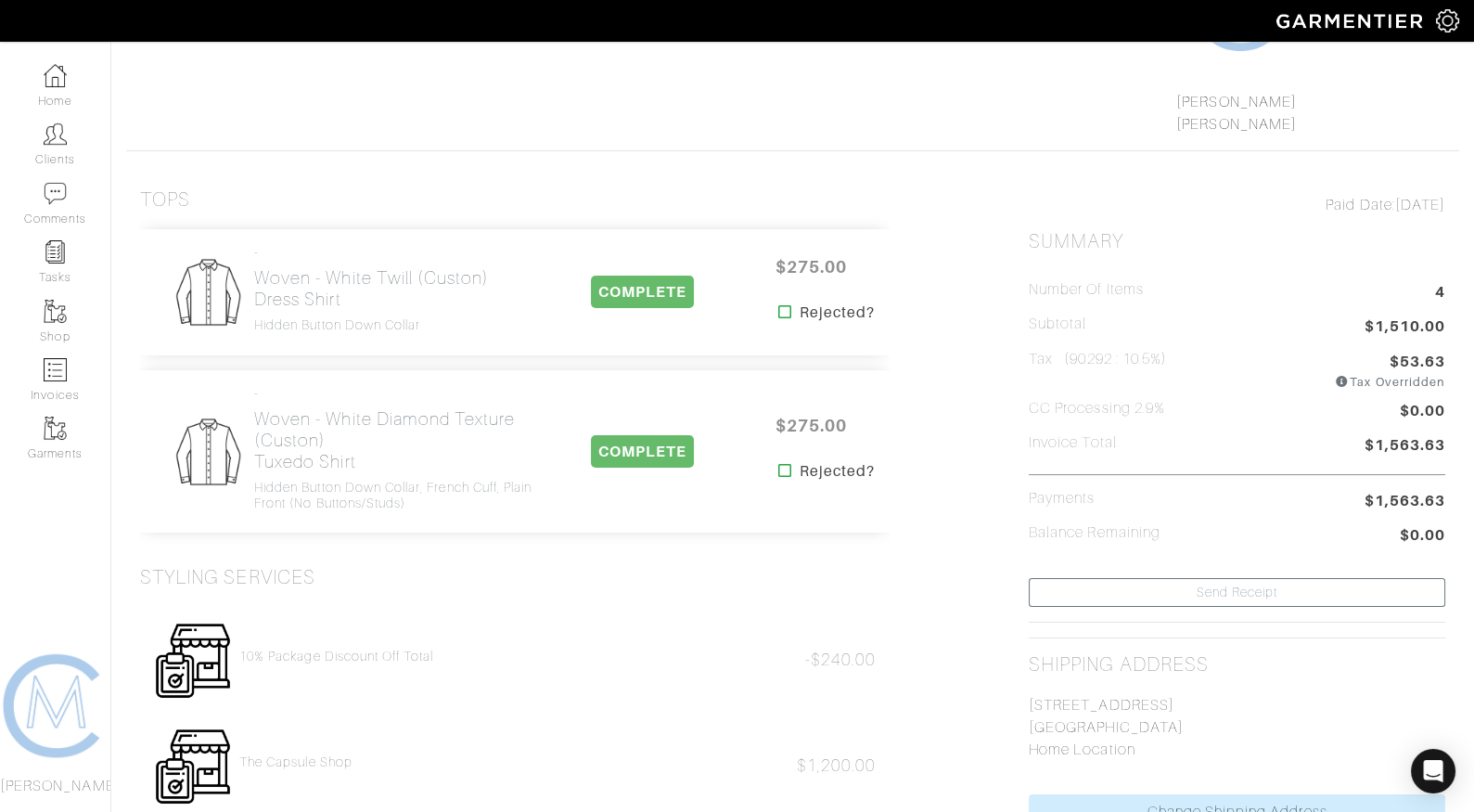
scroll to position [207, 0]
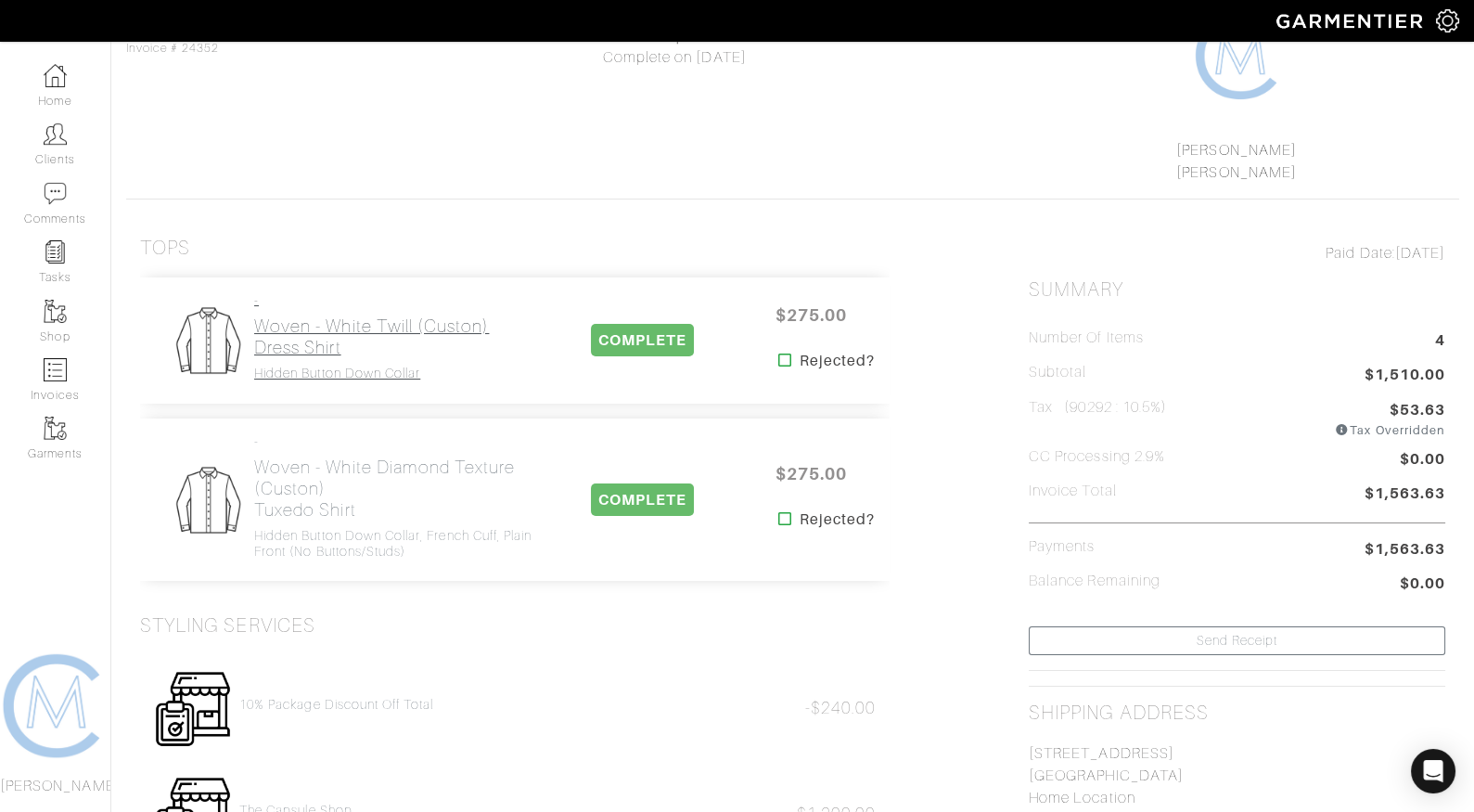
click at [371, 352] on h2 "Woven - White Twill (Custon) Dress Shirt" at bounding box center [371, 337] width 235 height 42
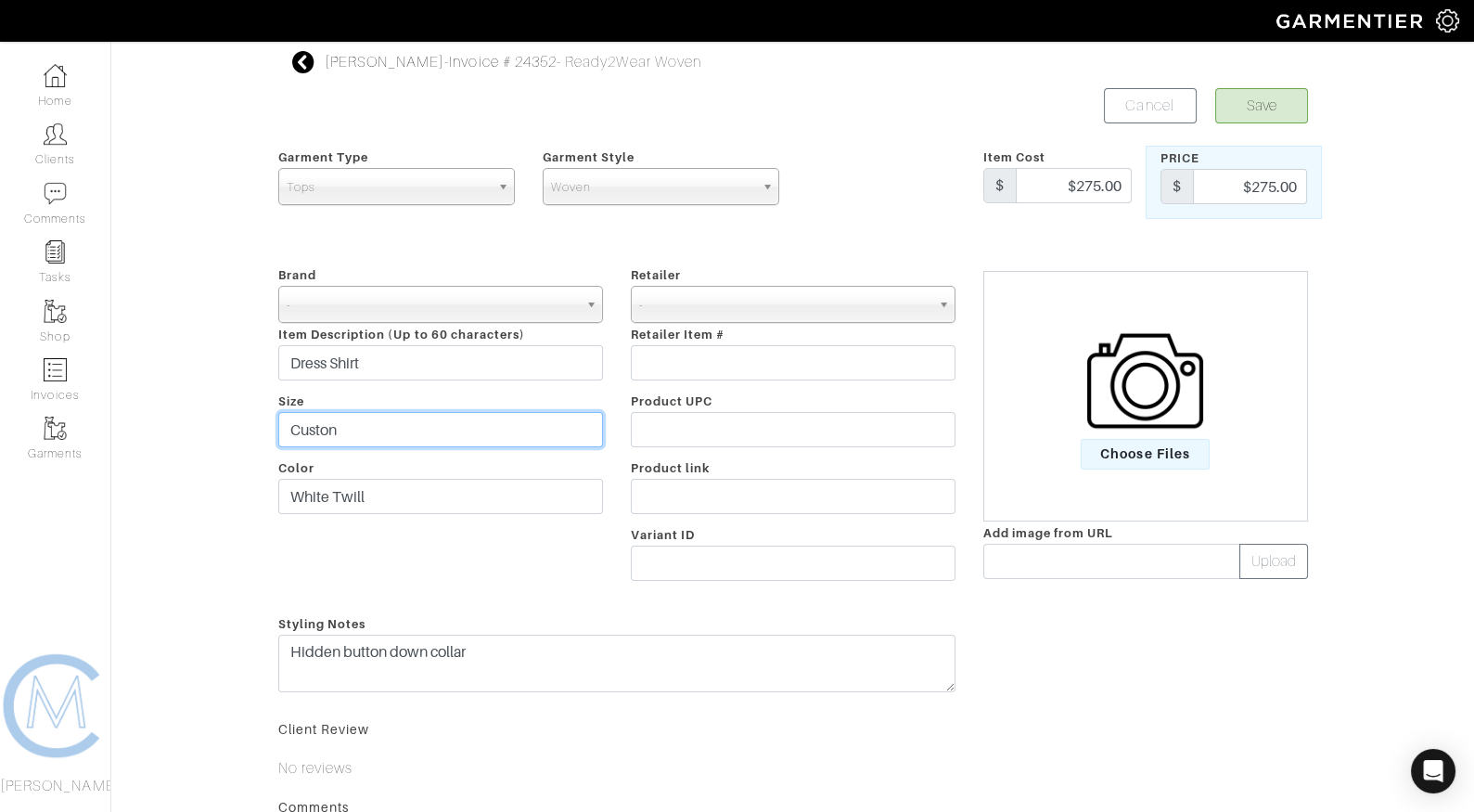
click at [358, 424] on input "Custon" at bounding box center [441, 429] width 325 height 36
type input "Custom"
click at [1210, 109] on div "Save Cancel" at bounding box center [1058, 106] width 529 height 36
click at [1260, 109] on button "Save" at bounding box center [1261, 106] width 92 height 36
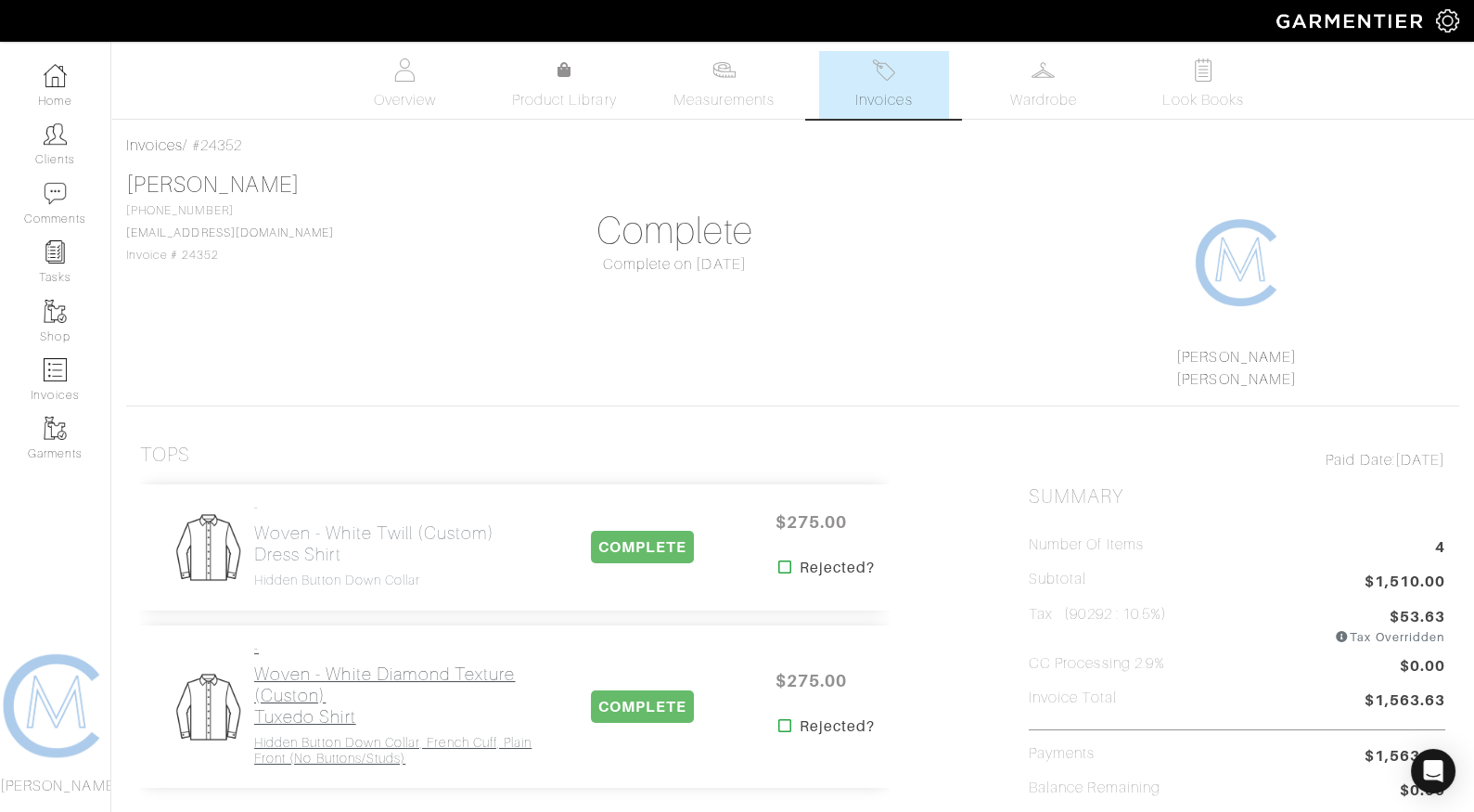
click at [339, 704] on h2 "Woven - White Diamond Texture (Custon) Tuxedo Shirt" at bounding box center [395, 696] width 284 height 64
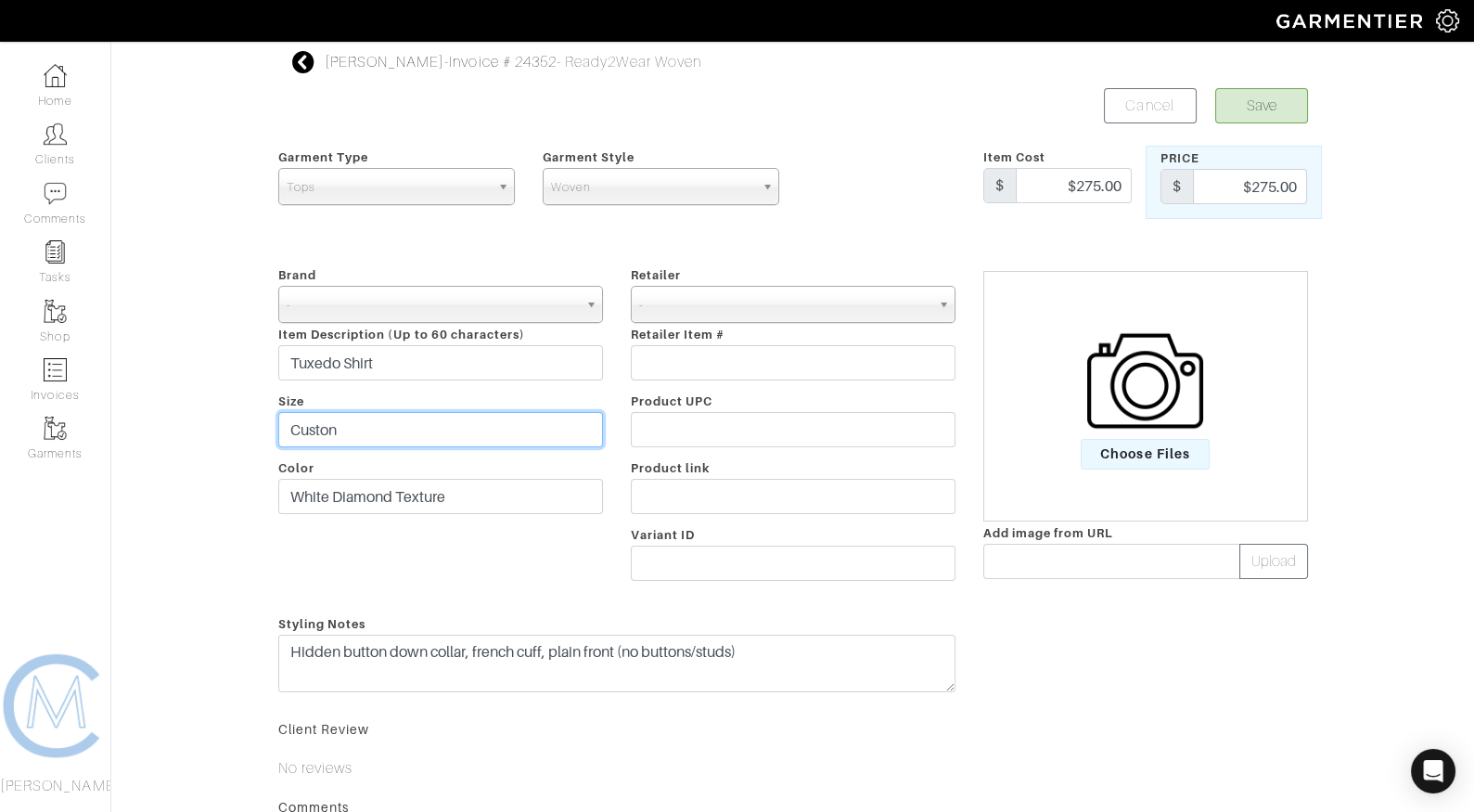
click at [381, 420] on input "Custon" at bounding box center [441, 429] width 325 height 36
type input "Custom"
click at [1263, 117] on button "Save" at bounding box center [1261, 106] width 92 height 36
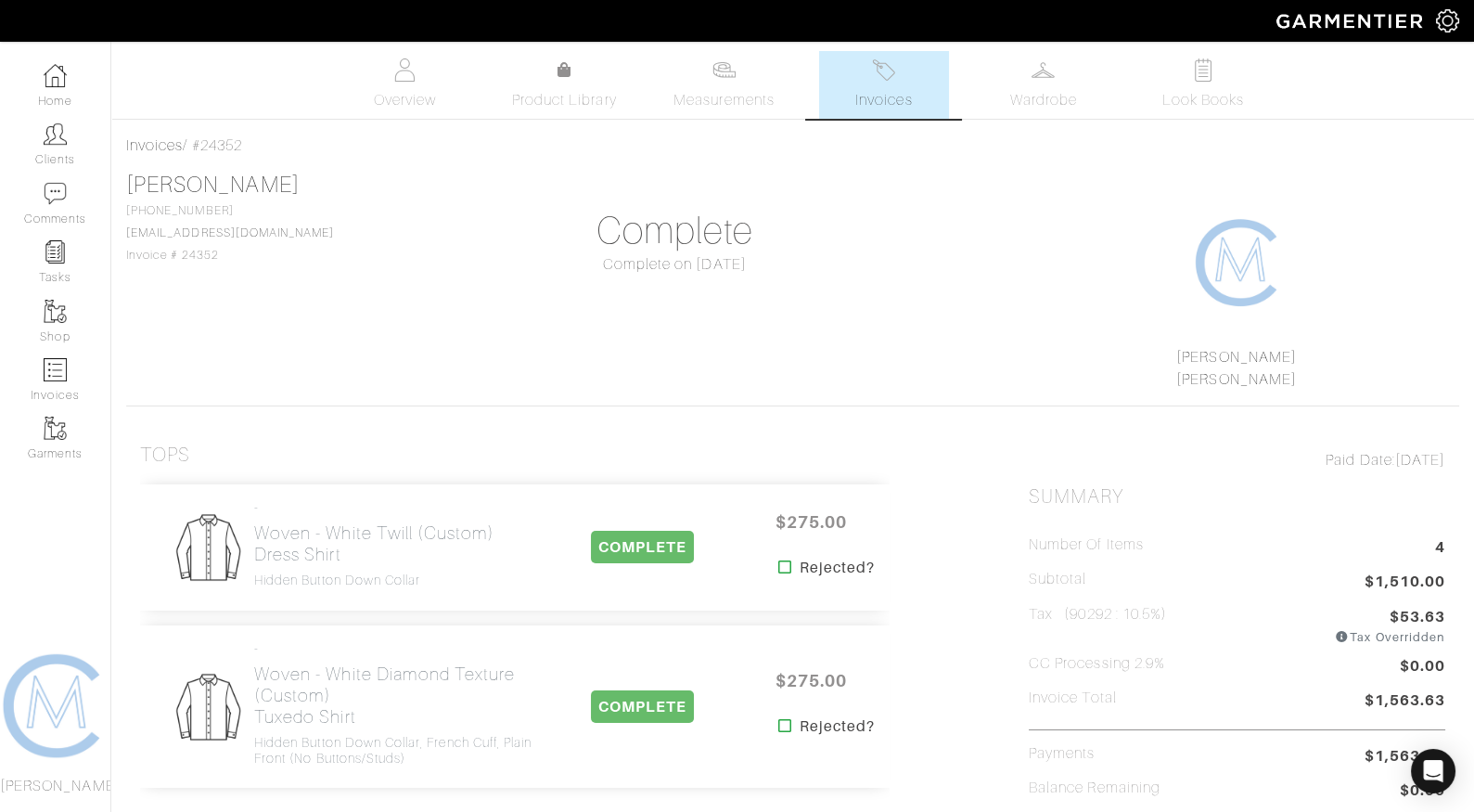
click at [891, 90] on span "Invoices" at bounding box center [883, 100] width 57 height 22
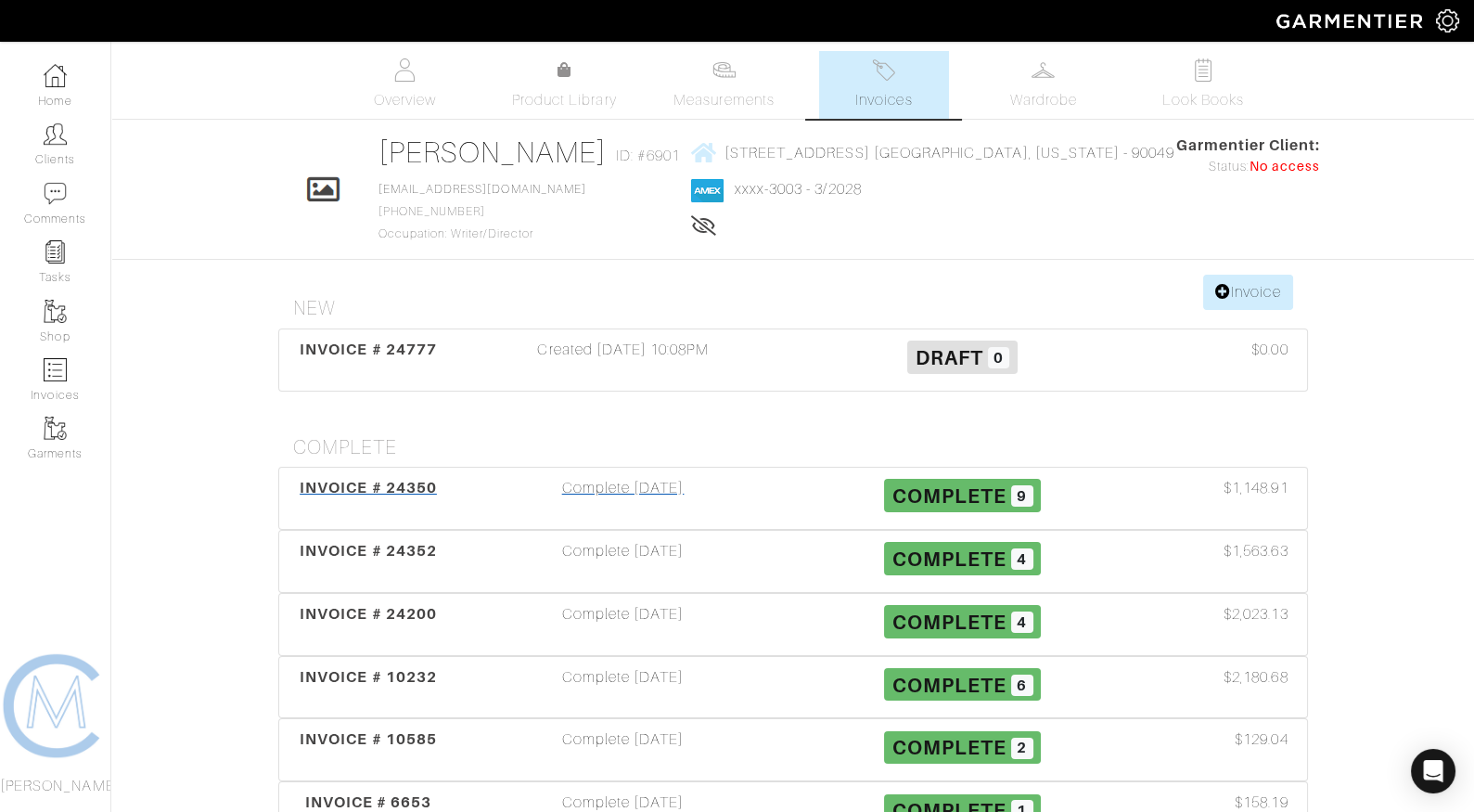
click at [587, 477] on div "Complete 08/12/25" at bounding box center [623, 498] width 340 height 42
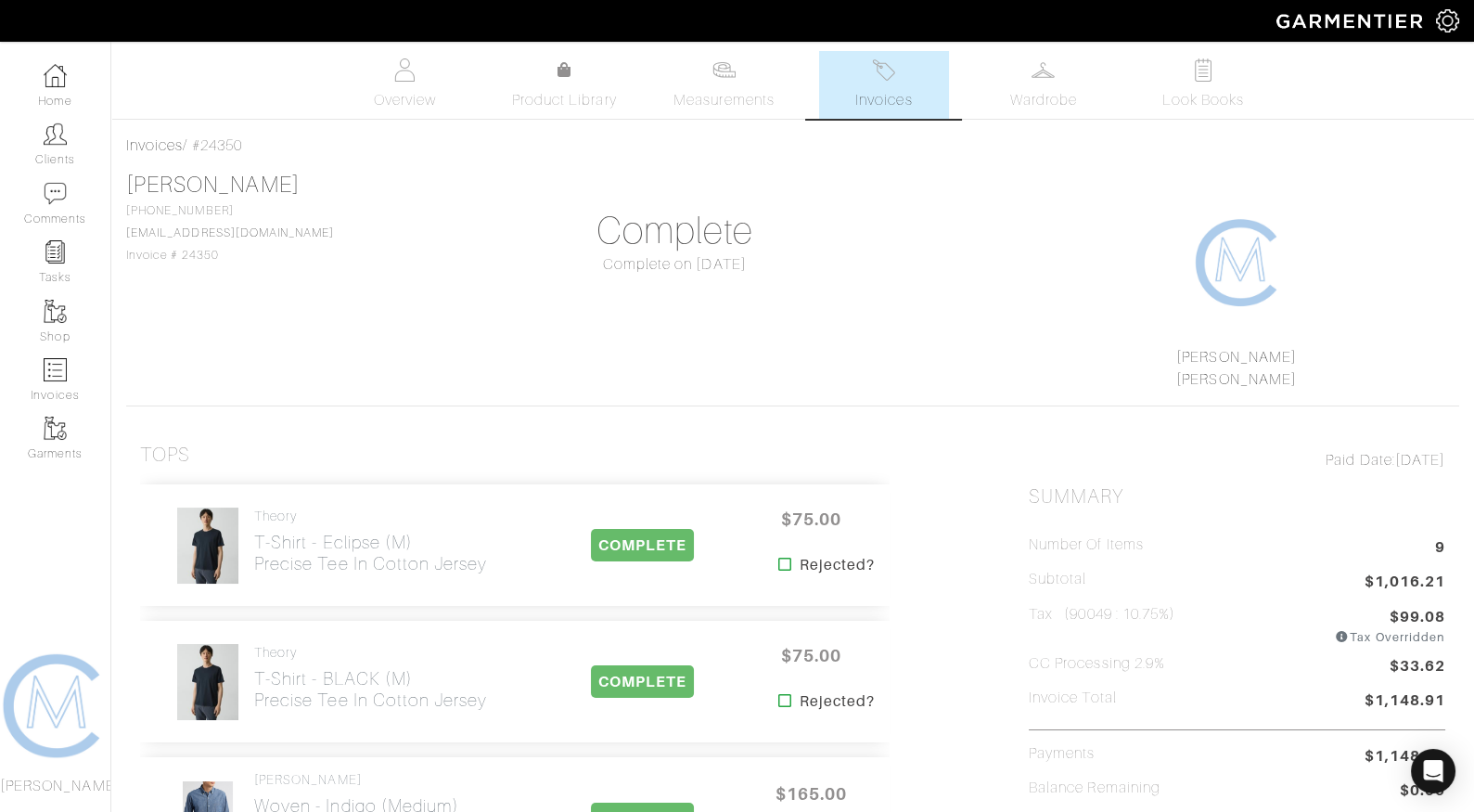
click at [892, 97] on span "Invoices" at bounding box center [883, 100] width 57 height 22
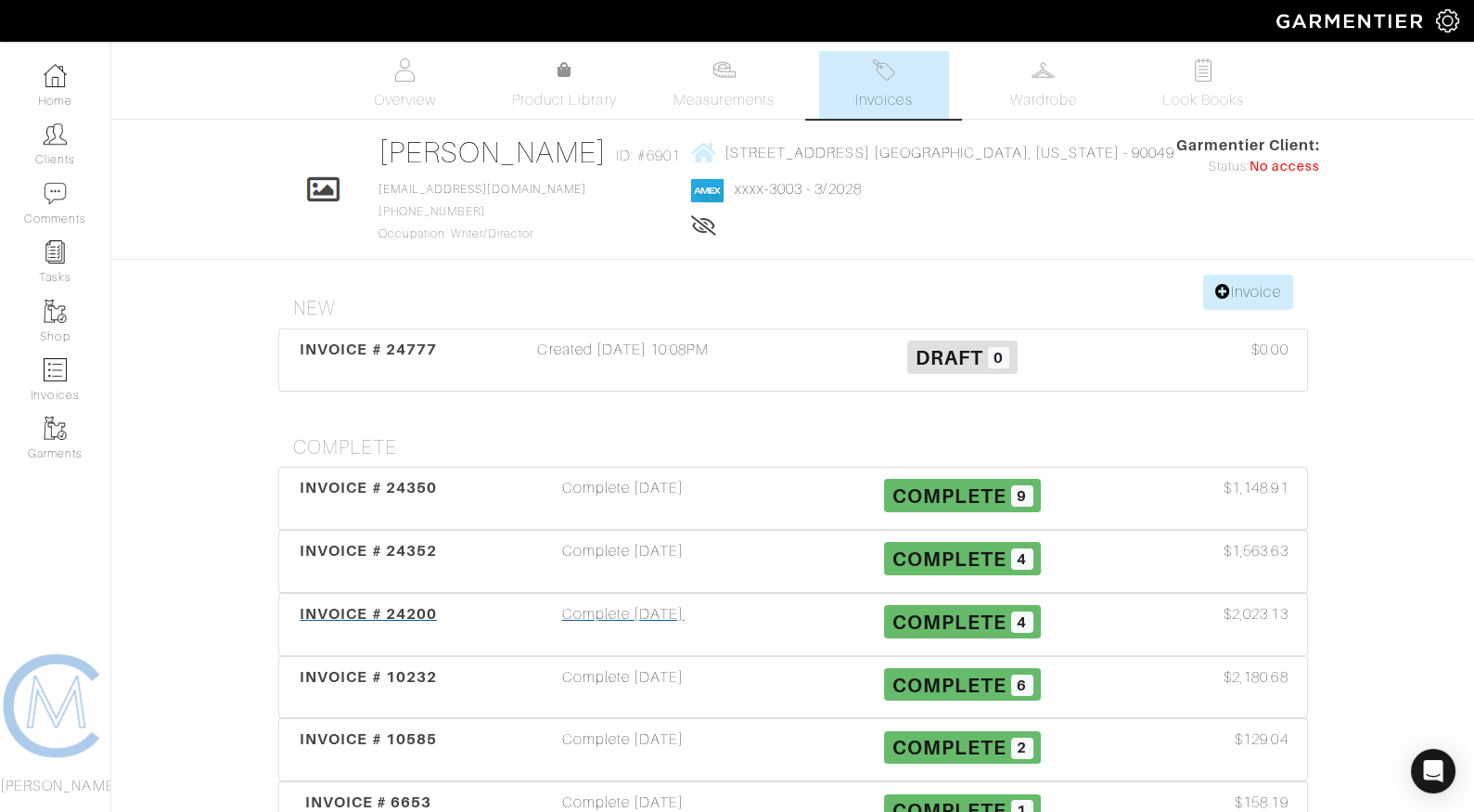
click at [601, 604] on div "Complete 08/30/25" at bounding box center [623, 624] width 340 height 42
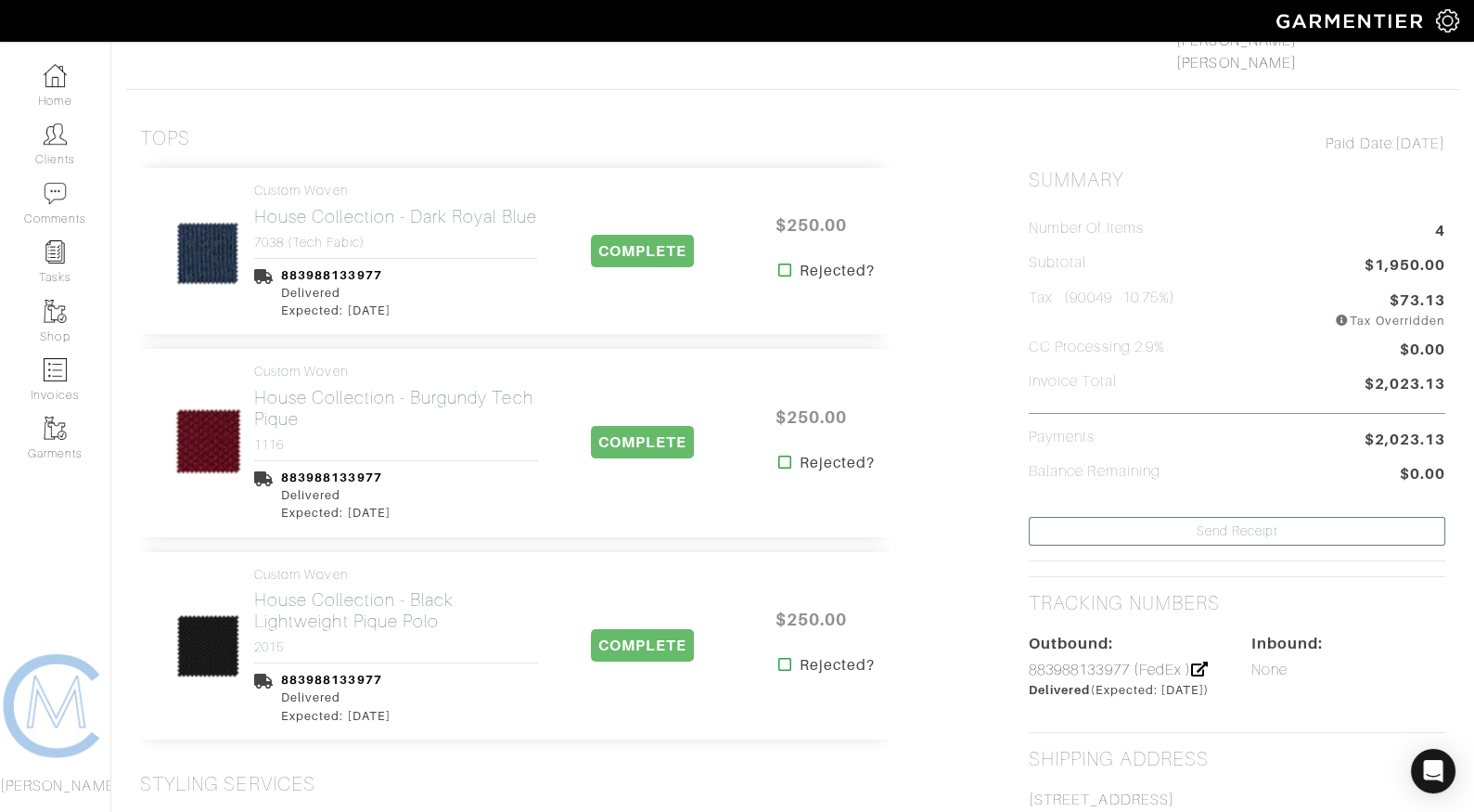
scroll to position [319, 0]
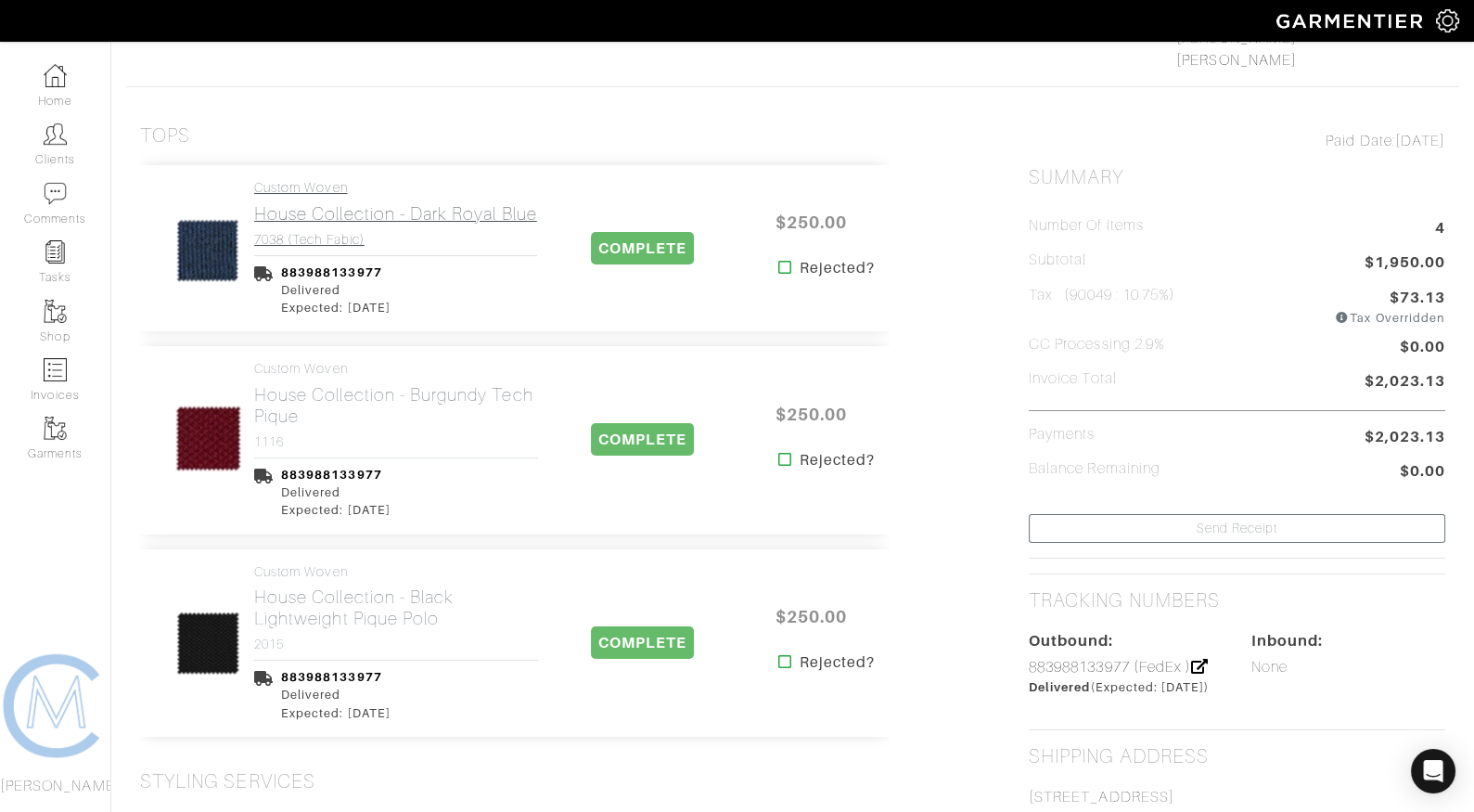
click at [427, 203] on h2 "House Collection - Dark Royal Blue" at bounding box center [395, 214] width 283 height 21
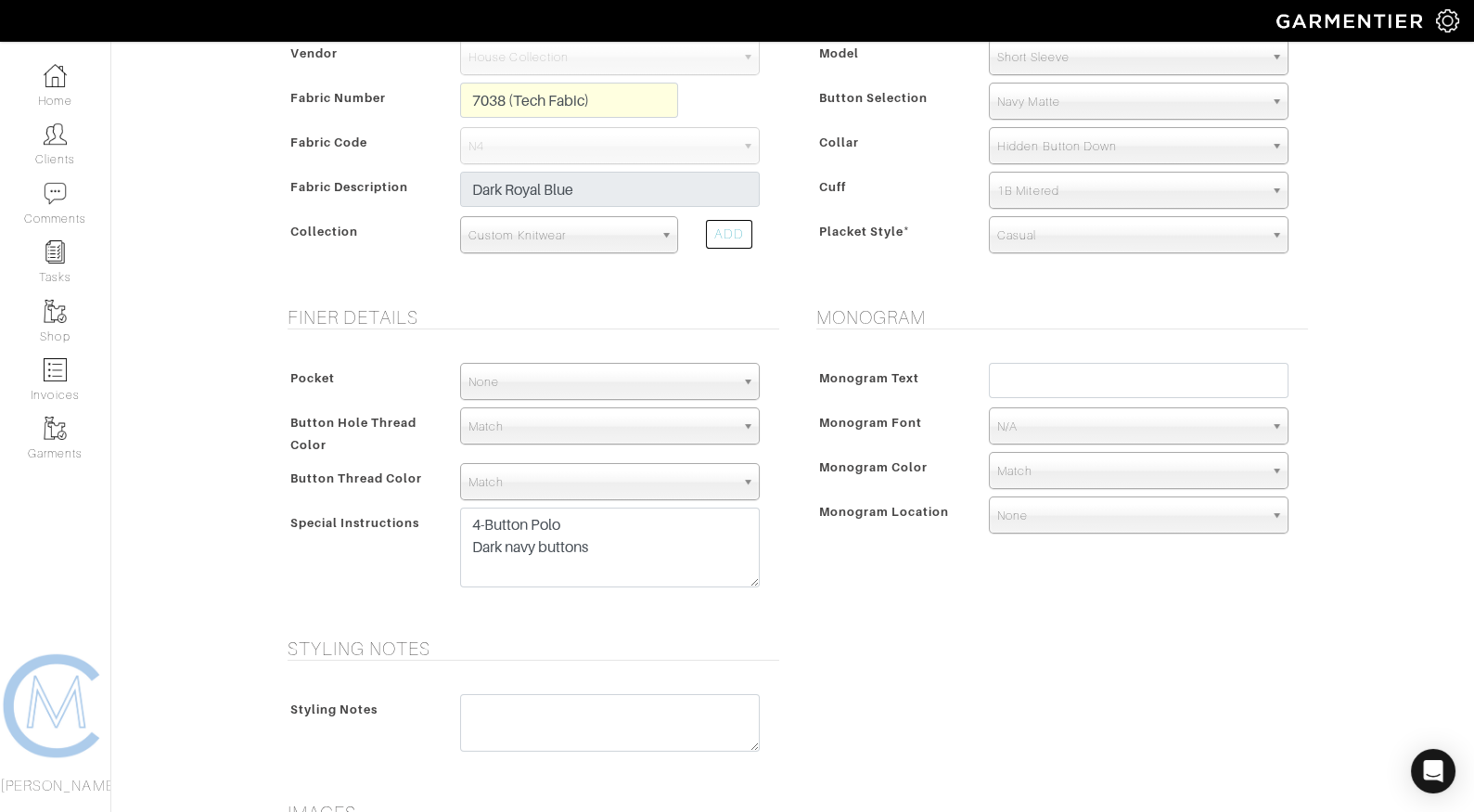
scroll to position [422, 0]
click at [609, 546] on textarea "4-Button Polo Dark navy buttons" at bounding box center [610, 548] width 300 height 80
drag, startPoint x: 609, startPoint y: 546, endPoint x: 435, endPoint y: 512, distance: 177.3
click at [435, 513] on div "Special Instructions 4-Button Polo Dark navy buttons" at bounding box center [528, 553] width 492 height 89
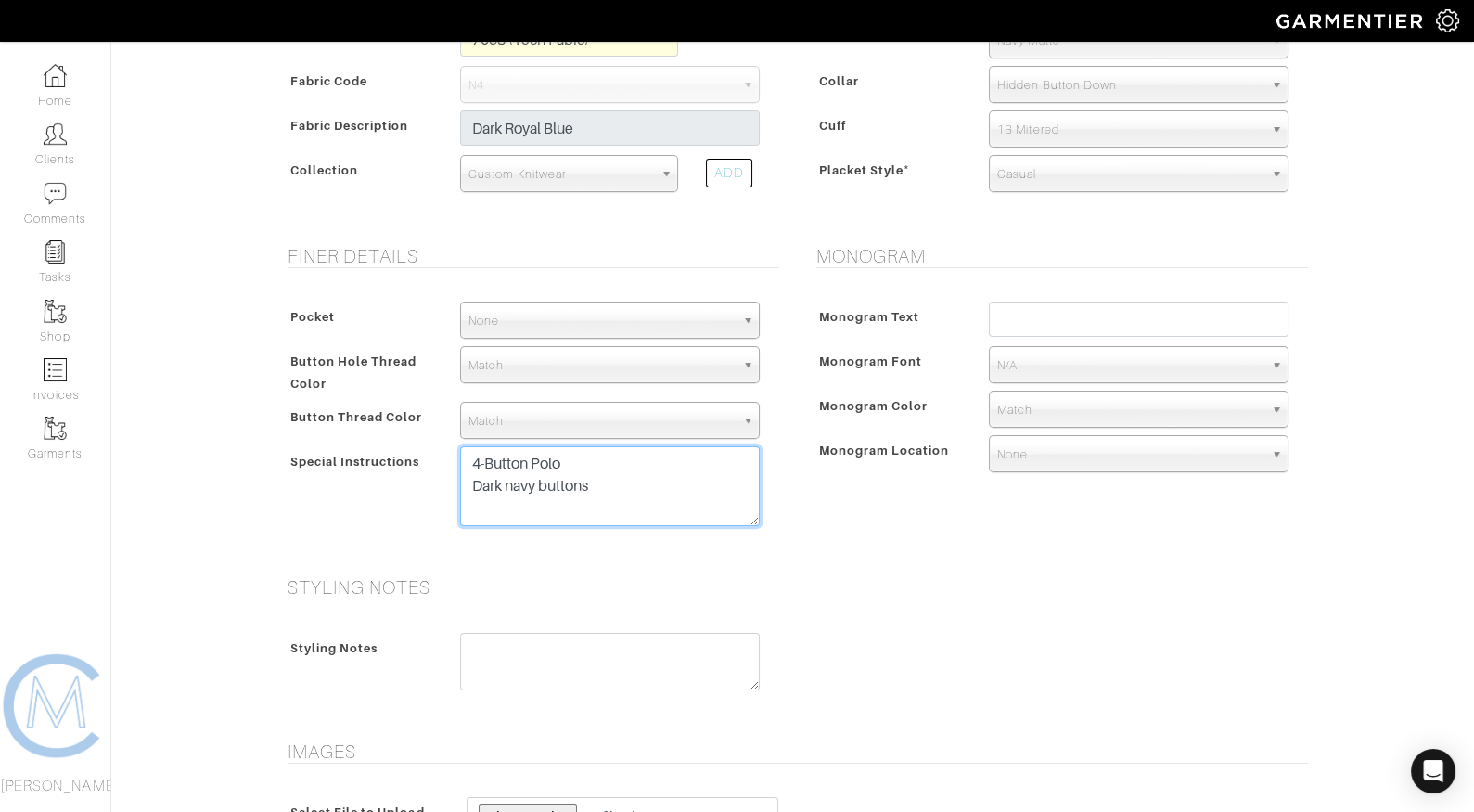
scroll to position [0, 0]
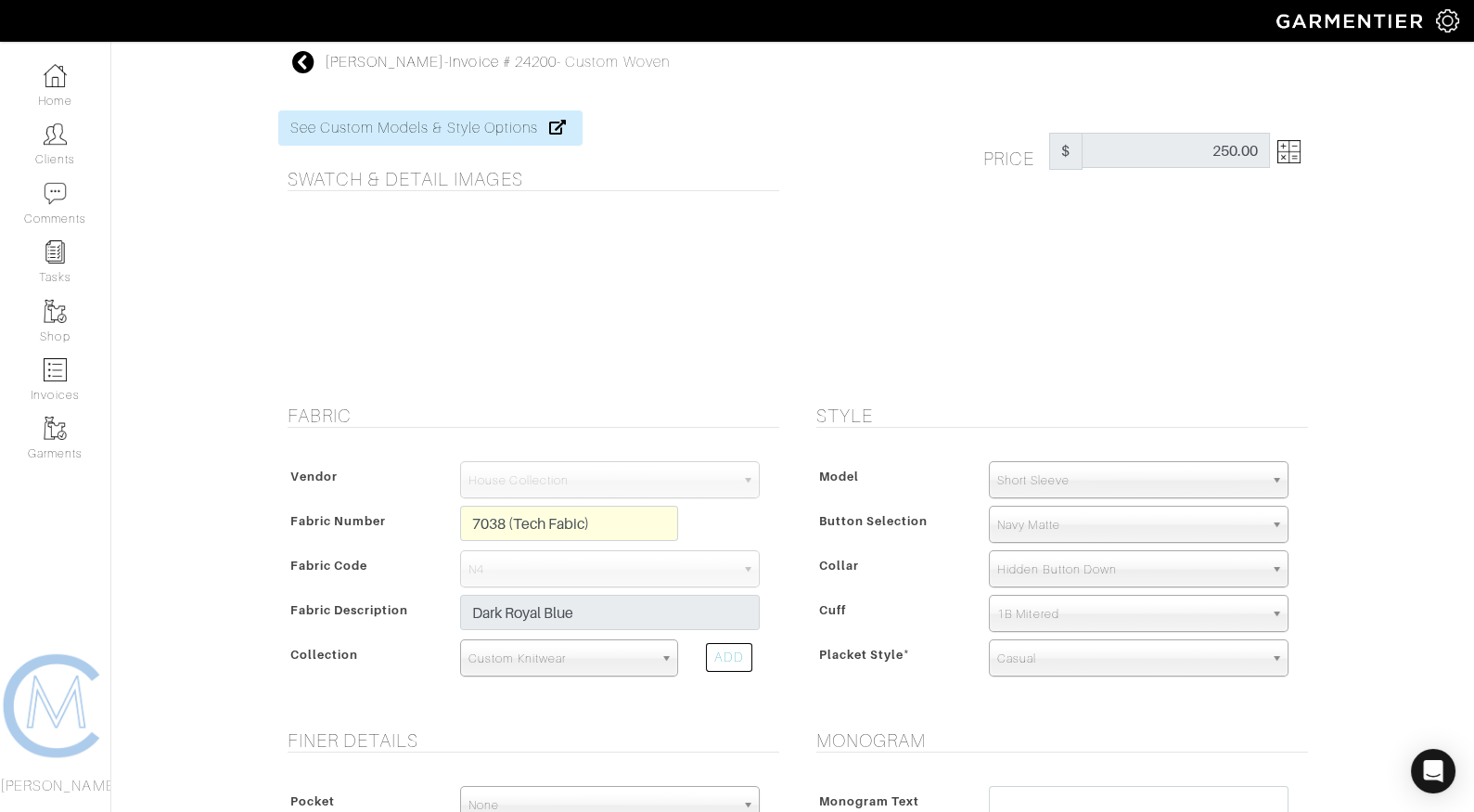
click at [315, 65] on icon at bounding box center [304, 62] width 23 height 22
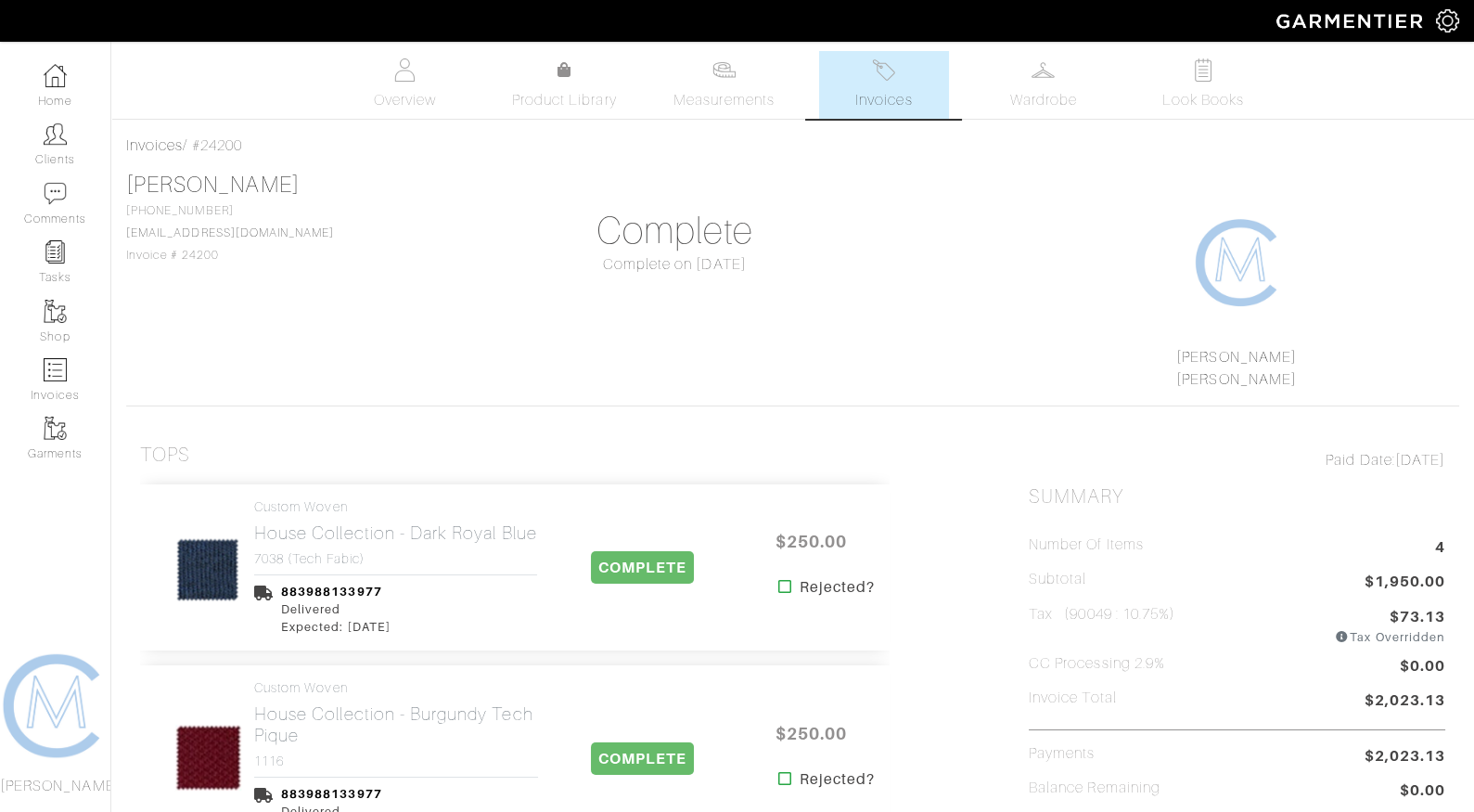
click at [302, 64] on ul "Overview Product Library Measurements Invoices Wardrobe Look Books" at bounding box center [792, 85] width 980 height 67
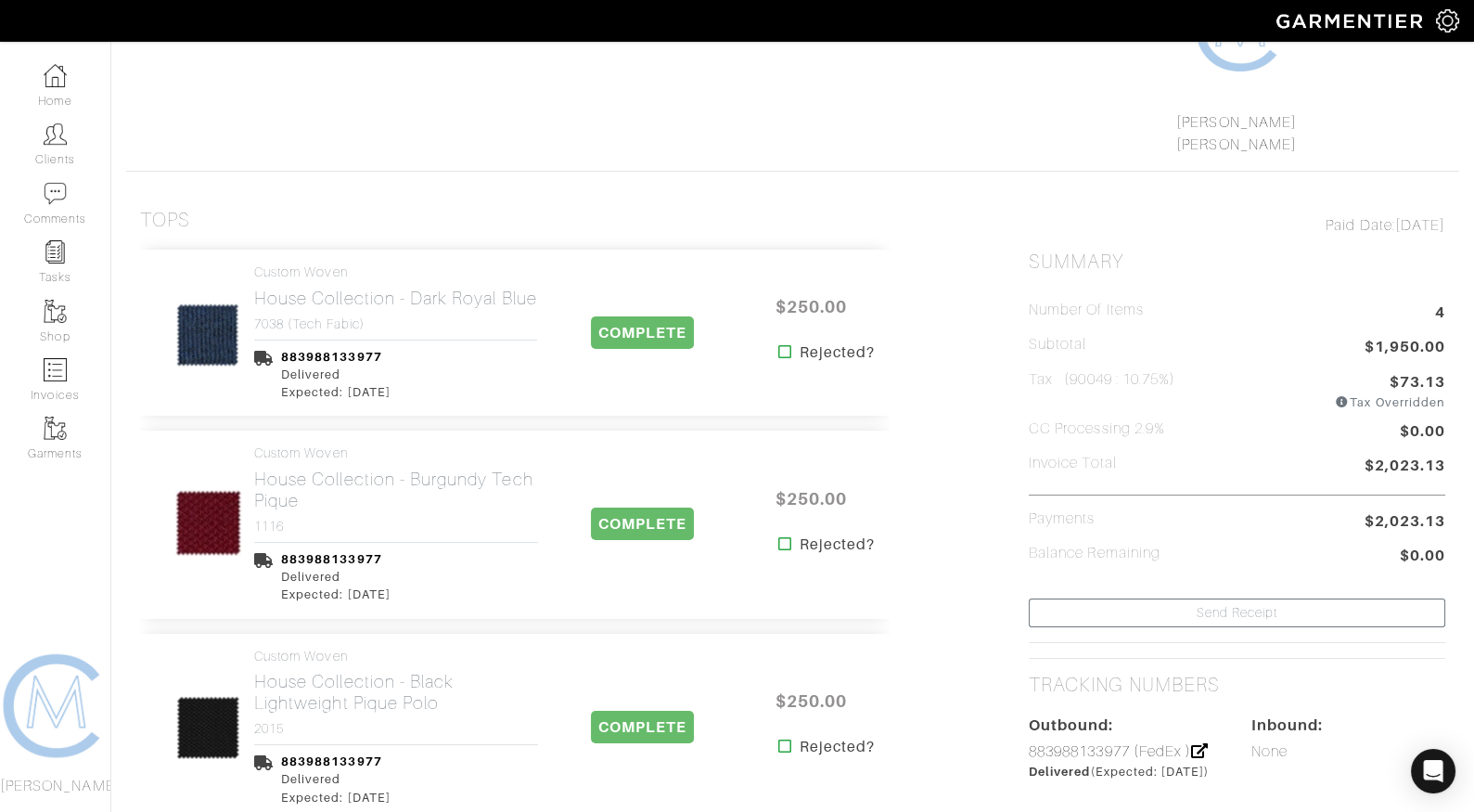
scroll to position [230, 0]
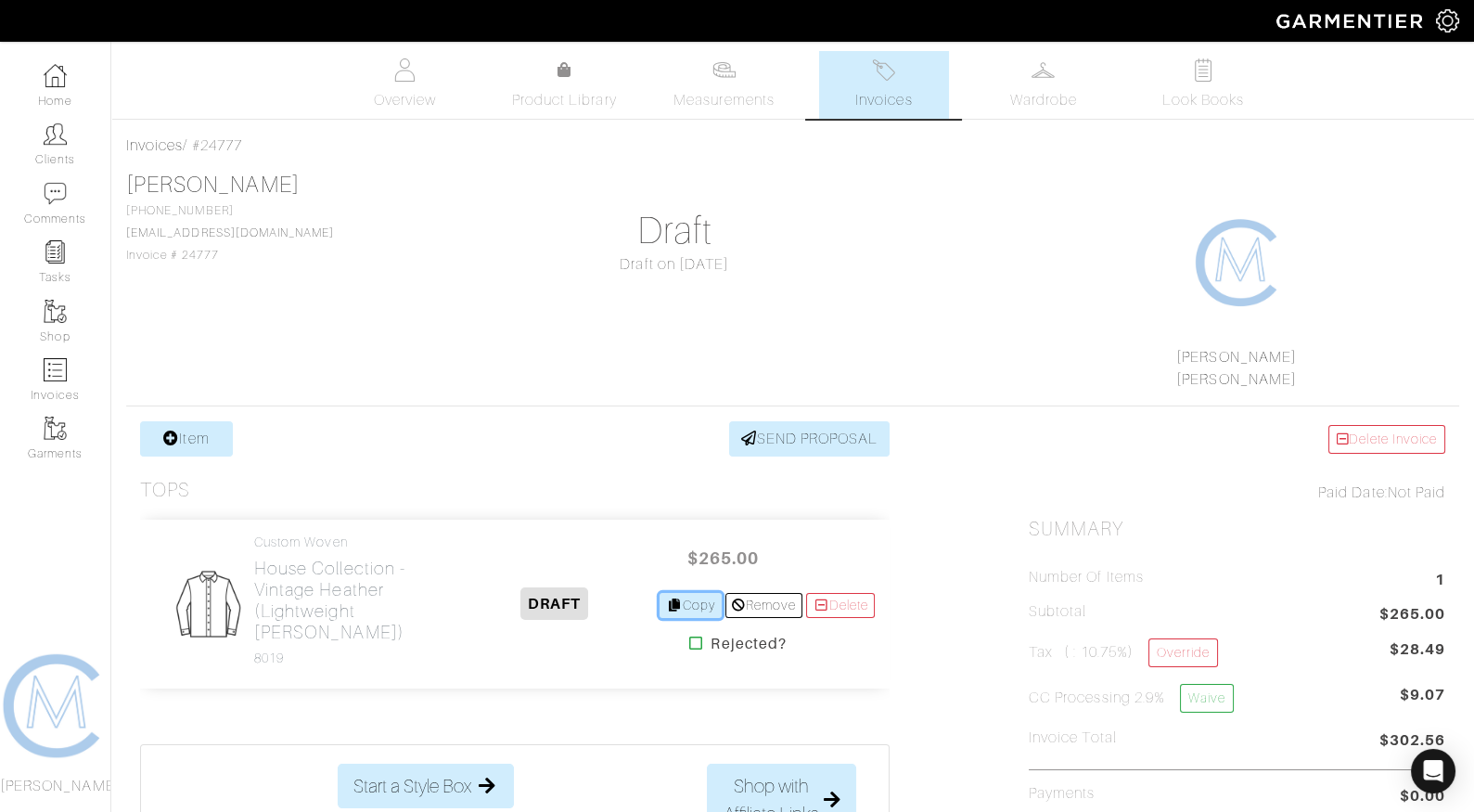
click at [686, 599] on link "Copy" at bounding box center [691, 605] width 63 height 25
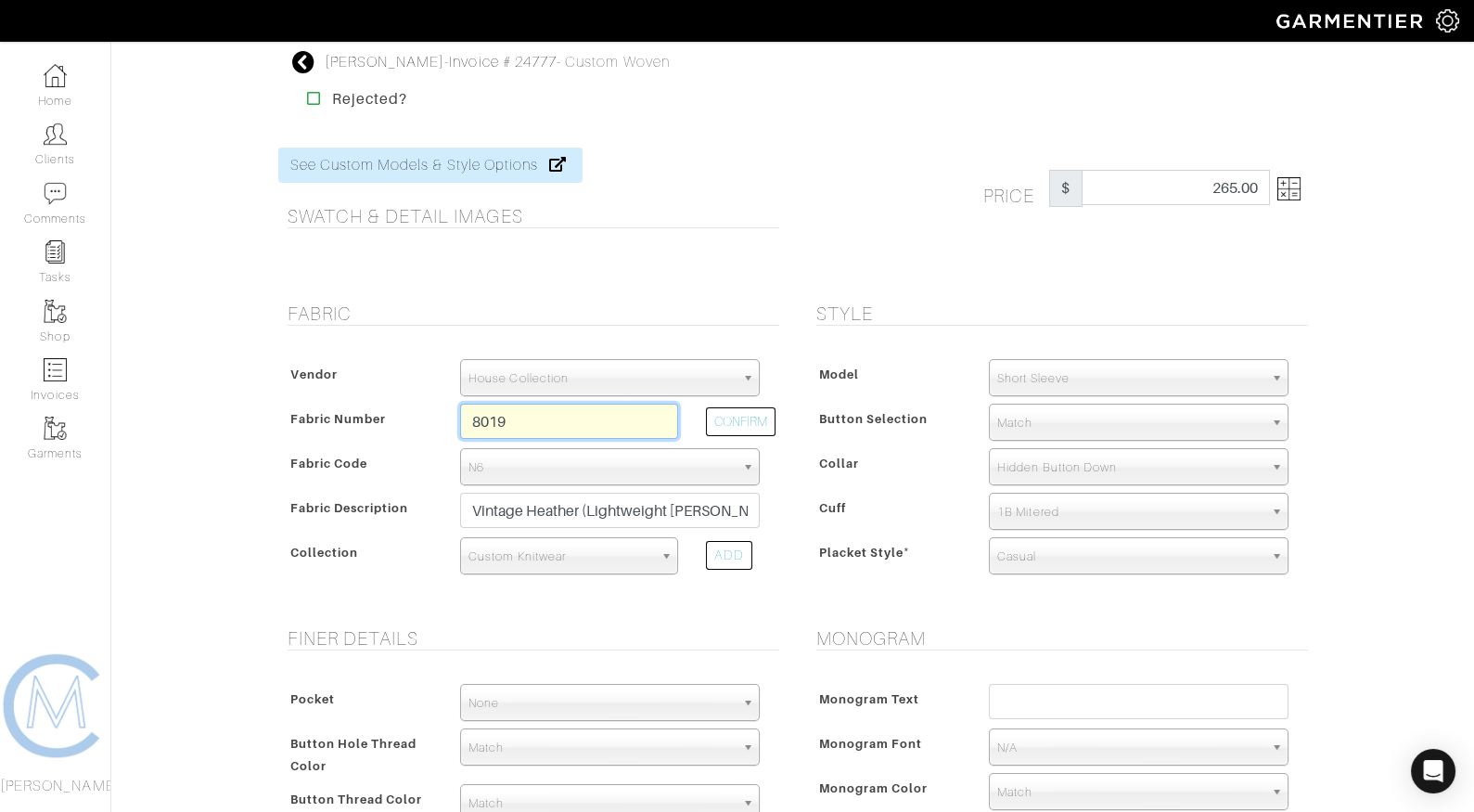
click at [590, 413] on input "8019" at bounding box center [569, 421] width 218 height 36
click at [557, 417] on input "8019" at bounding box center [569, 421] width 218 height 36
type input "8020"
click at [495, 513] on input "Vintage Heather (Lightweight Heather Jersey)" at bounding box center [610, 510] width 300 height 36
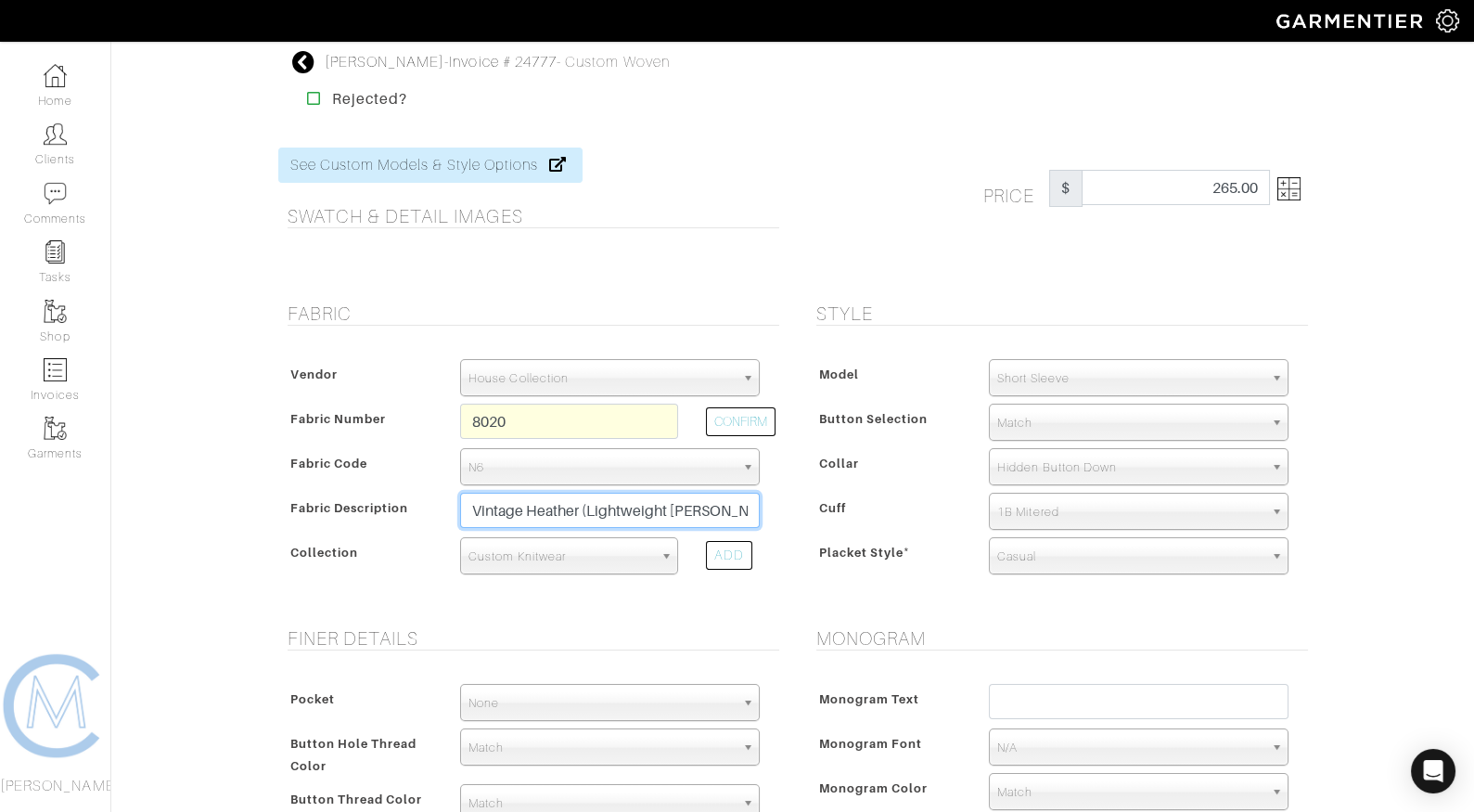
click at [495, 513] on input "Vintage Heather (Lightweight [PERSON_NAME])" at bounding box center [610, 510] width 300 height 36
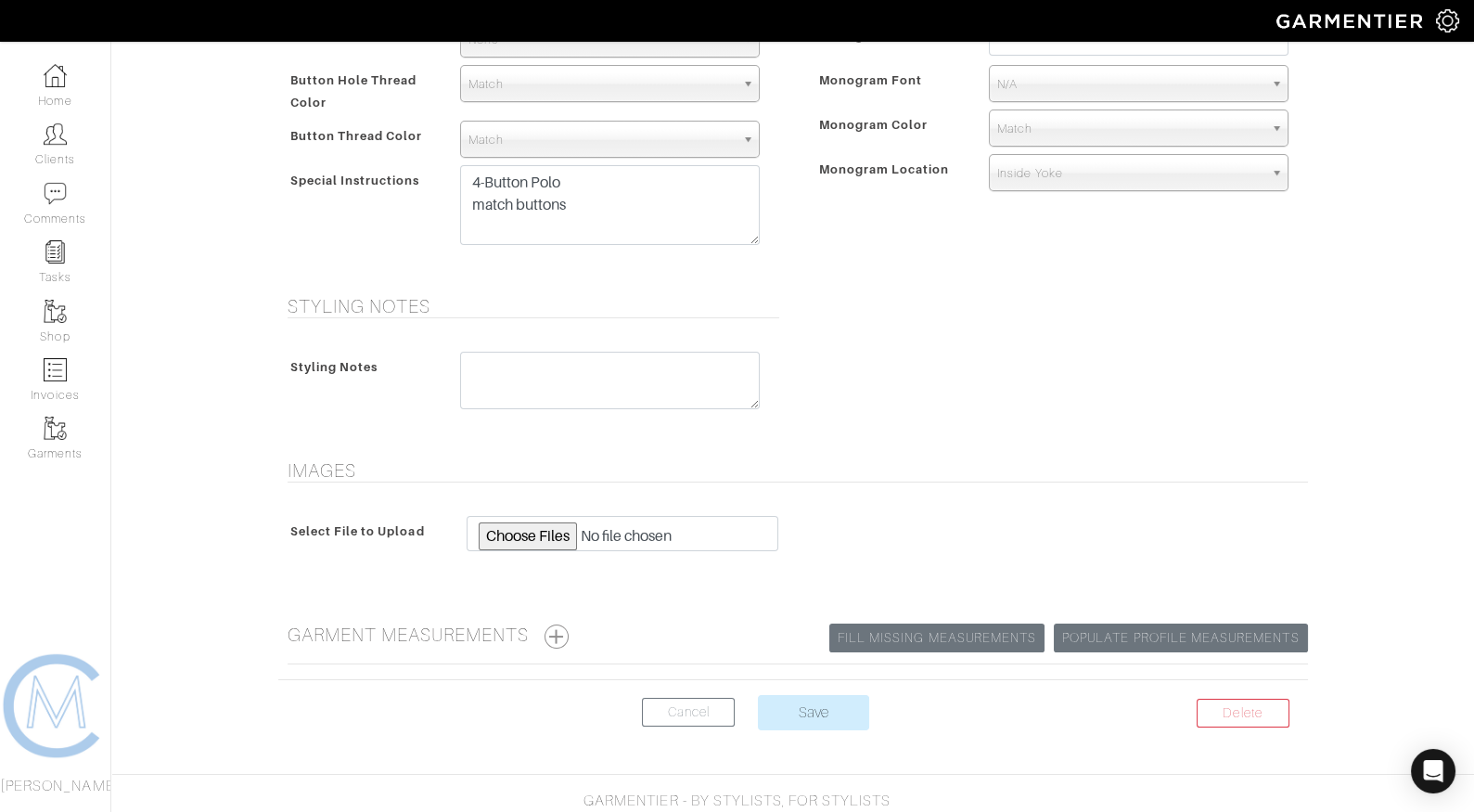
scroll to position [684, 0]
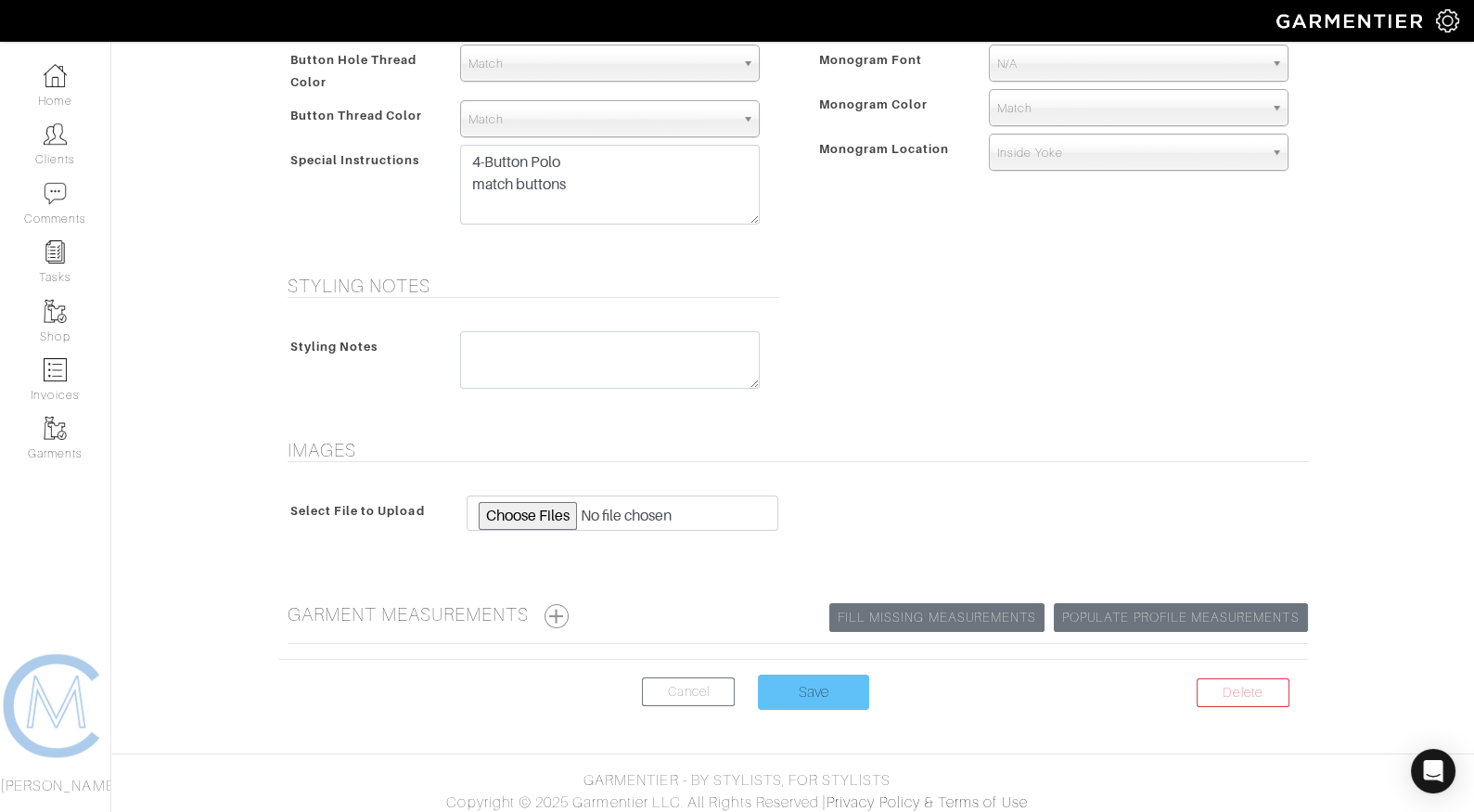
type input "Cypress [PERSON_NAME] (Lightweight [PERSON_NAME])"
click at [823, 680] on input "Save" at bounding box center [814, 692] width 112 height 36
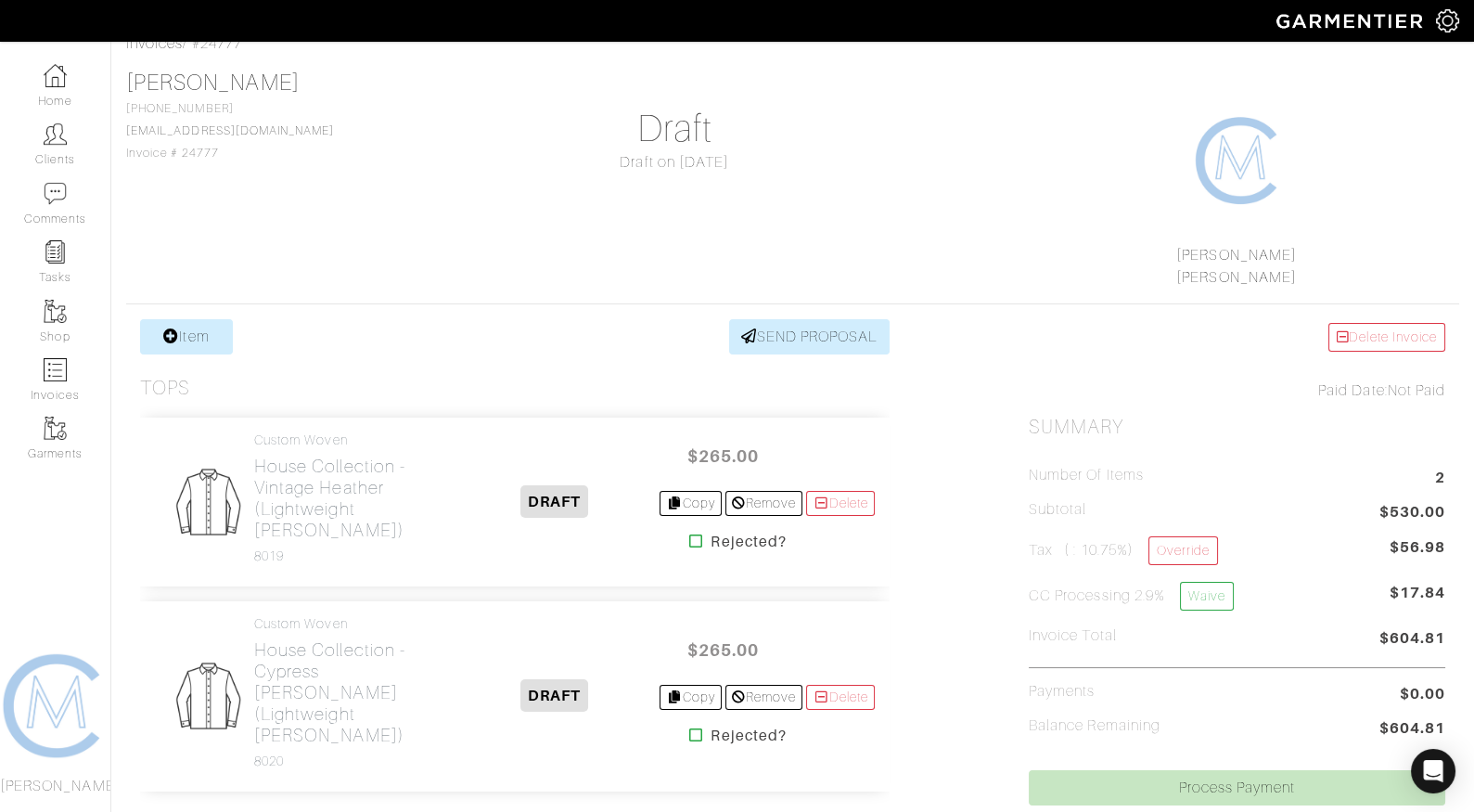
scroll to position [128, 0]
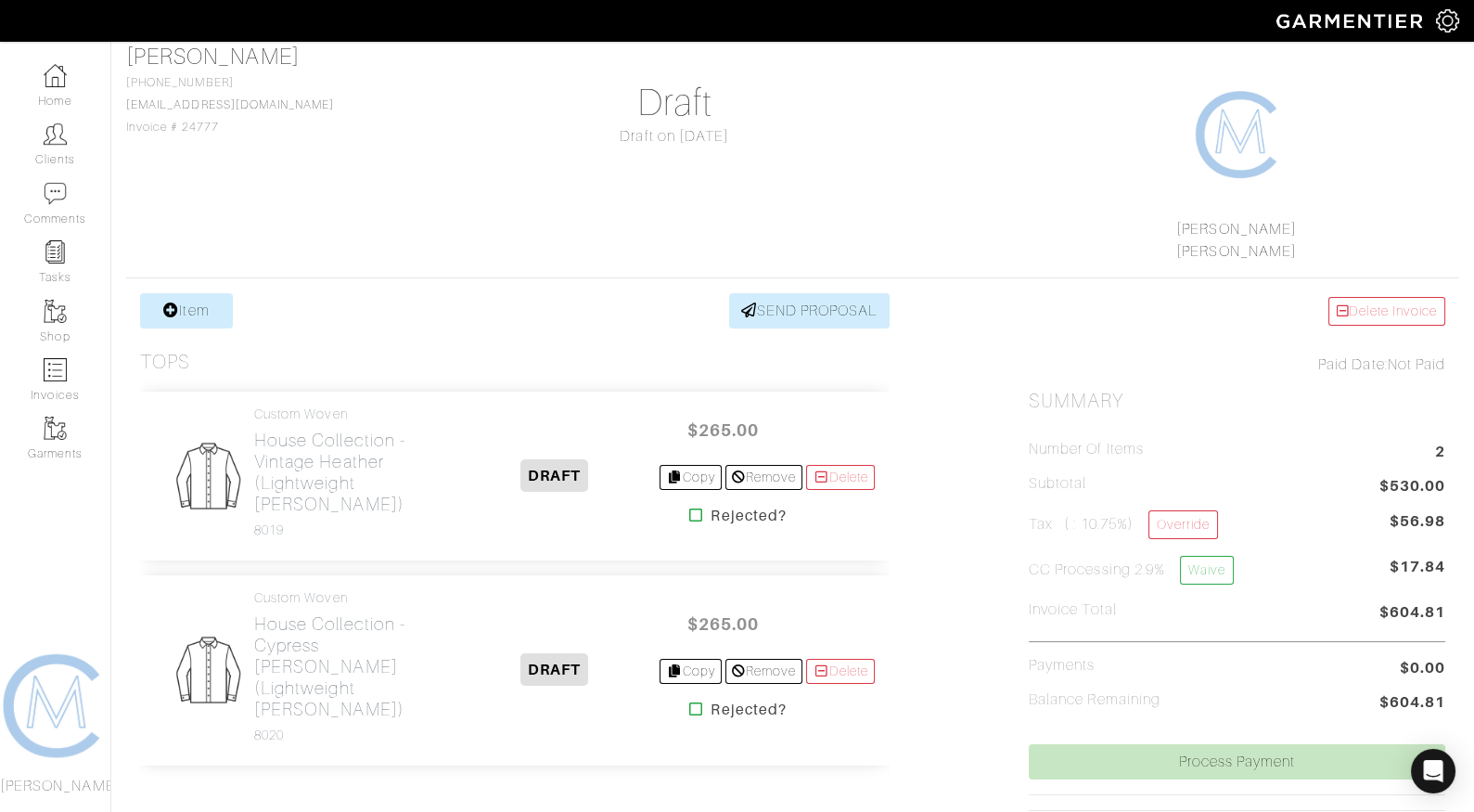
click at [1206, 591] on ul "Number of Items 2 Subtotal $530.00 Tax ( : 10.75%) Override $56.98 CC Processin…" at bounding box center [1237, 578] width 417 height 275
click at [1206, 581] on li "CC Processing 2.9% Waive $17.84" at bounding box center [1237, 574] width 417 height 37
click at [1205, 569] on link "Waive" at bounding box center [1207, 571] width 54 height 29
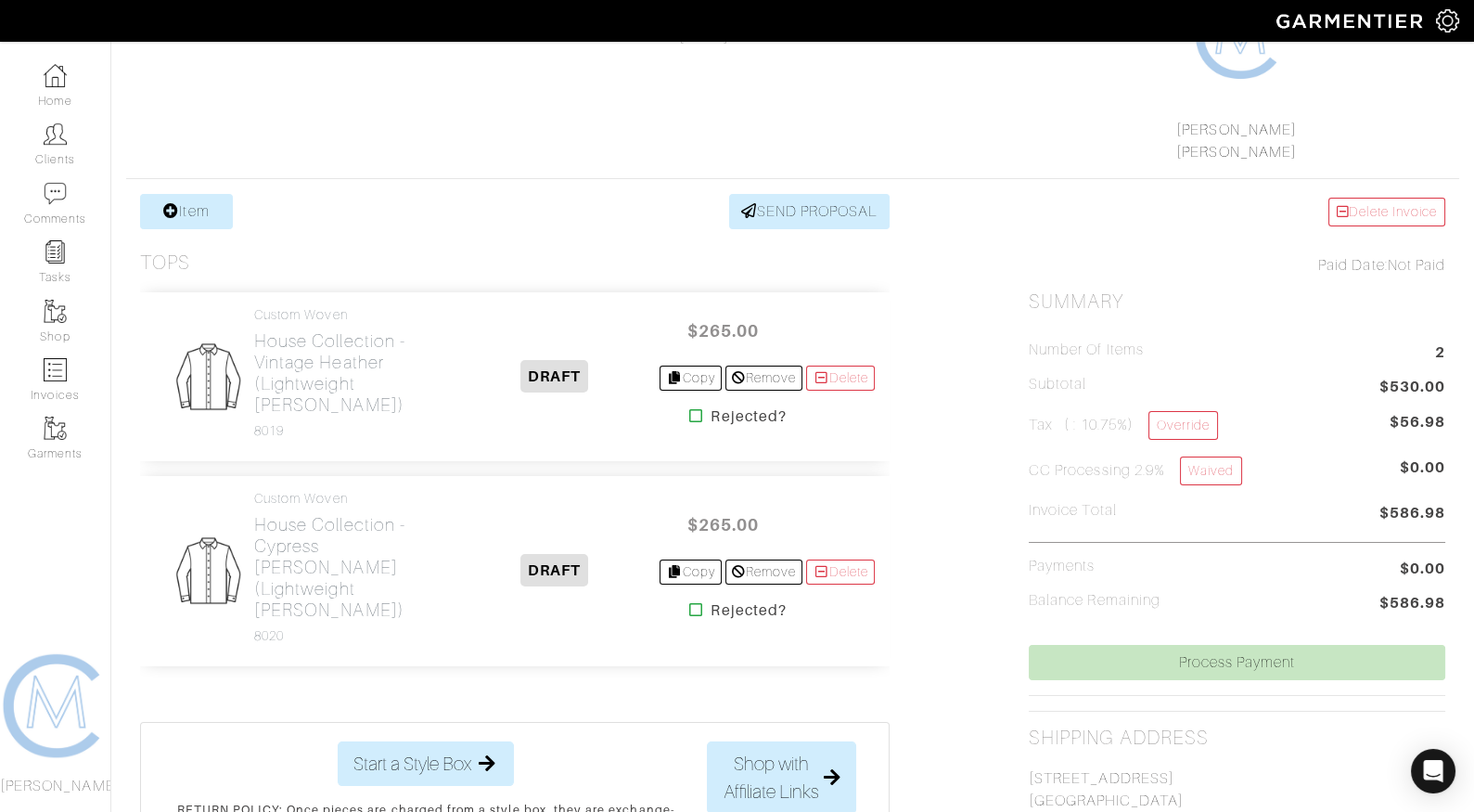
scroll to position [365, 0]
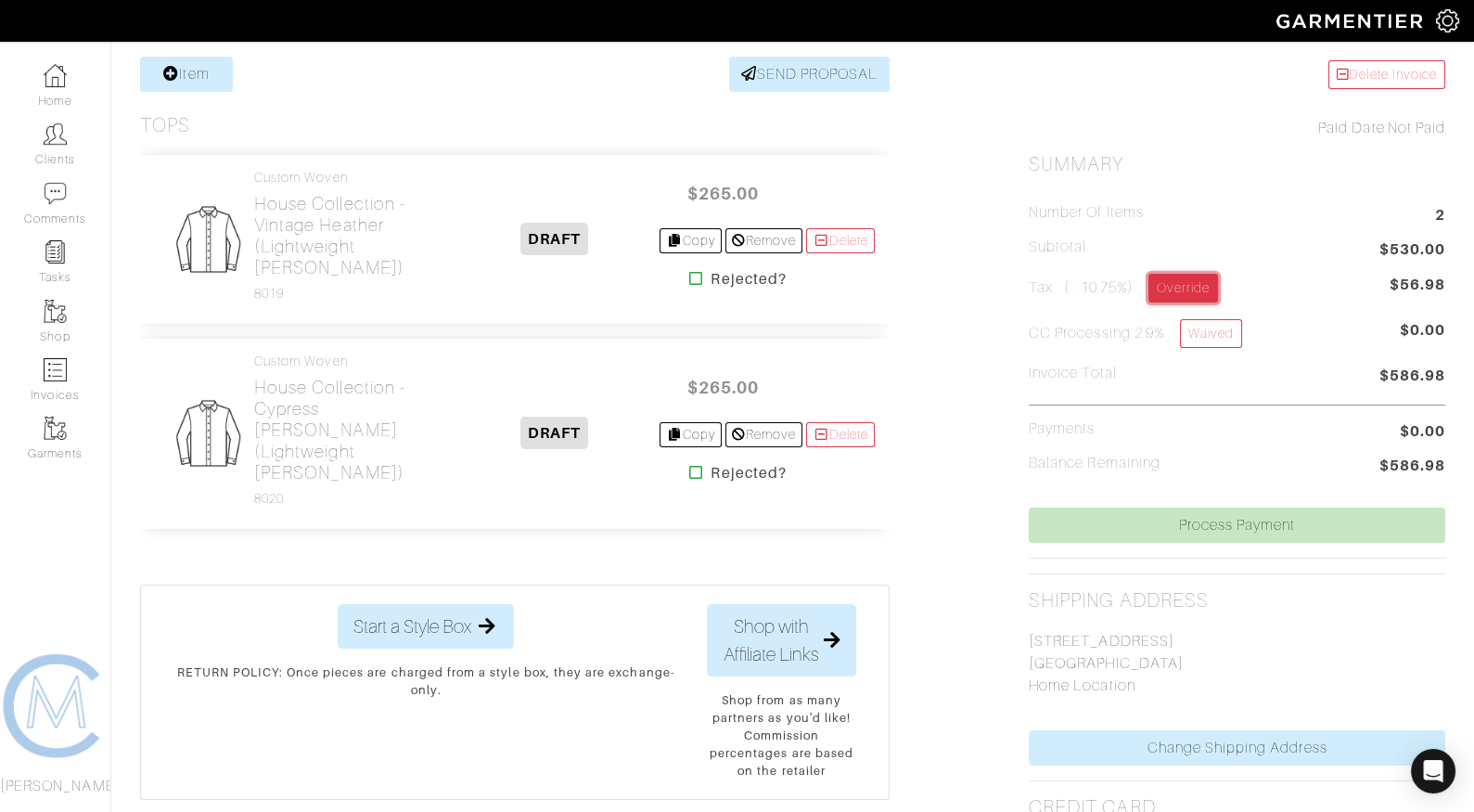
click at [1170, 283] on link "Override" at bounding box center [1183, 289] width 69 height 29
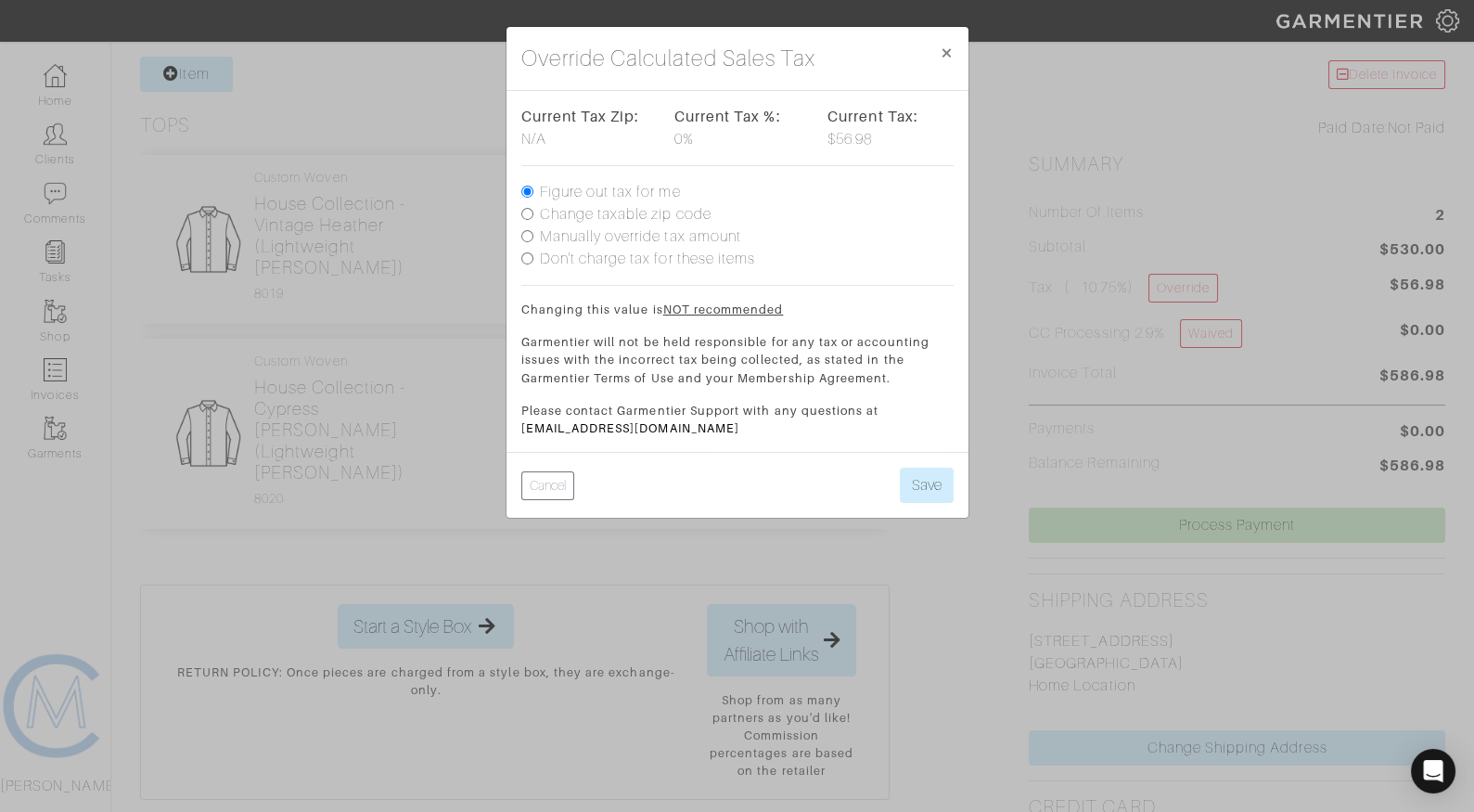
click at [632, 210] on label "Change taxable zip code" at bounding box center [625, 214] width 171 height 22
click at [534, 210] on input "Change taxable zip code" at bounding box center [527, 214] width 13 height 13
radio input "true"
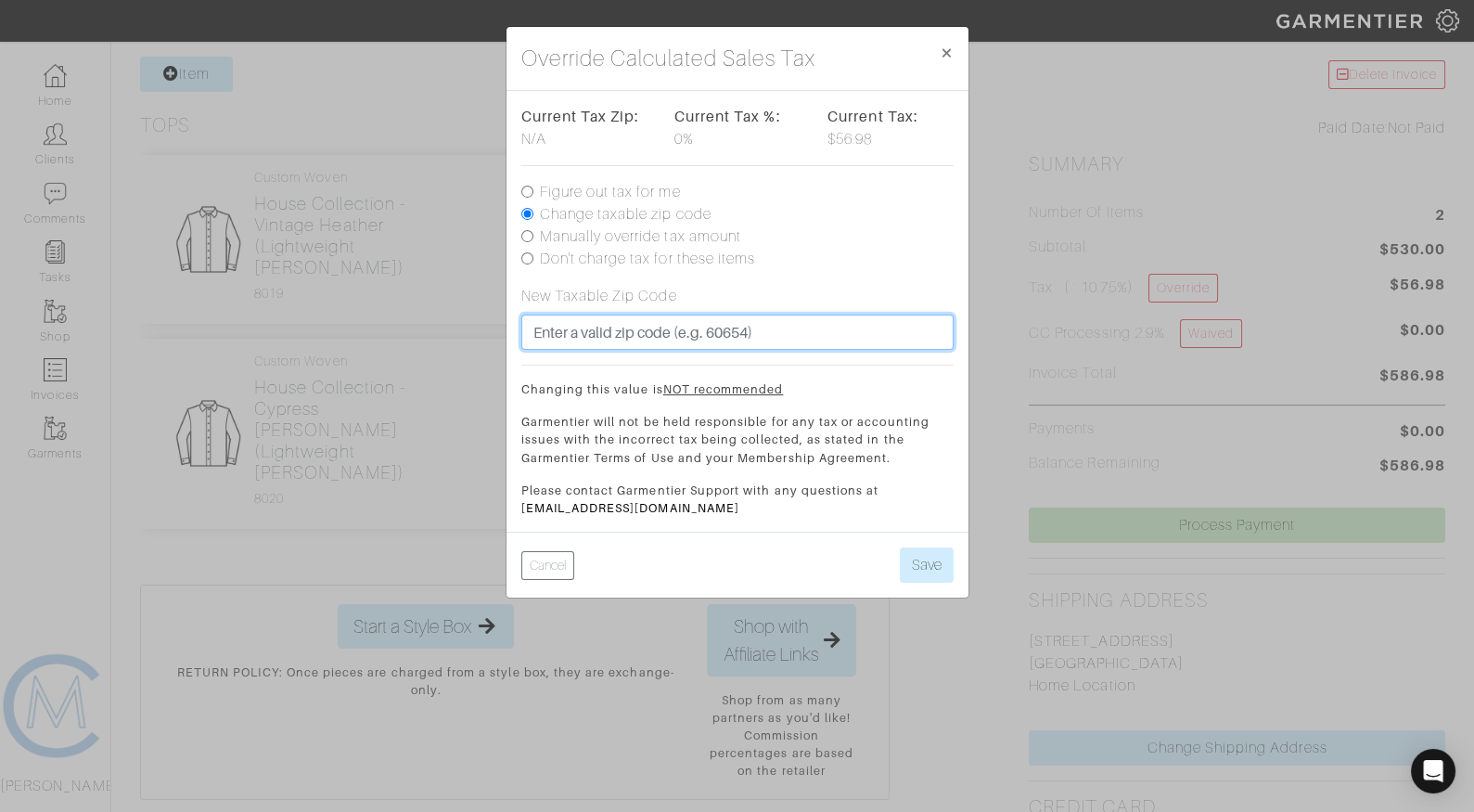
click at [610, 338] on input "text" at bounding box center [737, 332] width 432 height 36
type input "90049"
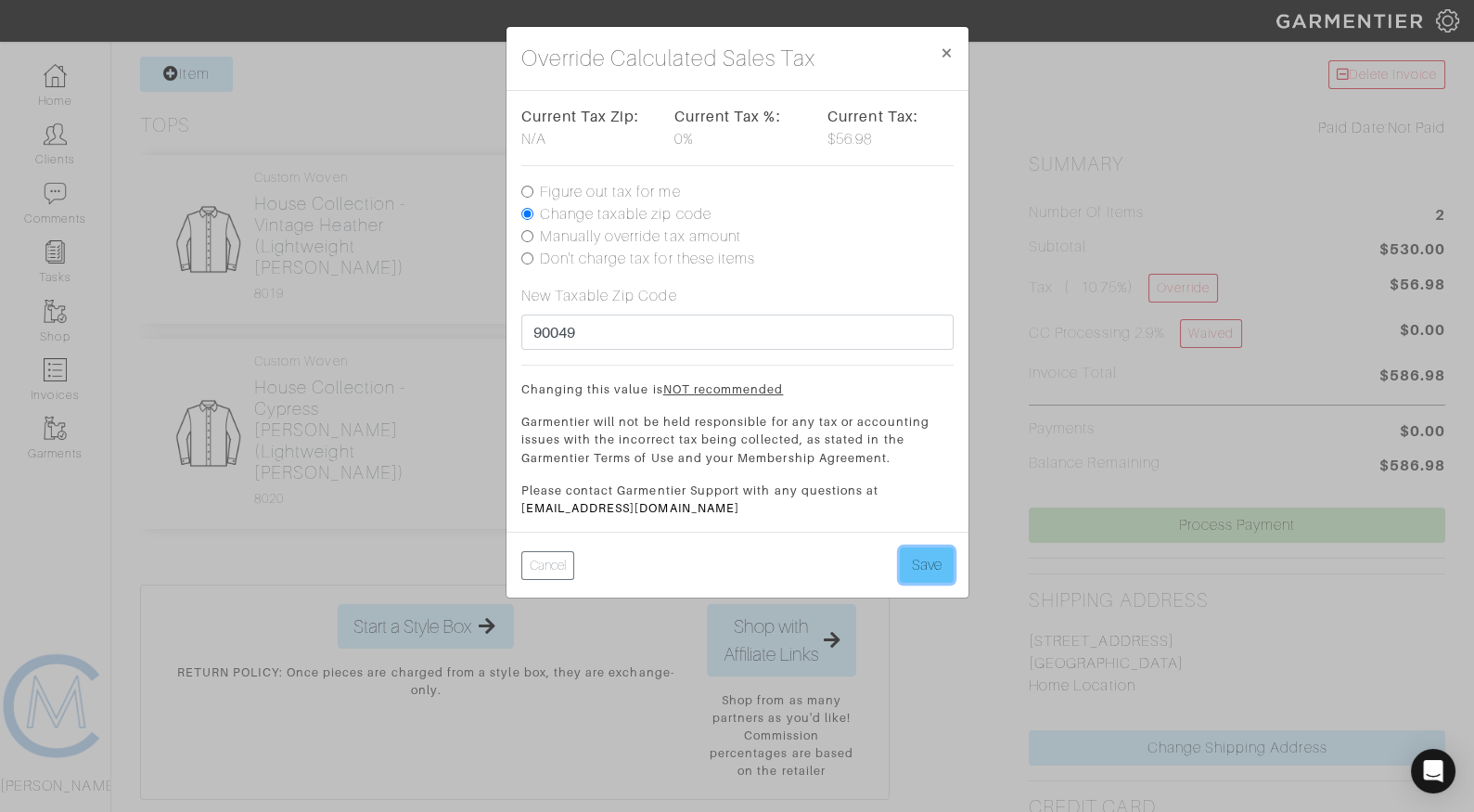
click at [933, 570] on button "Save" at bounding box center [928, 565] width 54 height 36
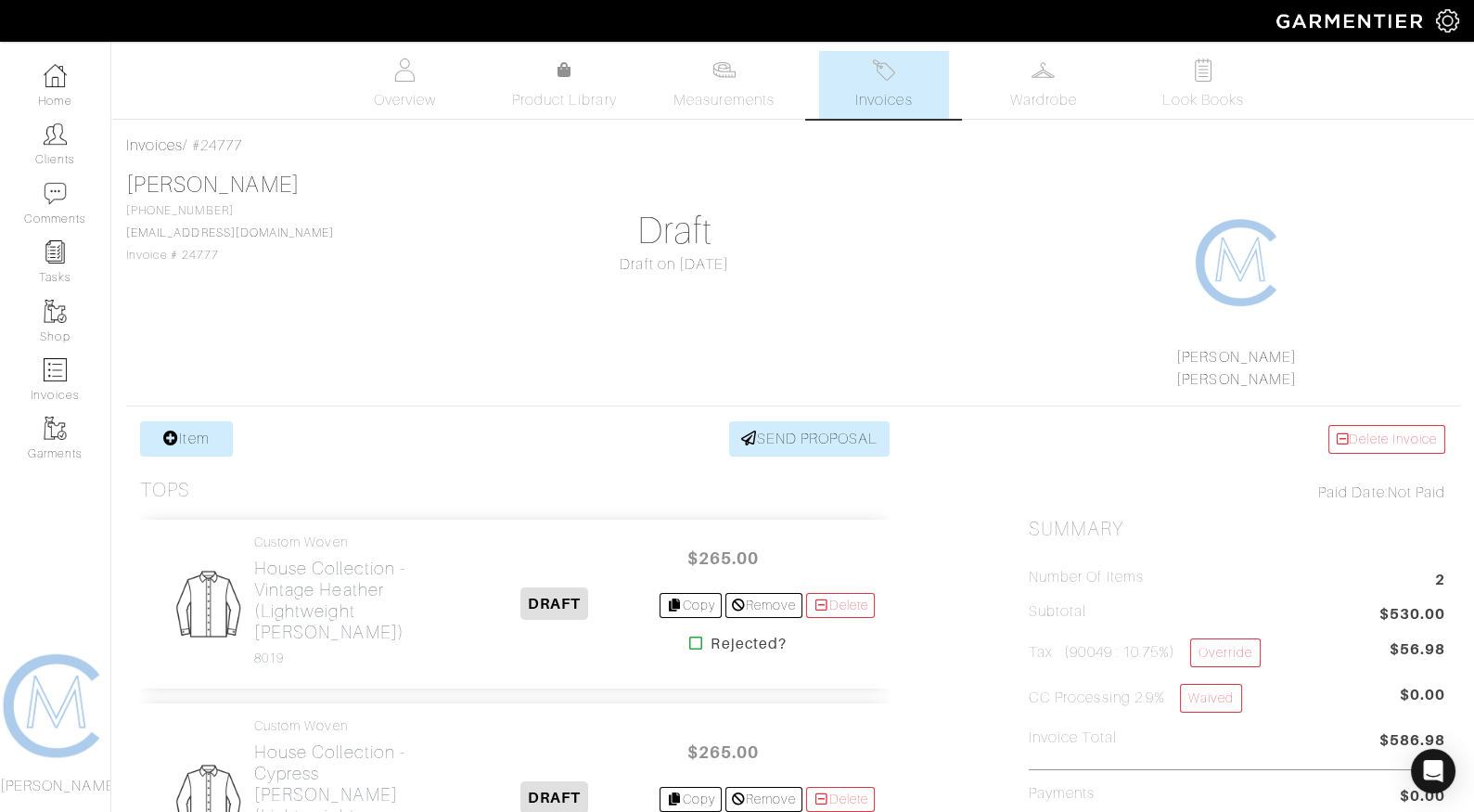
click at [1006, 346] on div "[PERSON_NAME] [PHONE_NUMBER] [EMAIL_ADDRESS][DOMAIN_NAME] Invoice # 24777 Draft…" at bounding box center [793, 281] width 1334 height 219
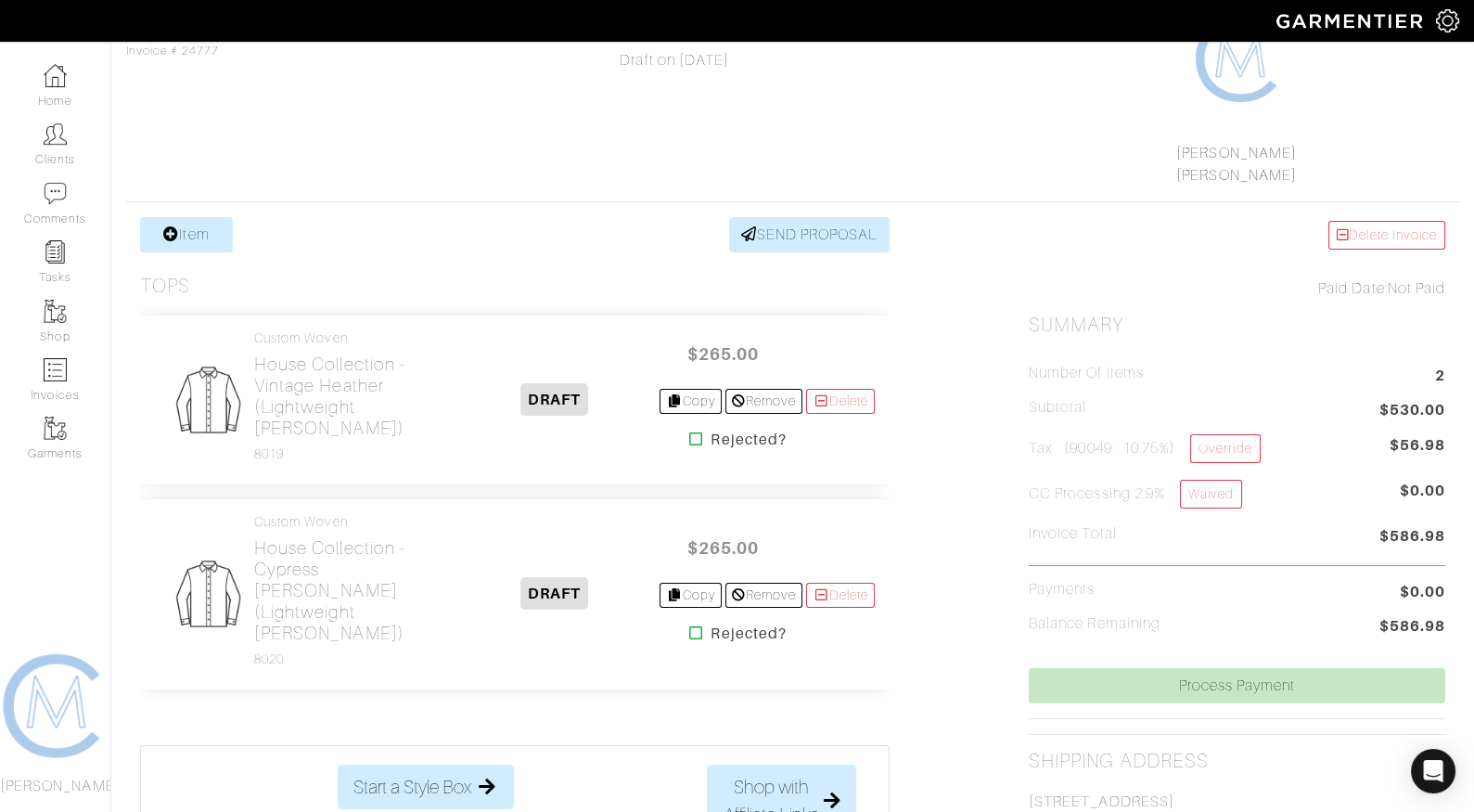
scroll to position [198, 0]
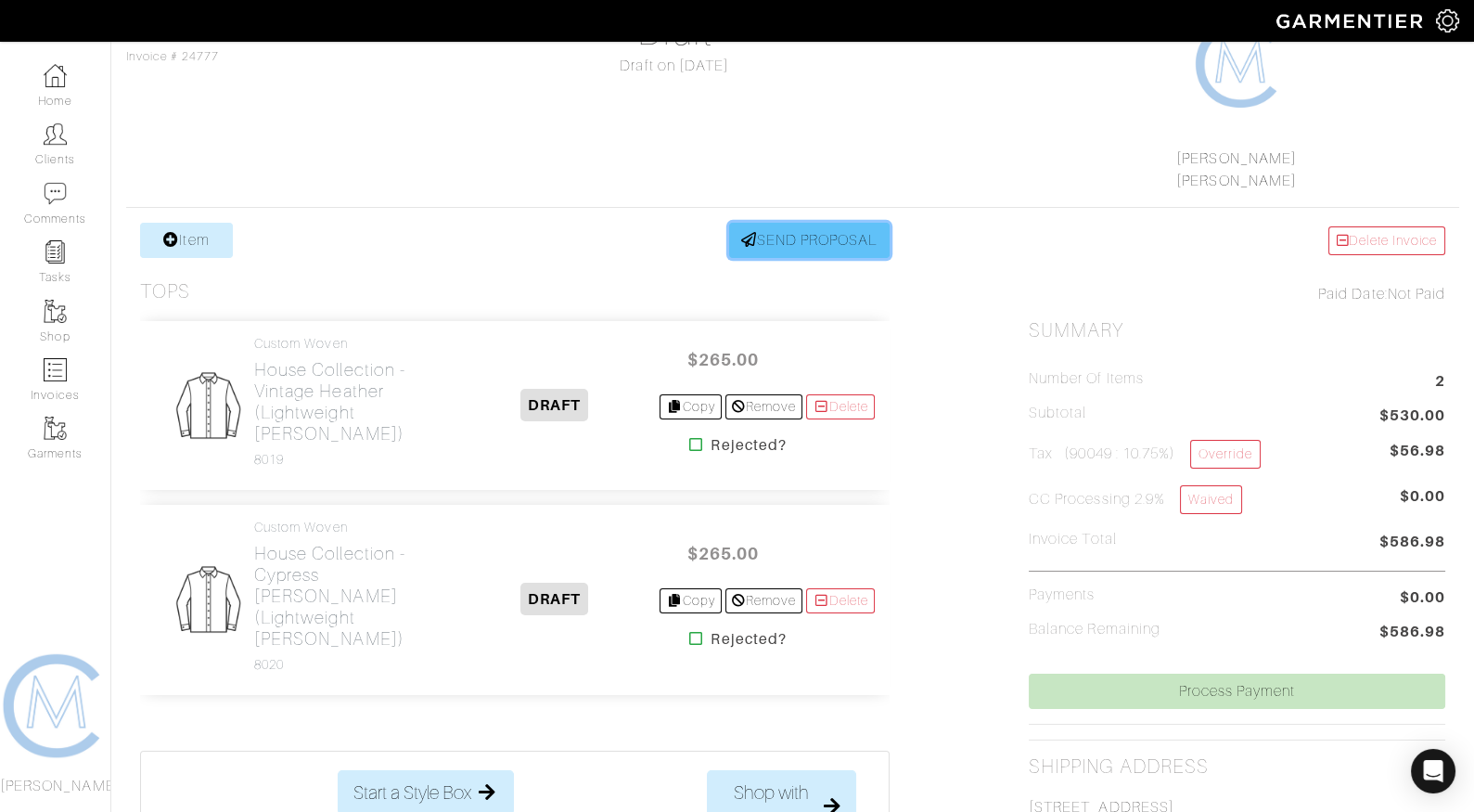
click at [855, 251] on link "SEND PROPOSAL" at bounding box center [810, 240] width 162 height 36
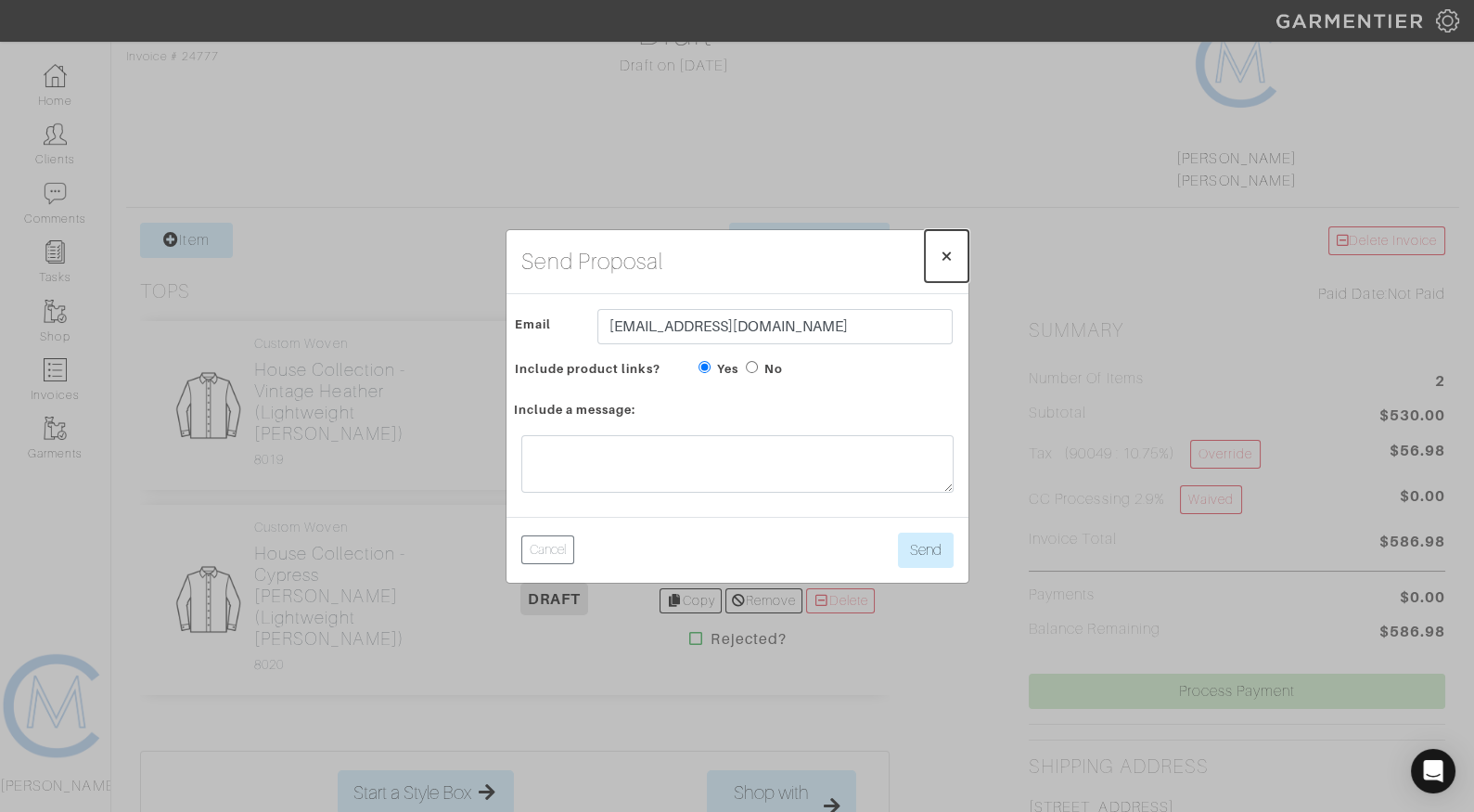
click at [944, 249] on span "×" at bounding box center [947, 256] width 13 height 25
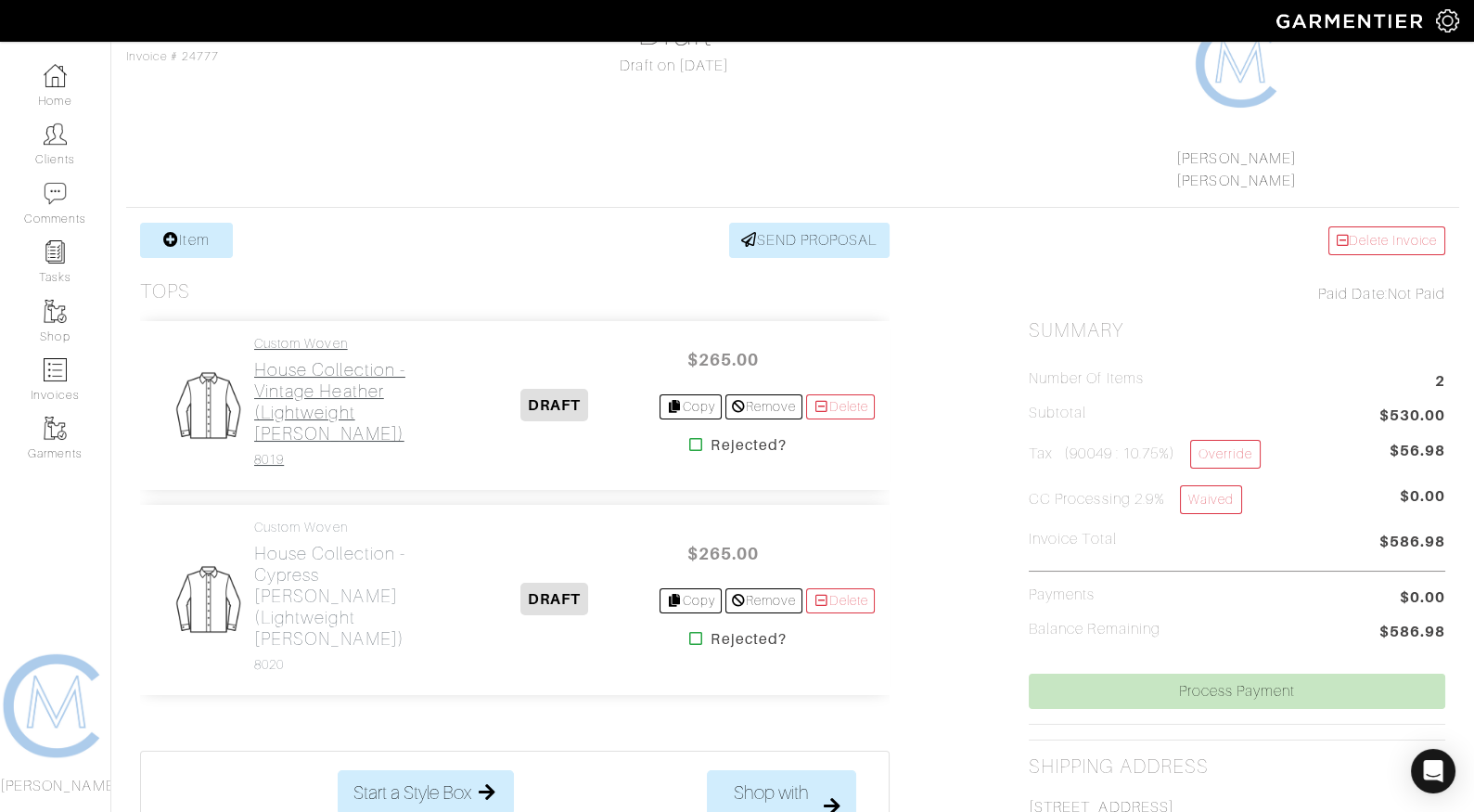
click at [318, 406] on h2 "House Collection - Vintage Heather (Lightweight [PERSON_NAME])" at bounding box center [351, 401] width 195 height 86
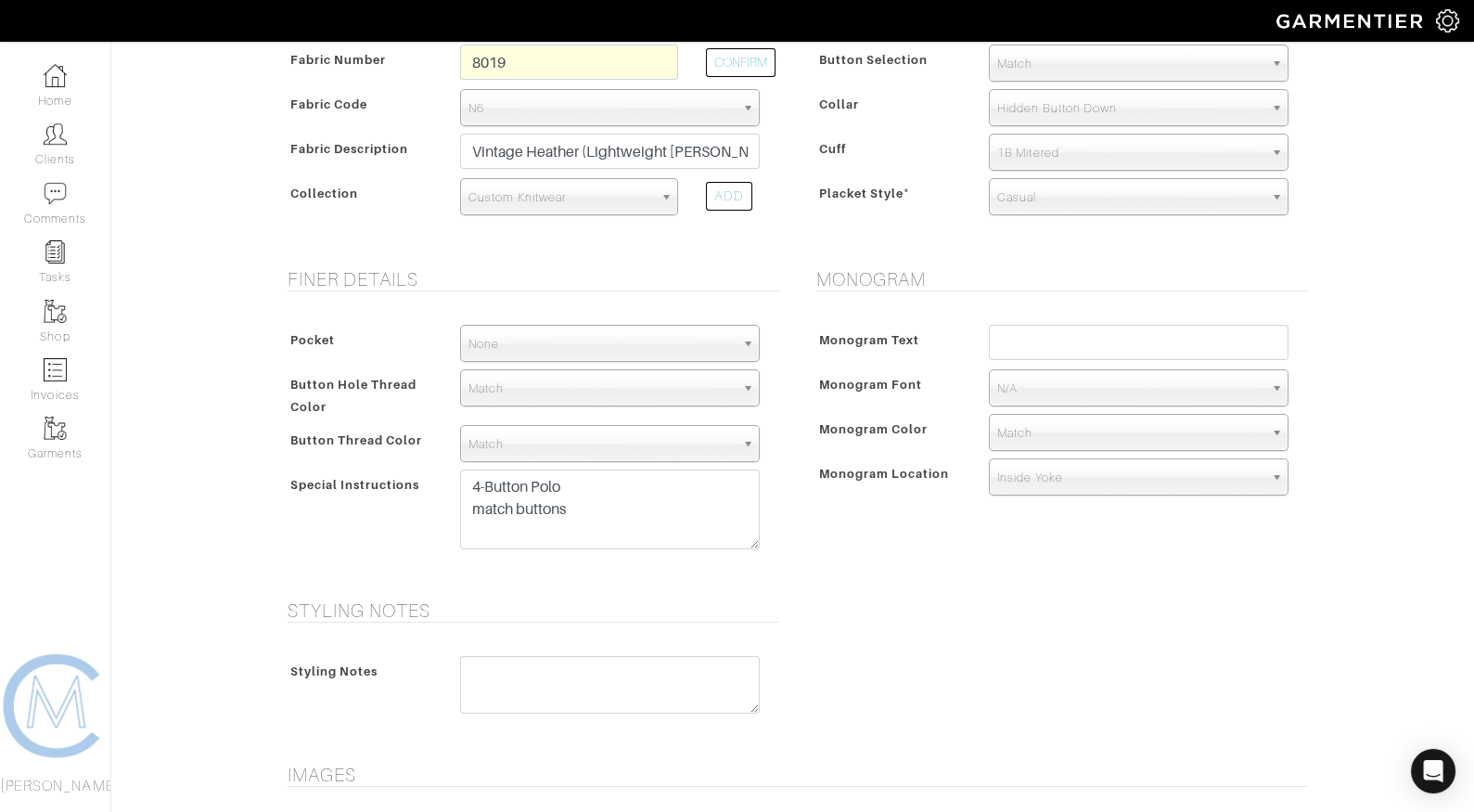
scroll to position [684, 0]
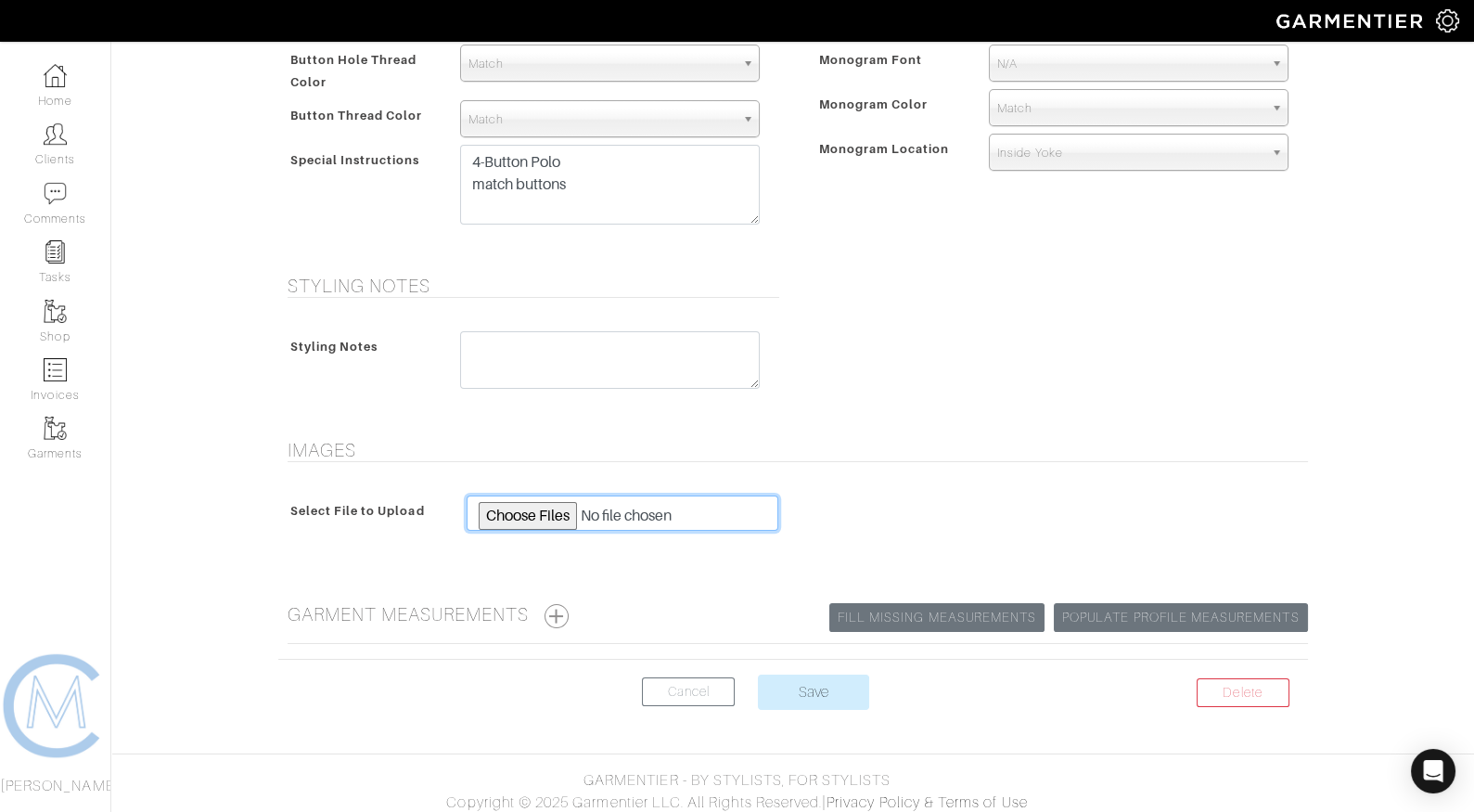
click at [557, 505] on input "file" at bounding box center [623, 513] width 313 height 36
type input "C:\fakepath\IMG_5028 copy.jpg"
click at [834, 674] on input "Save" at bounding box center [814, 692] width 112 height 36
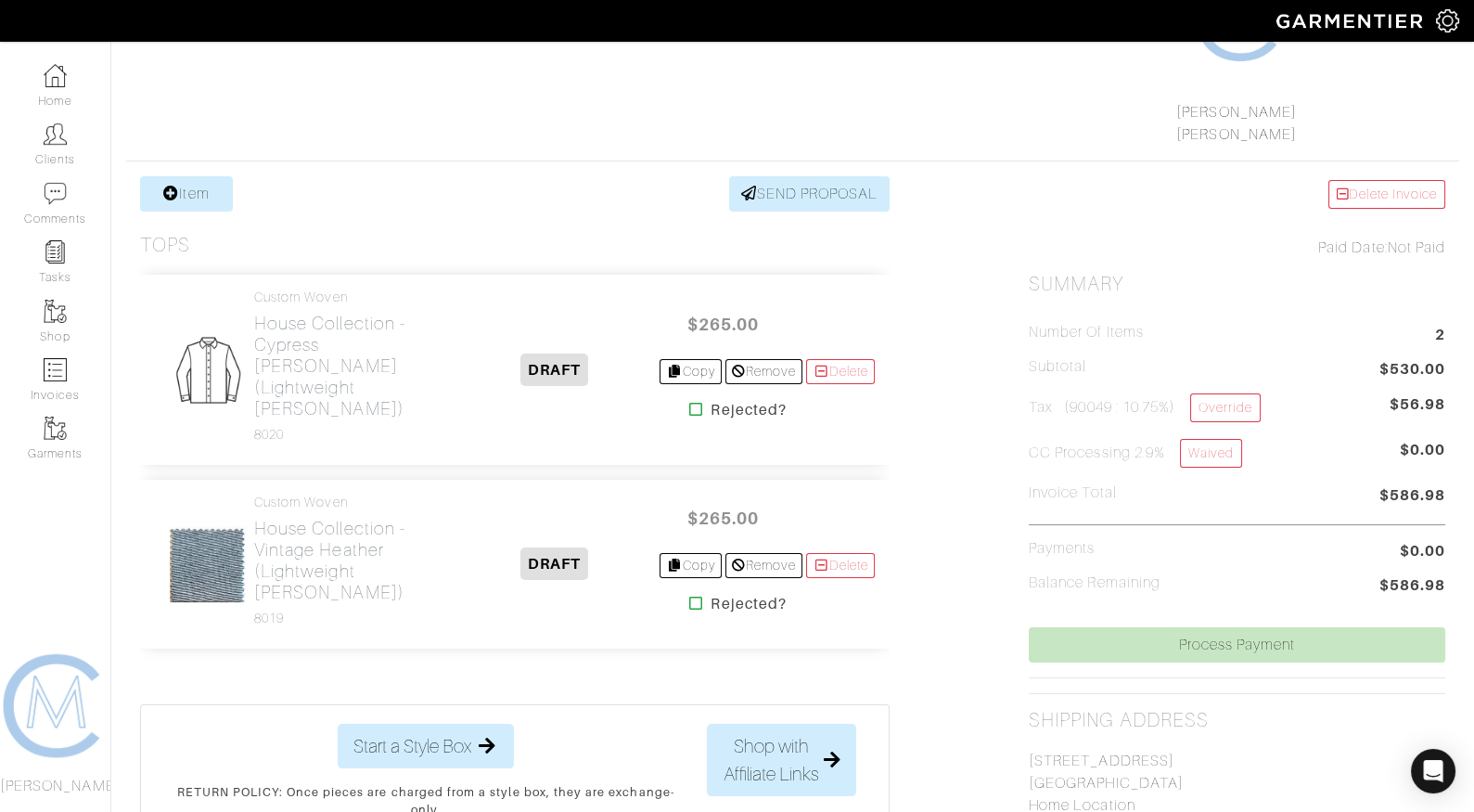
scroll to position [246, 0]
click at [318, 331] on h2 "House Collection - Cypress [PERSON_NAME] (Lightweight [PERSON_NAME])" at bounding box center [351, 365] width 195 height 107
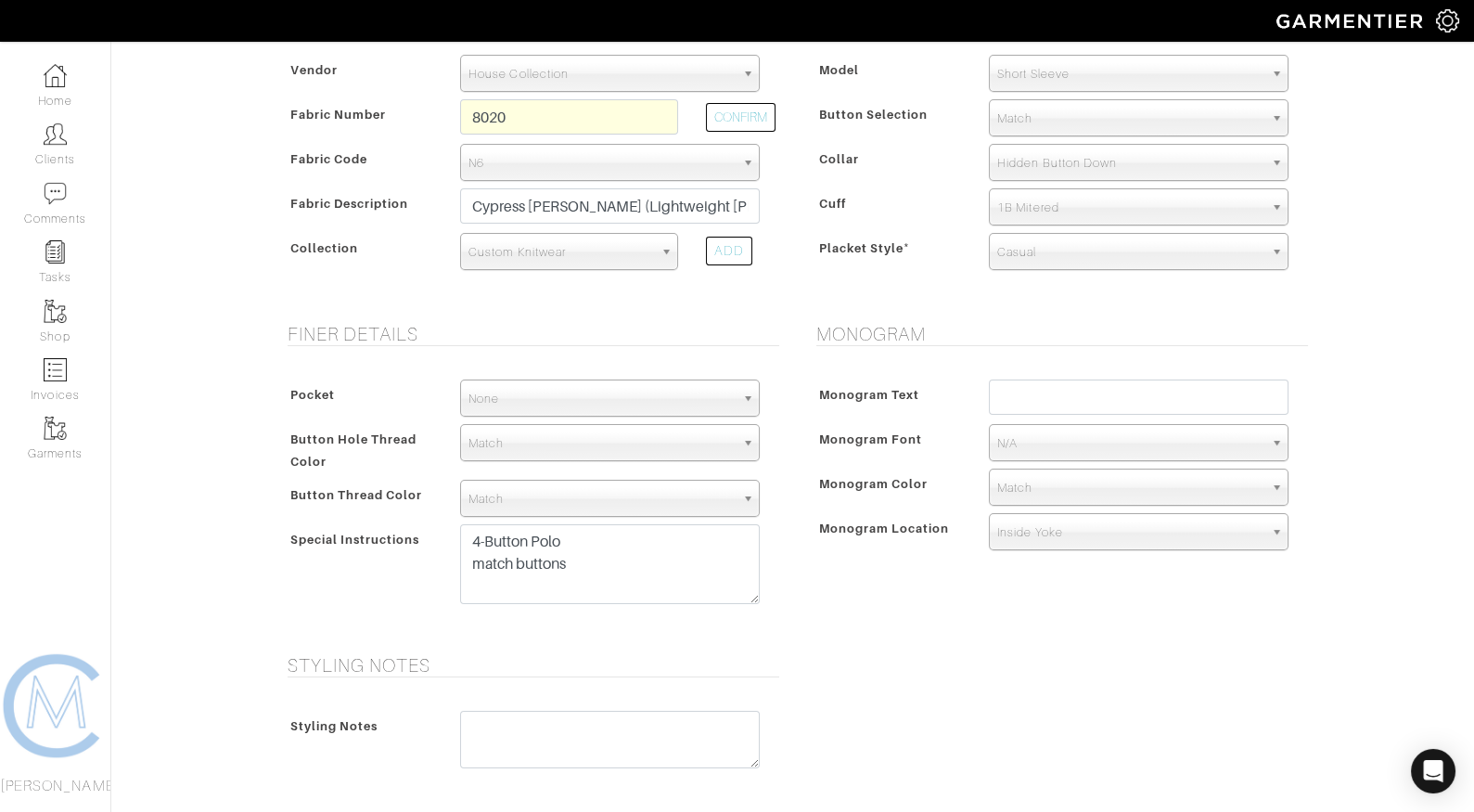
scroll to position [443, 0]
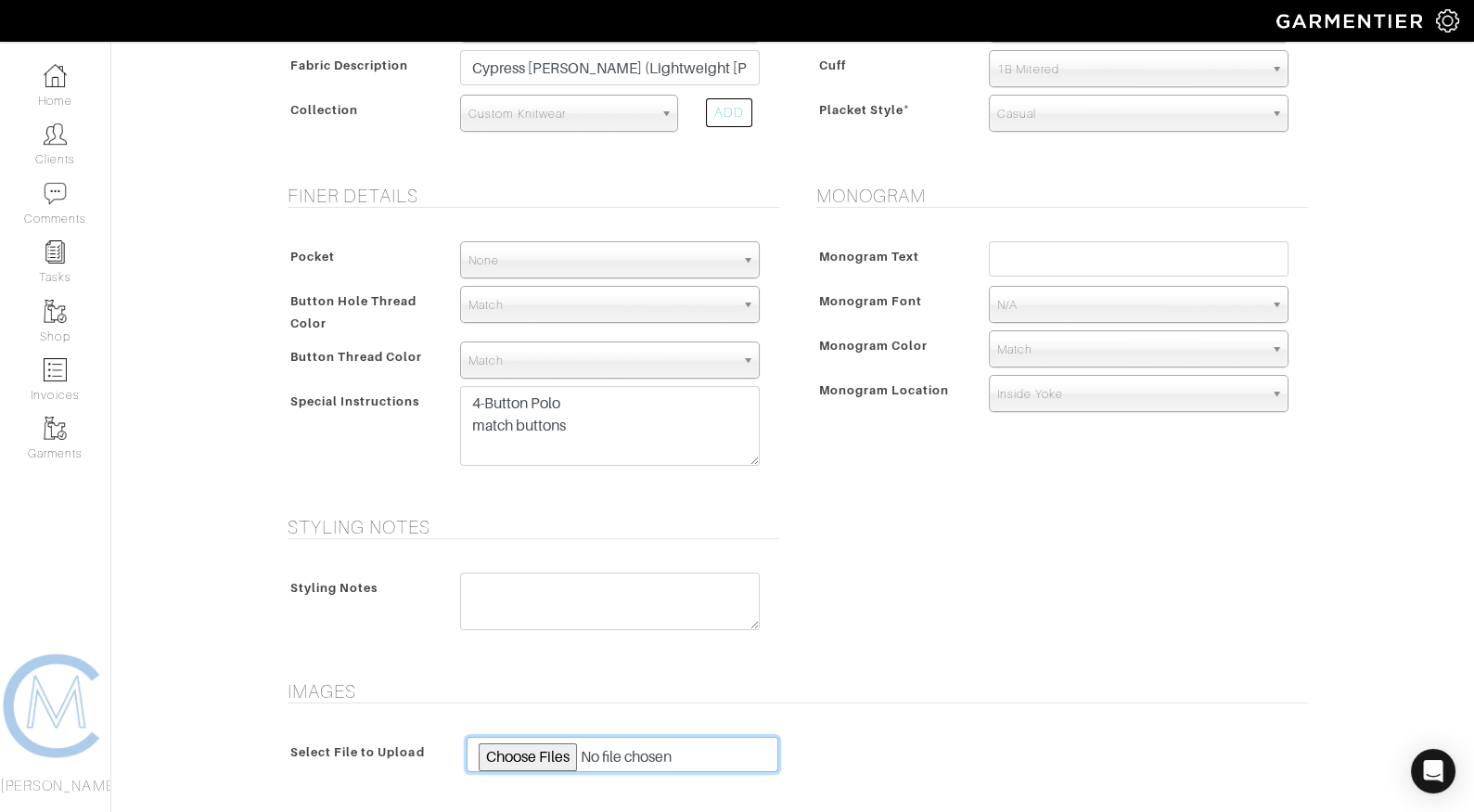
click at [521, 744] on input "file" at bounding box center [623, 754] width 313 height 36
type input "C:\fakepath\IMG_5028.jpg"
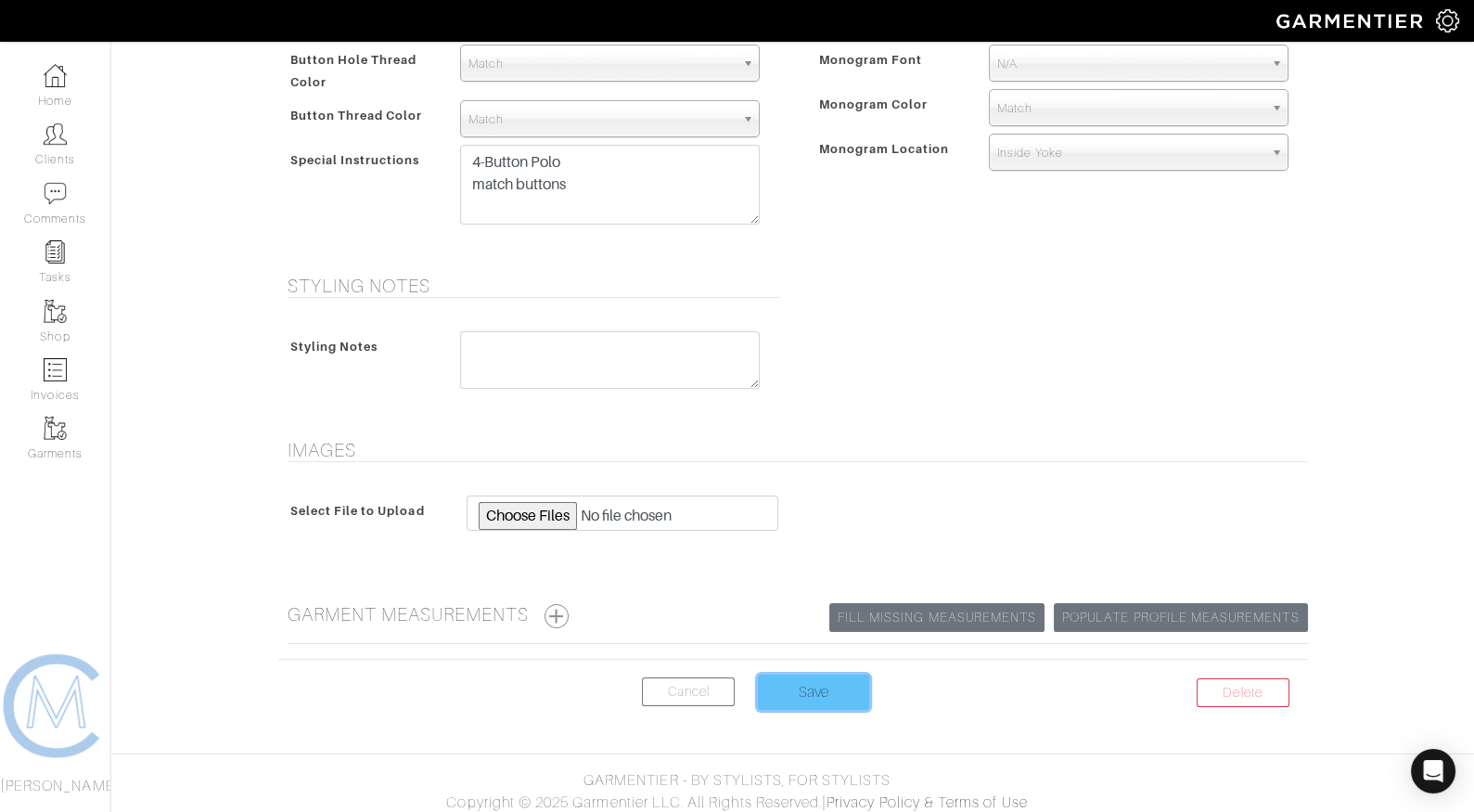
click at [827, 676] on input "Save" at bounding box center [814, 692] width 112 height 36
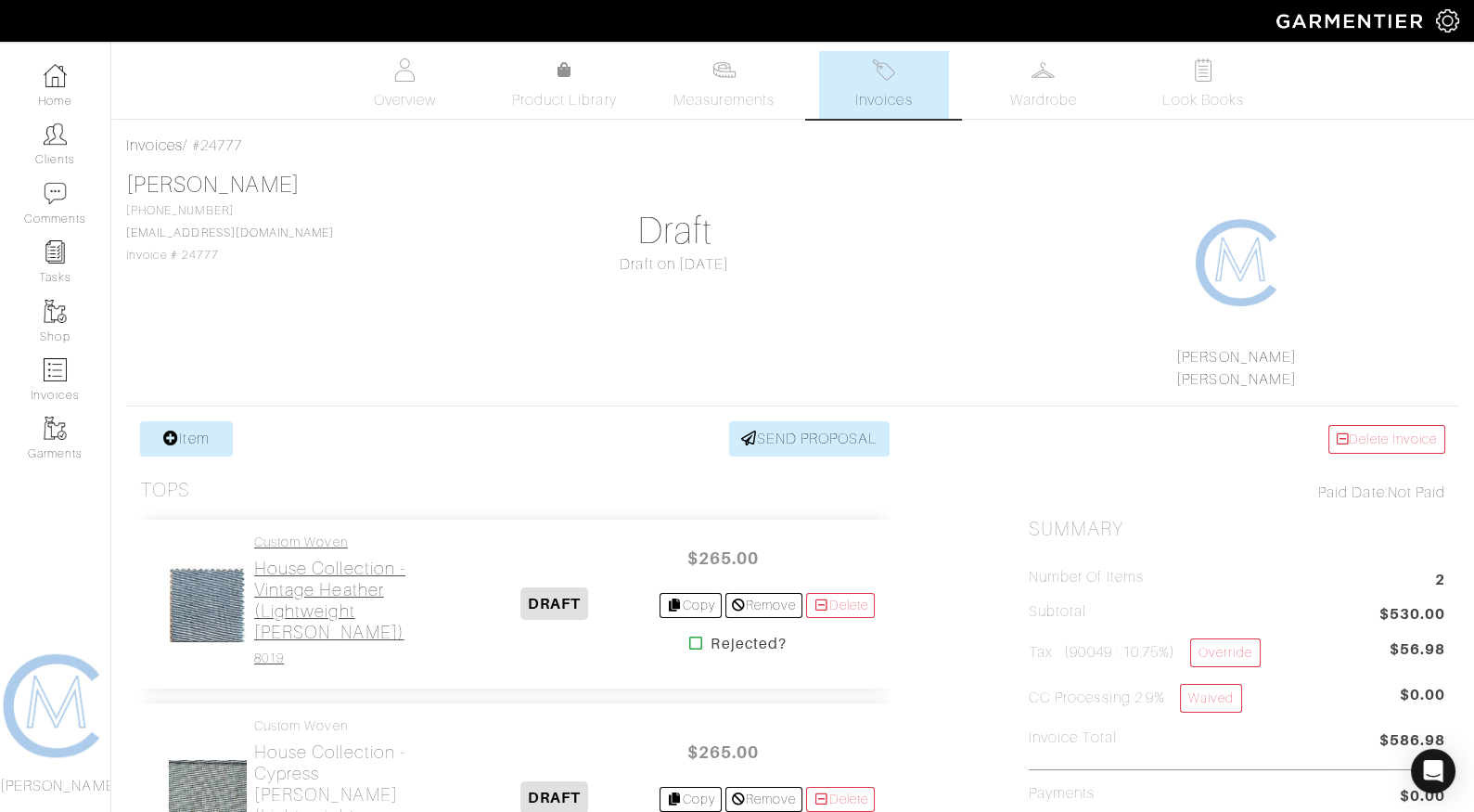
click at [340, 560] on h2 "House Collection - Vintage Heather (Lightweight [PERSON_NAME])" at bounding box center [351, 600] width 195 height 86
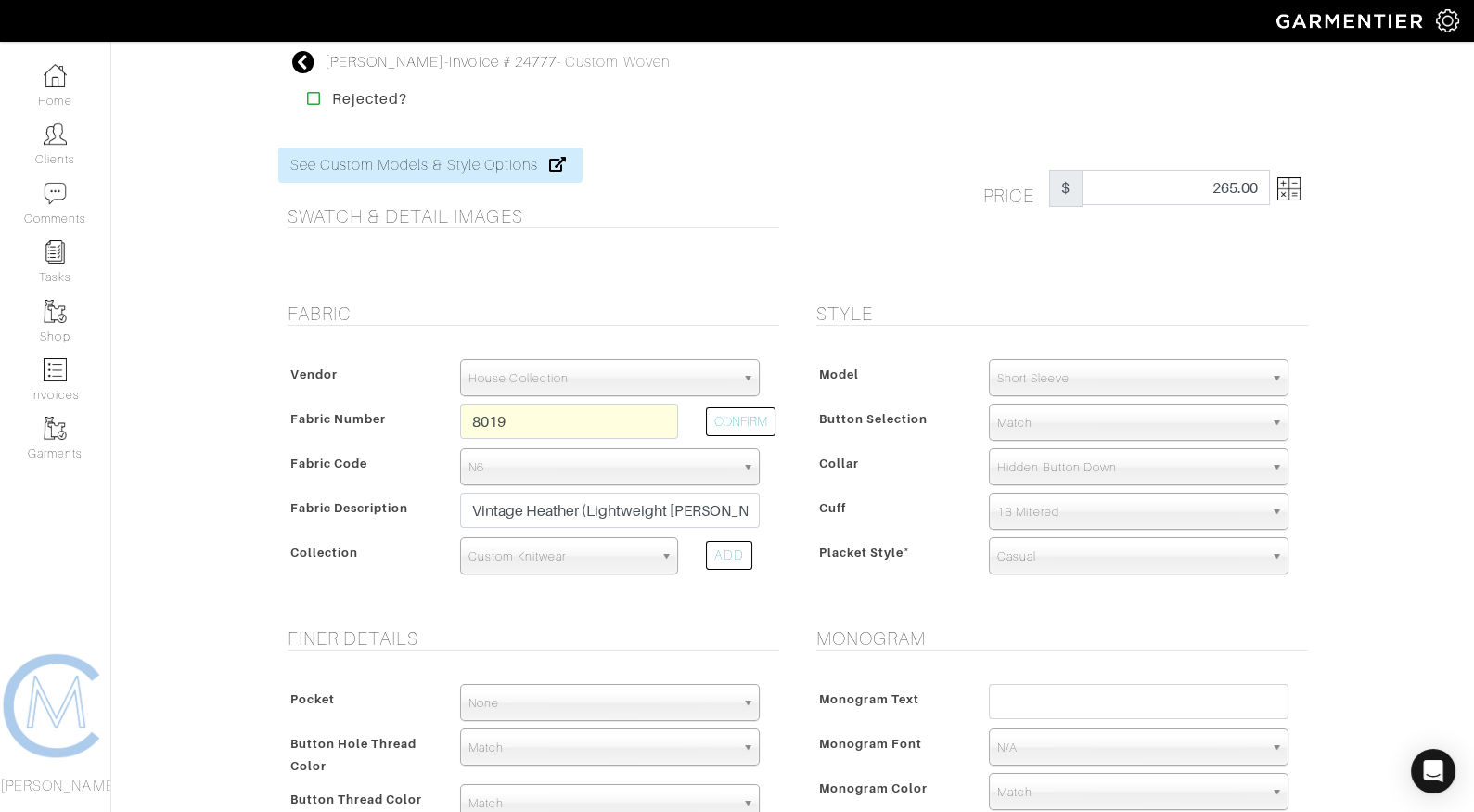
click at [1274, 192] on link at bounding box center [1285, 188] width 31 height 38
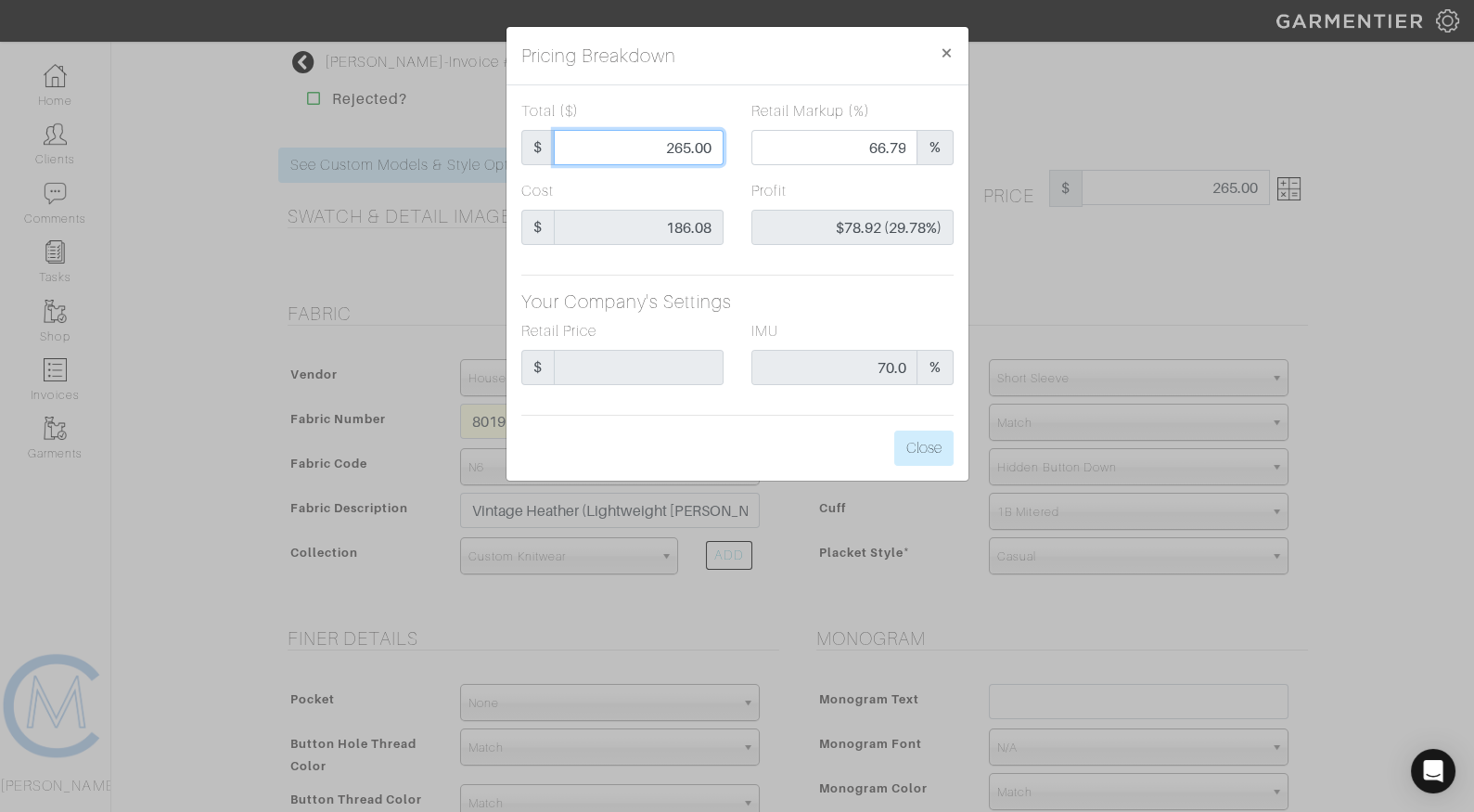
drag, startPoint x: 673, startPoint y: 144, endPoint x: 750, endPoint y: 144, distance: 77.0
click at [750, 145] on div "Total ($) $ 265.00 Retail Markup (%) 66.79 %" at bounding box center [738, 140] width 460 height 80
type input "25"
type input "0.00"
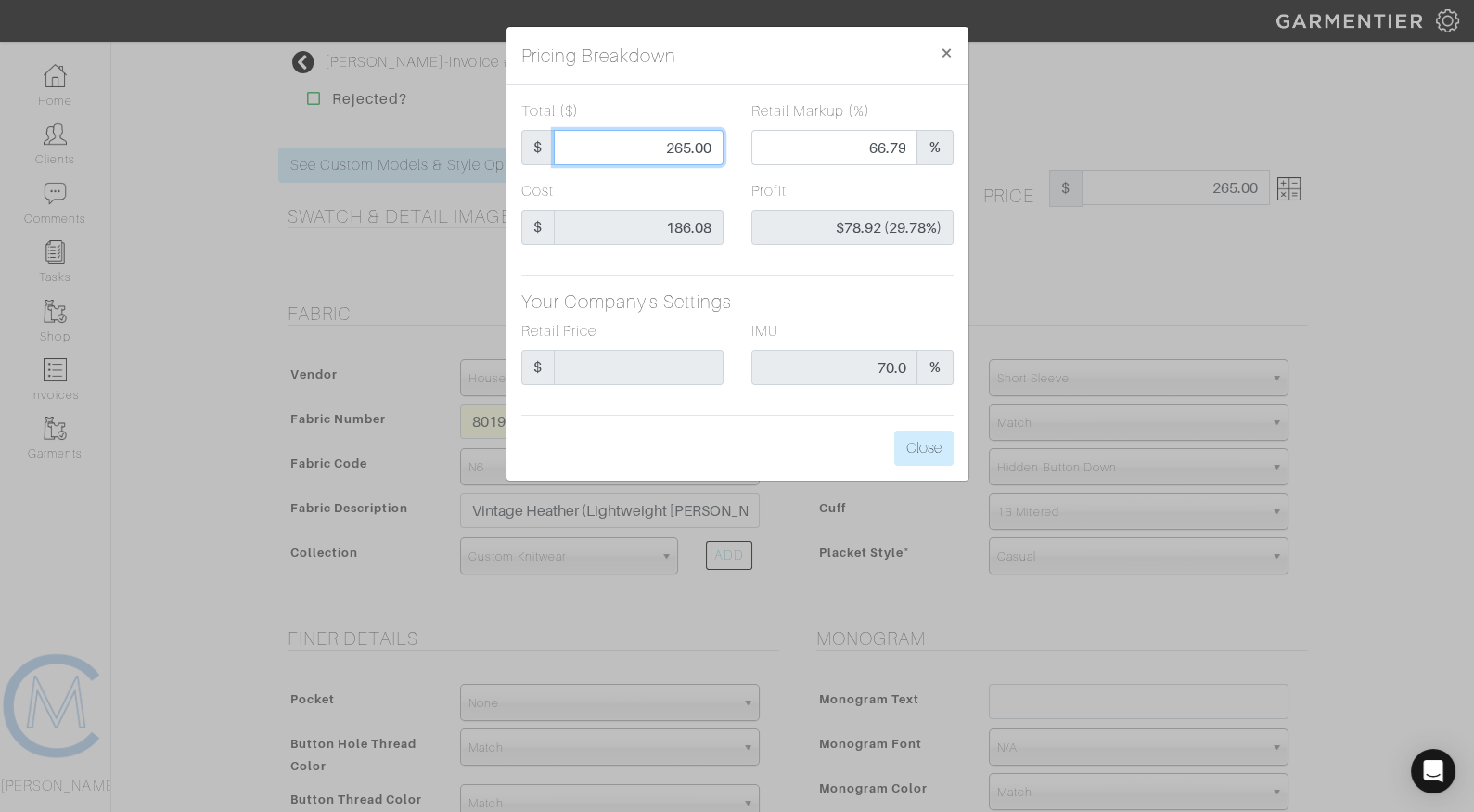
type input "-$161.08 (-644.32%)"
type input "250"
type input "64.80"
type input "$63.92 (25.57%)"
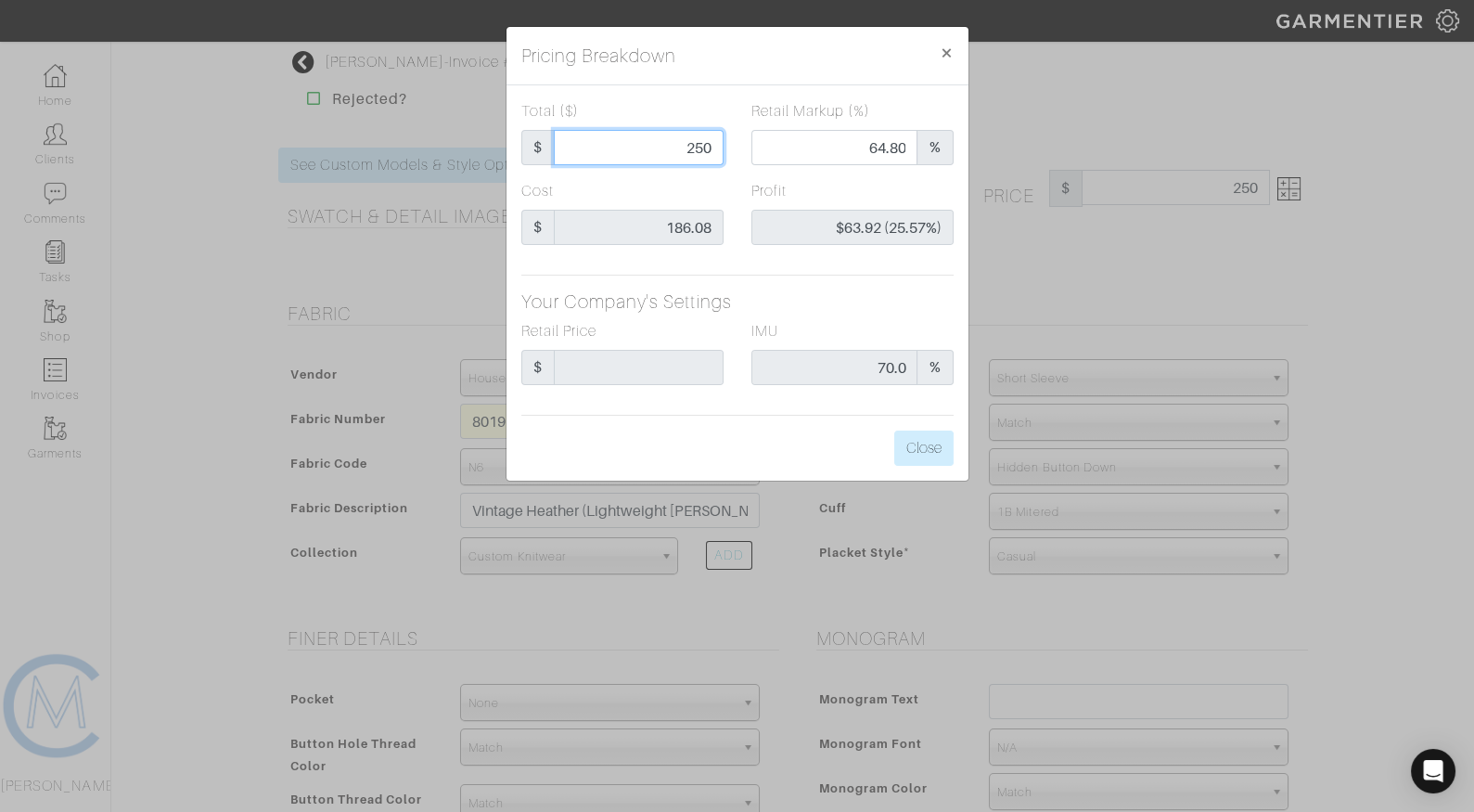
type input "250"
type input "250.00"
click at [928, 355] on span "%" at bounding box center [935, 368] width 37 height 36
click at [935, 450] on button "Close" at bounding box center [925, 447] width 60 height 36
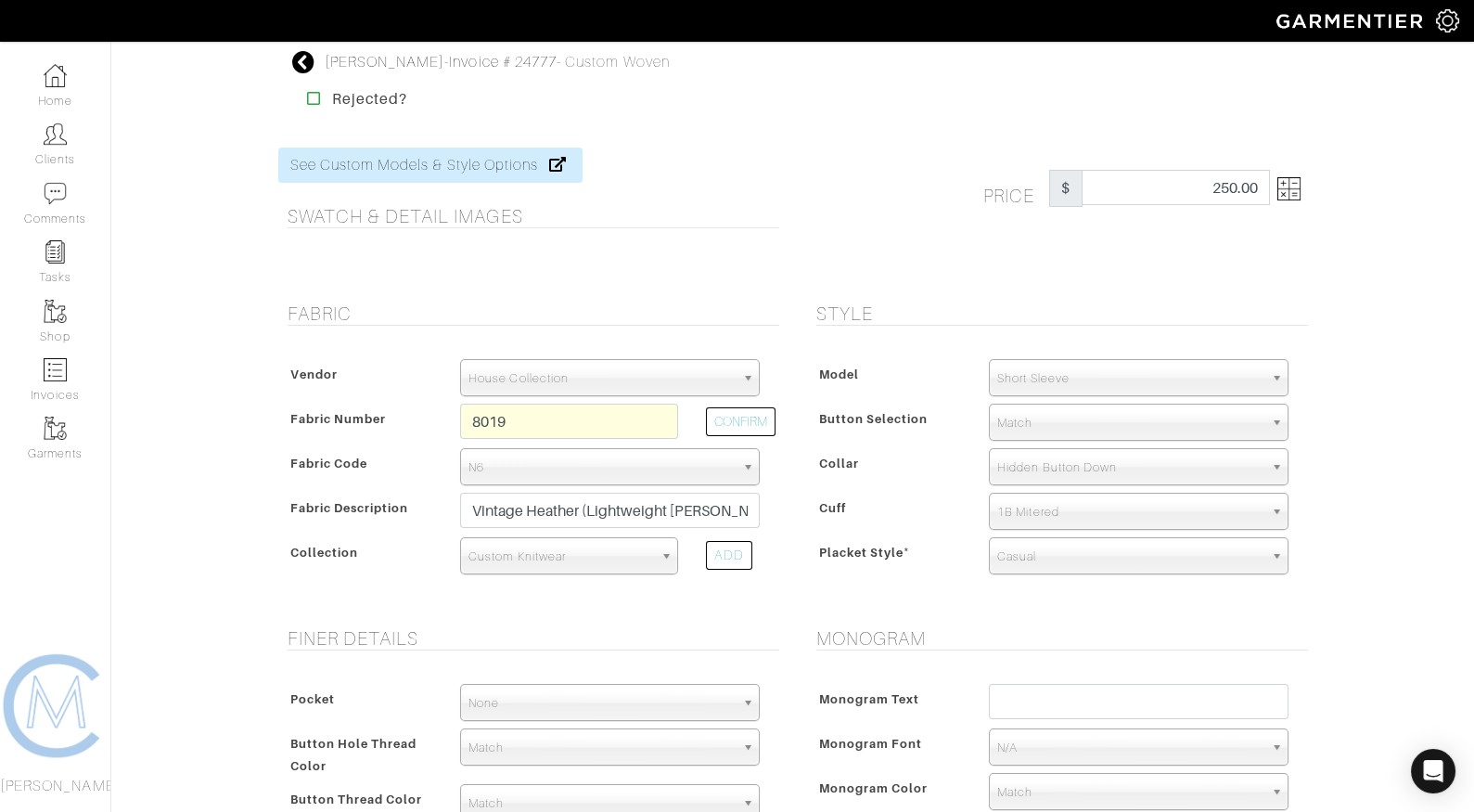
scroll to position [911, 0]
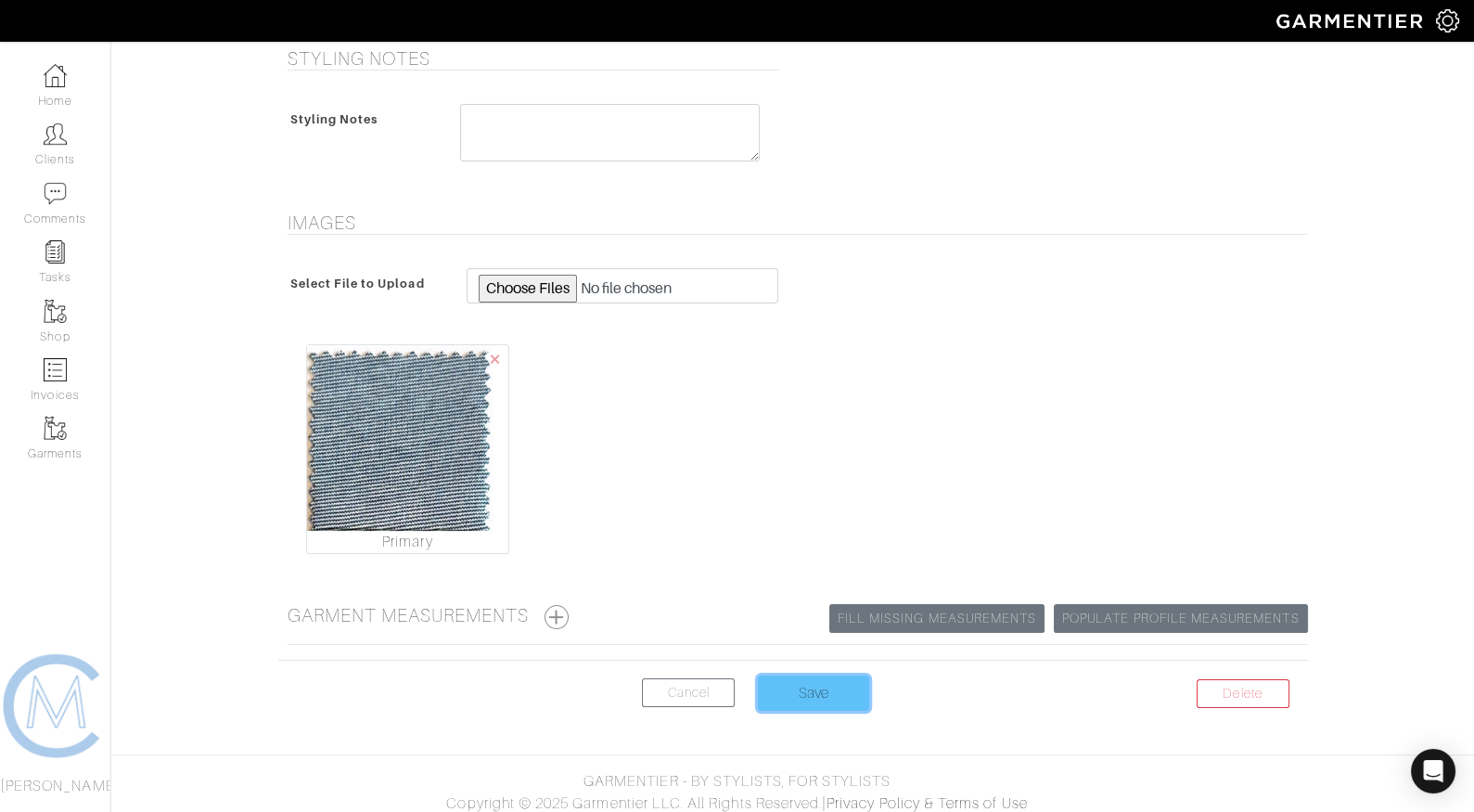
click at [809, 697] on input "Save" at bounding box center [814, 693] width 112 height 36
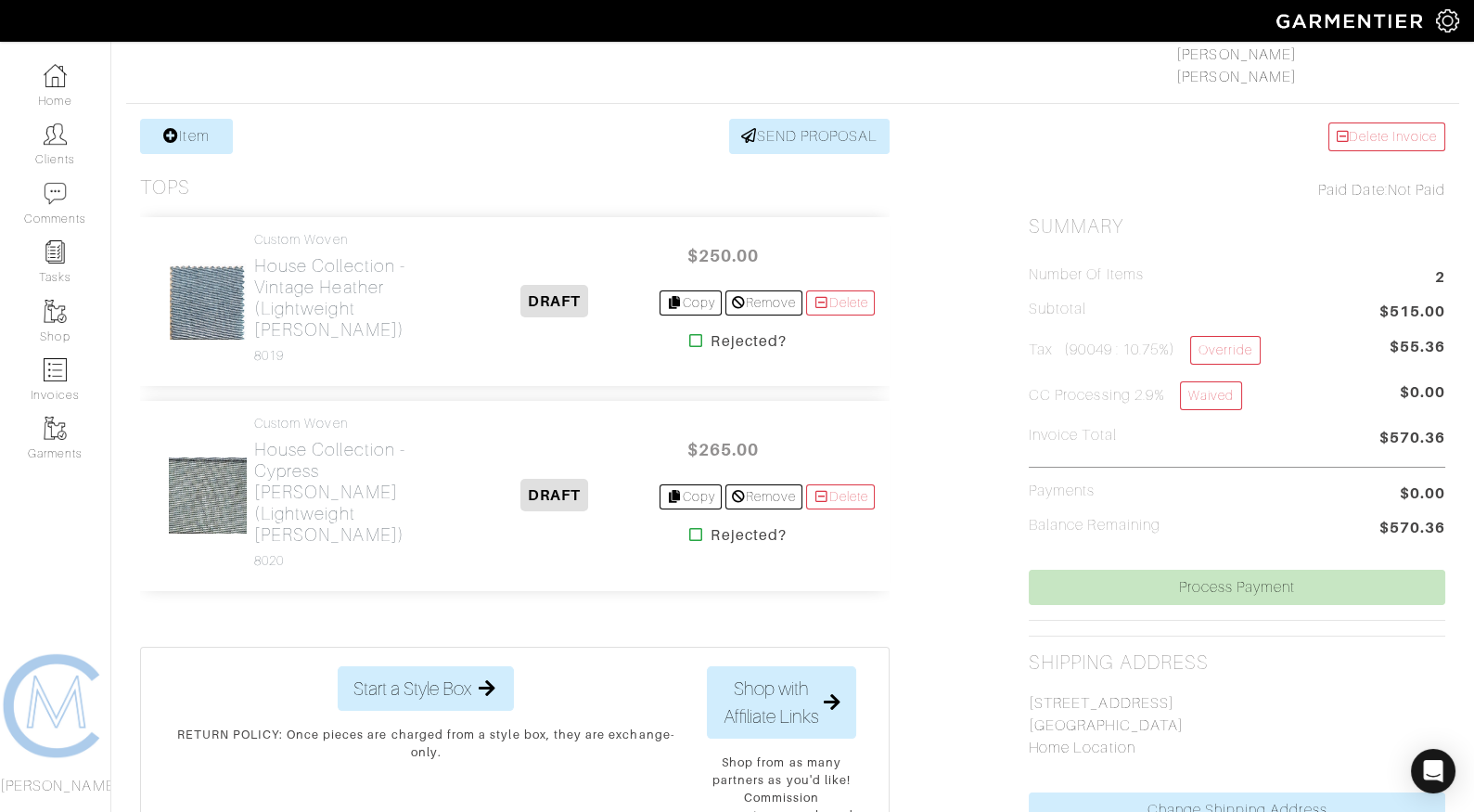
scroll to position [326, 0]
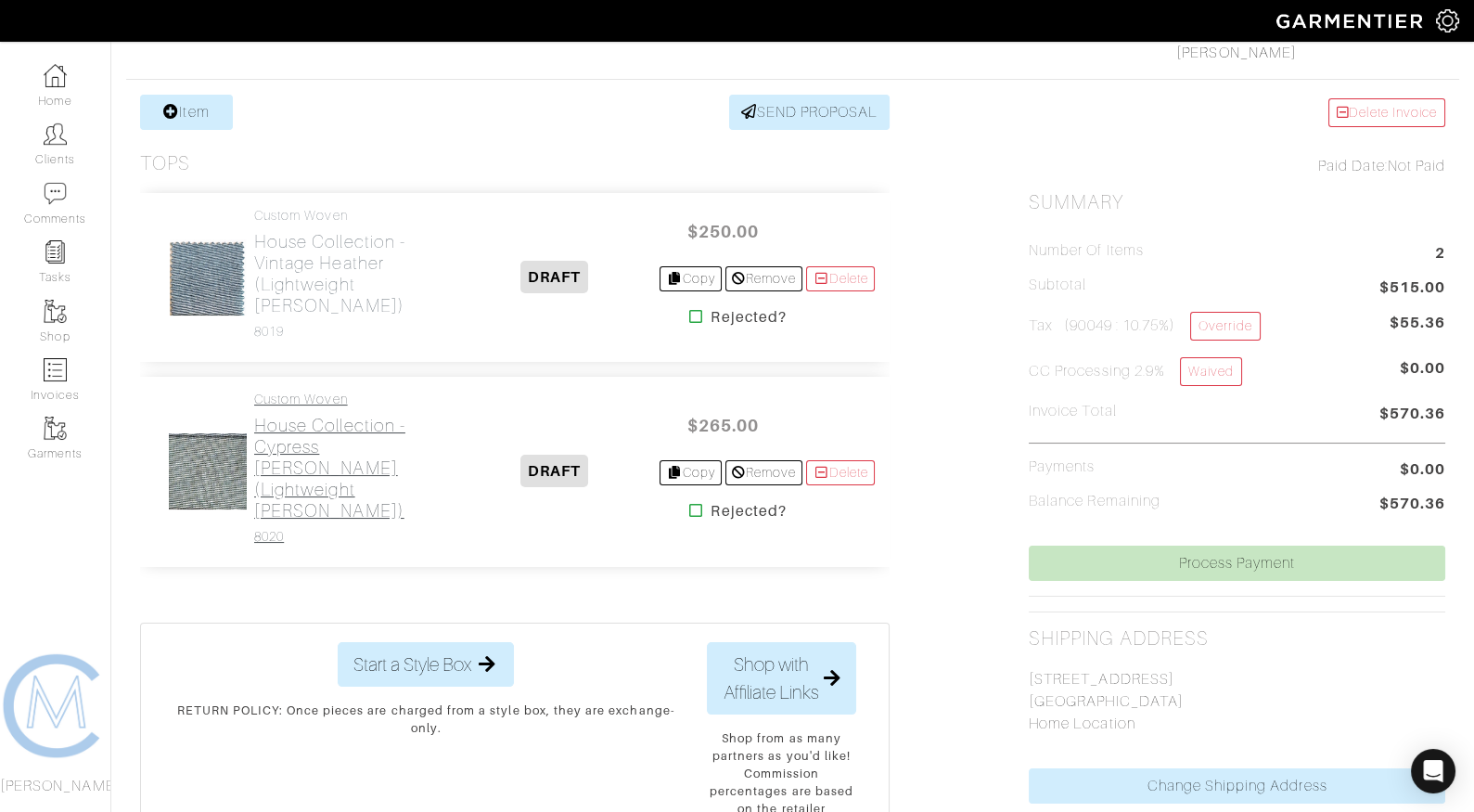
click at [359, 463] on h2 "House Collection - Cypress [PERSON_NAME] (Lightweight [PERSON_NAME])" at bounding box center [351, 468] width 195 height 107
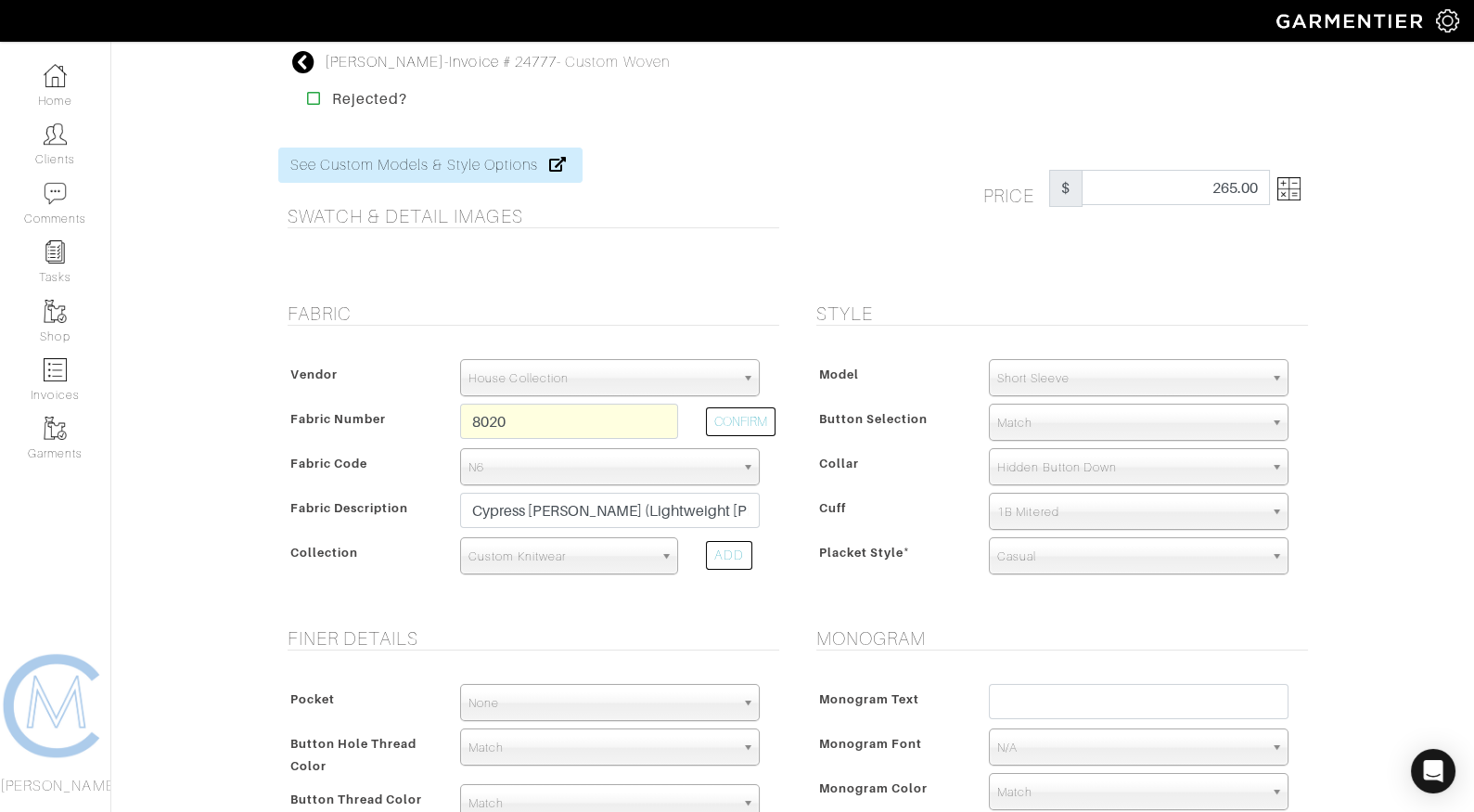
click at [1278, 187] on img at bounding box center [1289, 189] width 23 height 23
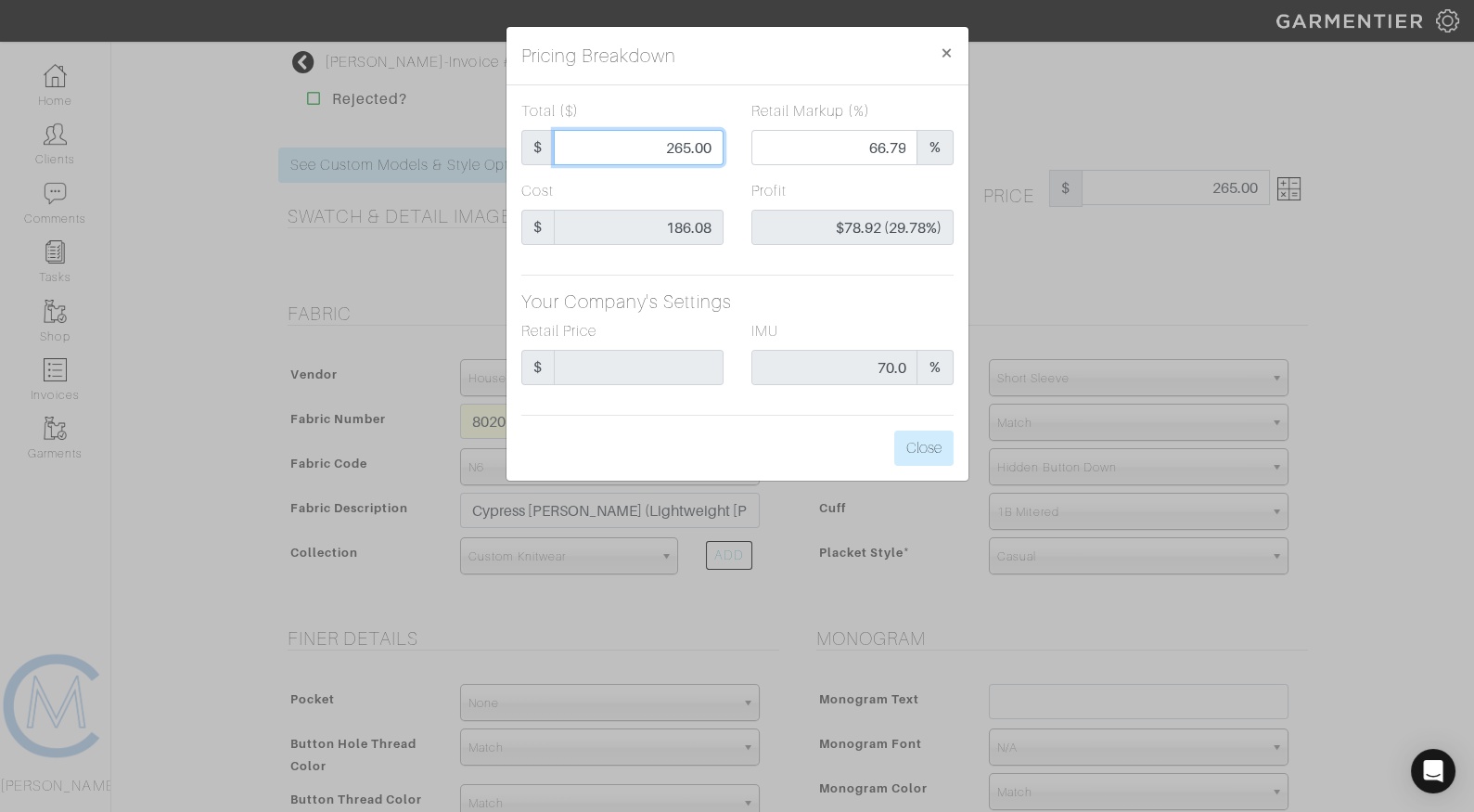
drag, startPoint x: 672, startPoint y: 148, endPoint x: 731, endPoint y: 150, distance: 59.0
click at [731, 151] on div "Total ($) $ 265.00" at bounding box center [623, 140] width 230 height 80
type input "25"
type input "0.00"
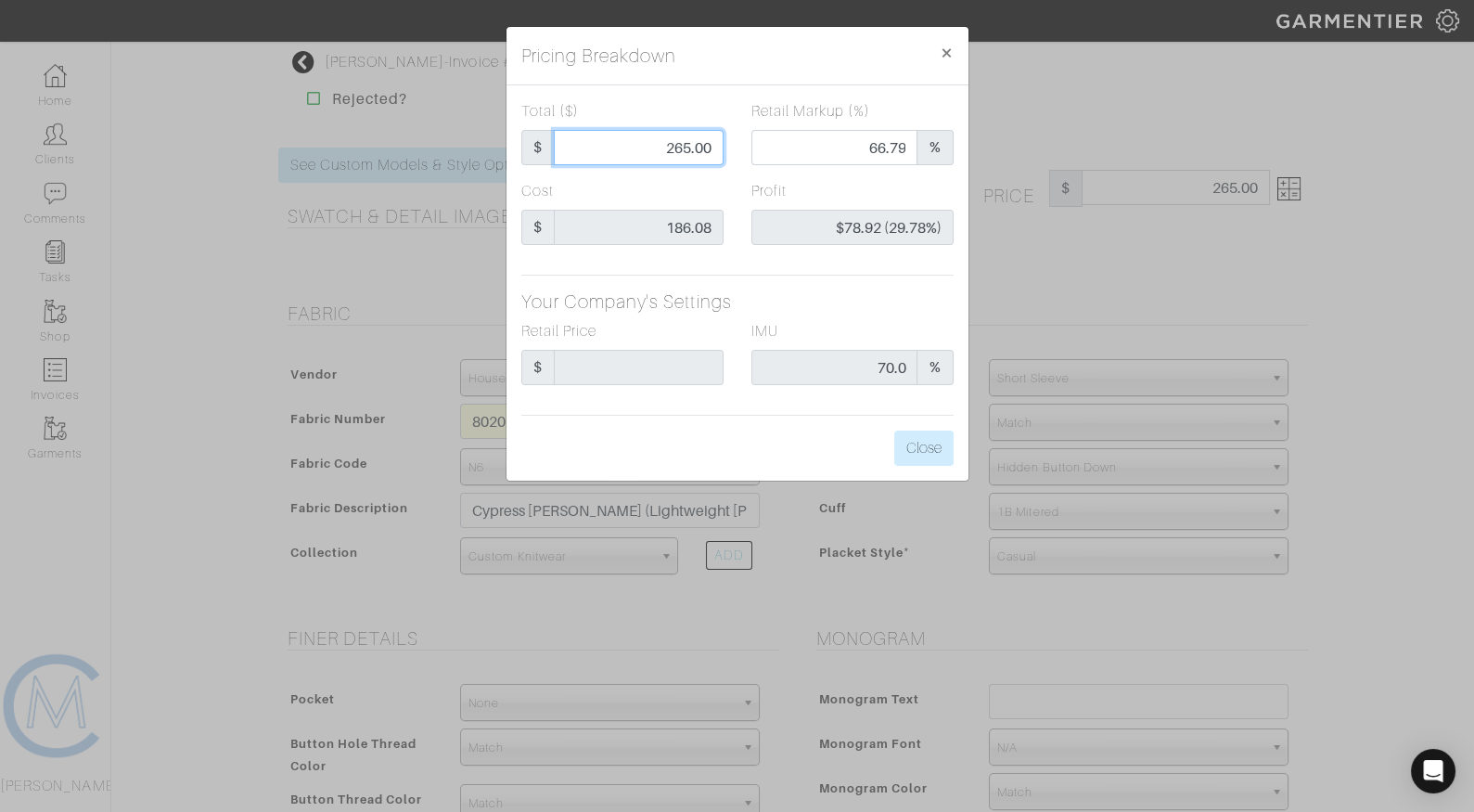
type input "-$161.08 (-644.32%)"
type input "250"
type input "64.80"
type input "$63.92 (25.57%)"
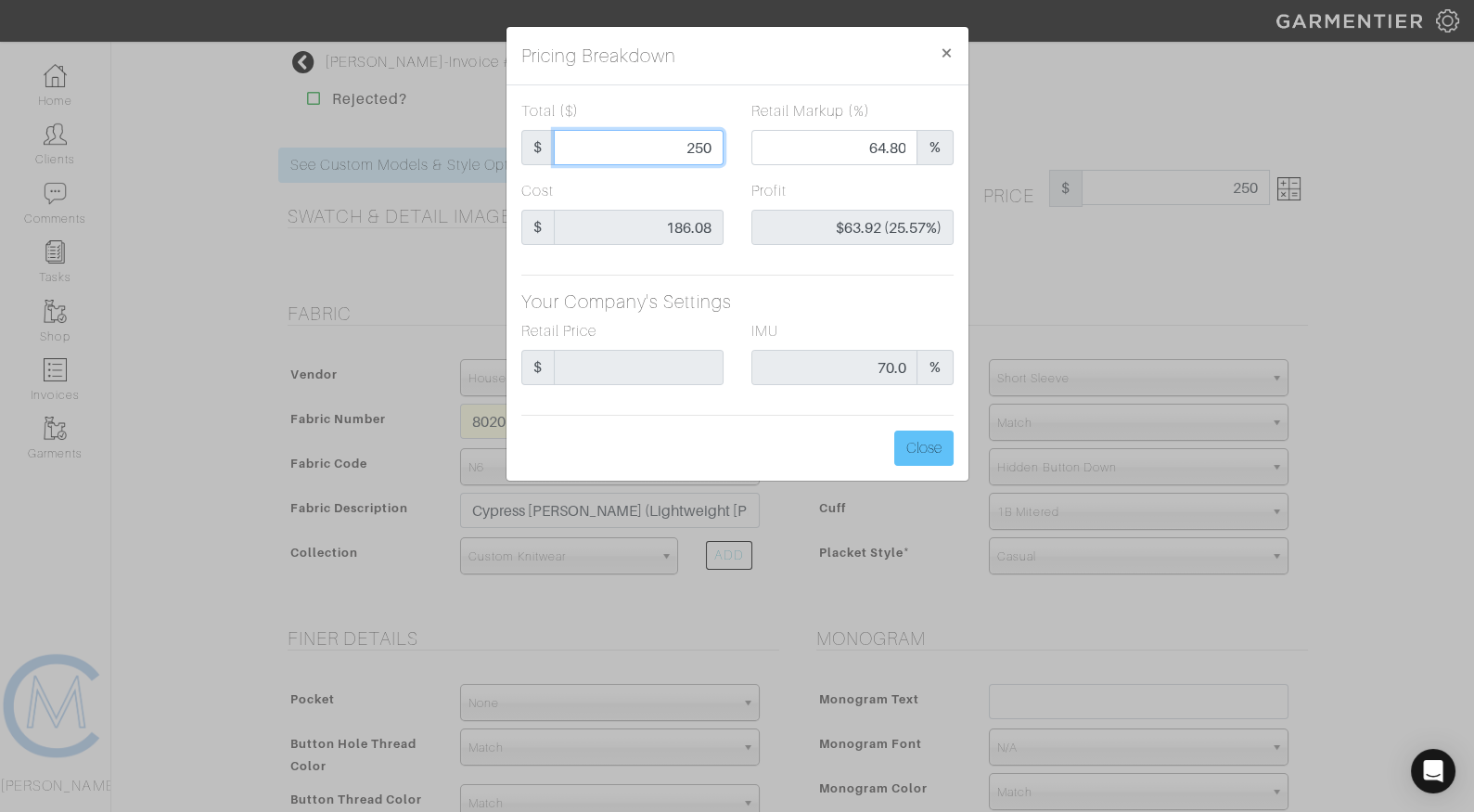
type input "250"
type input "250.00"
click at [922, 441] on button "Close" at bounding box center [925, 447] width 60 height 36
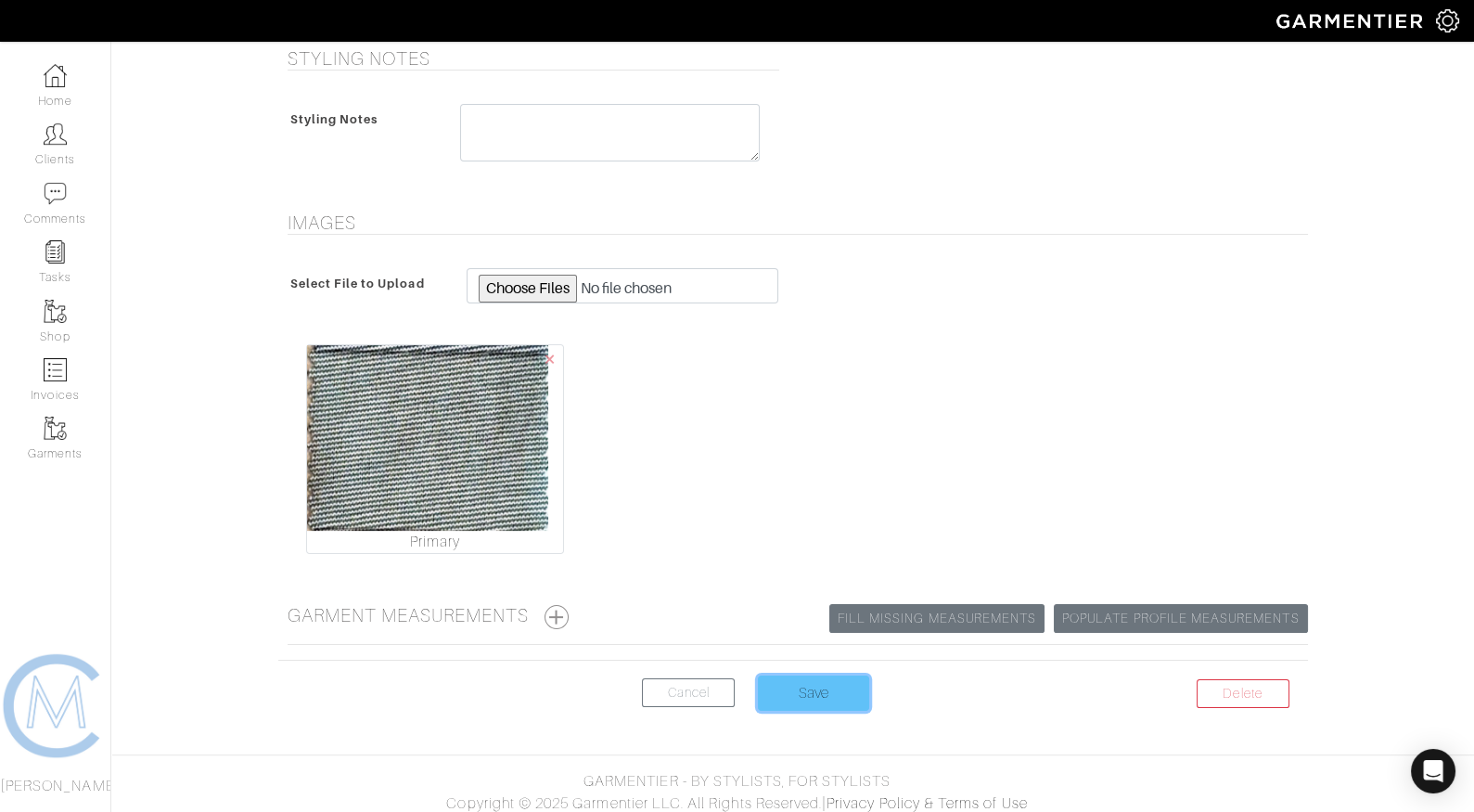
click at [792, 698] on input "Save" at bounding box center [814, 693] width 112 height 36
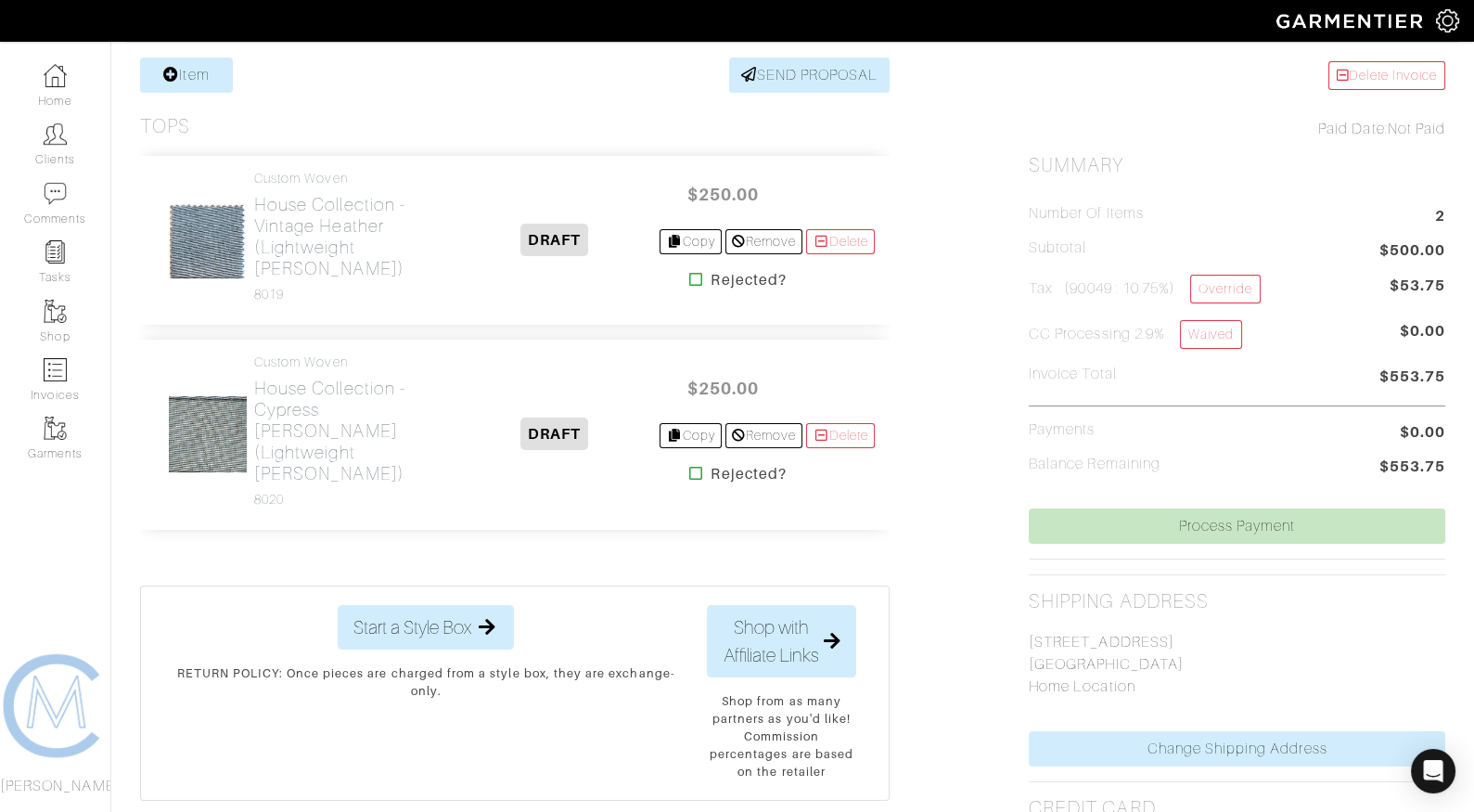
scroll to position [366, 0]
click at [822, 77] on link "SEND PROPOSAL" at bounding box center [810, 73] width 162 height 36
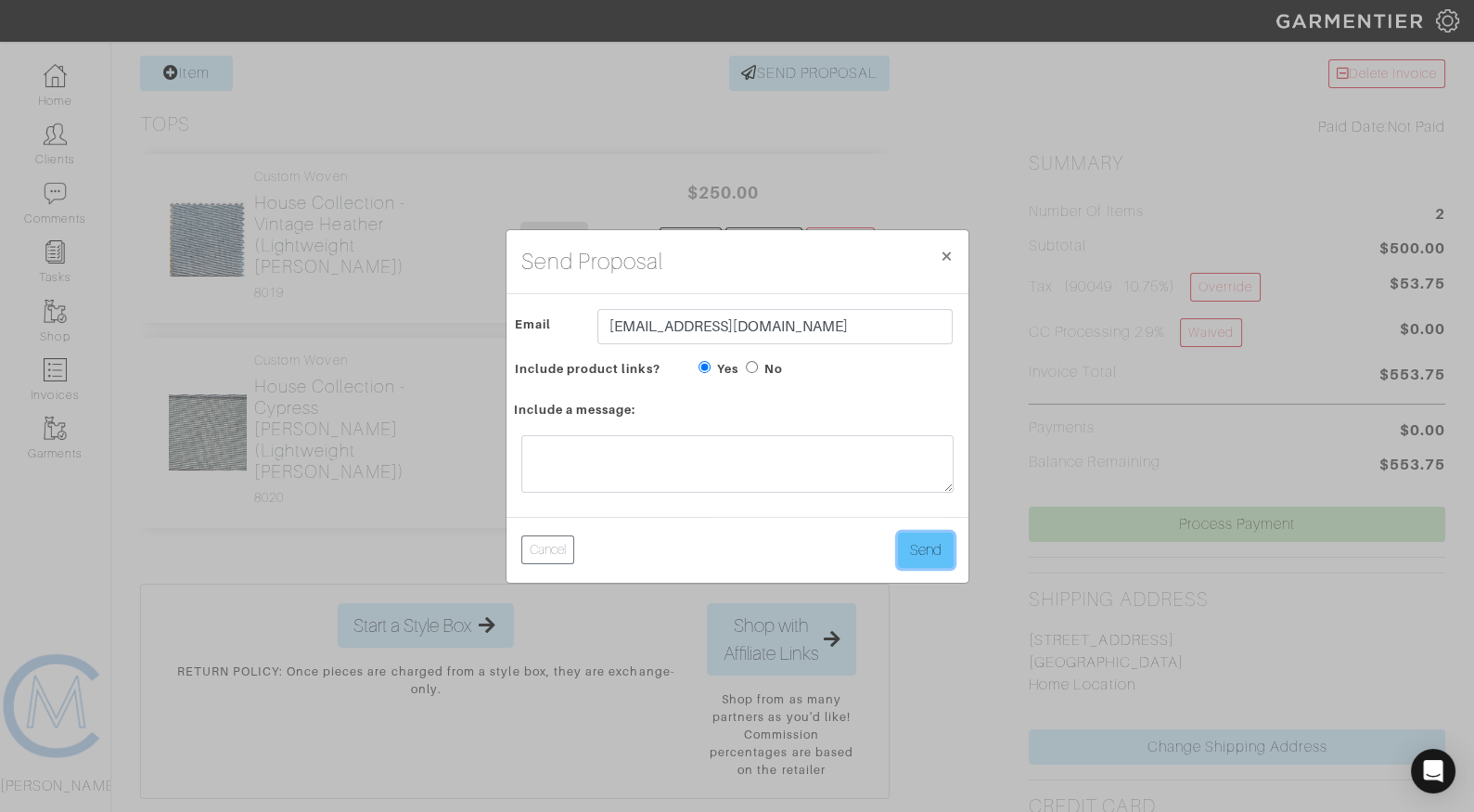
click at [936, 543] on button "Send" at bounding box center [927, 550] width 56 height 36
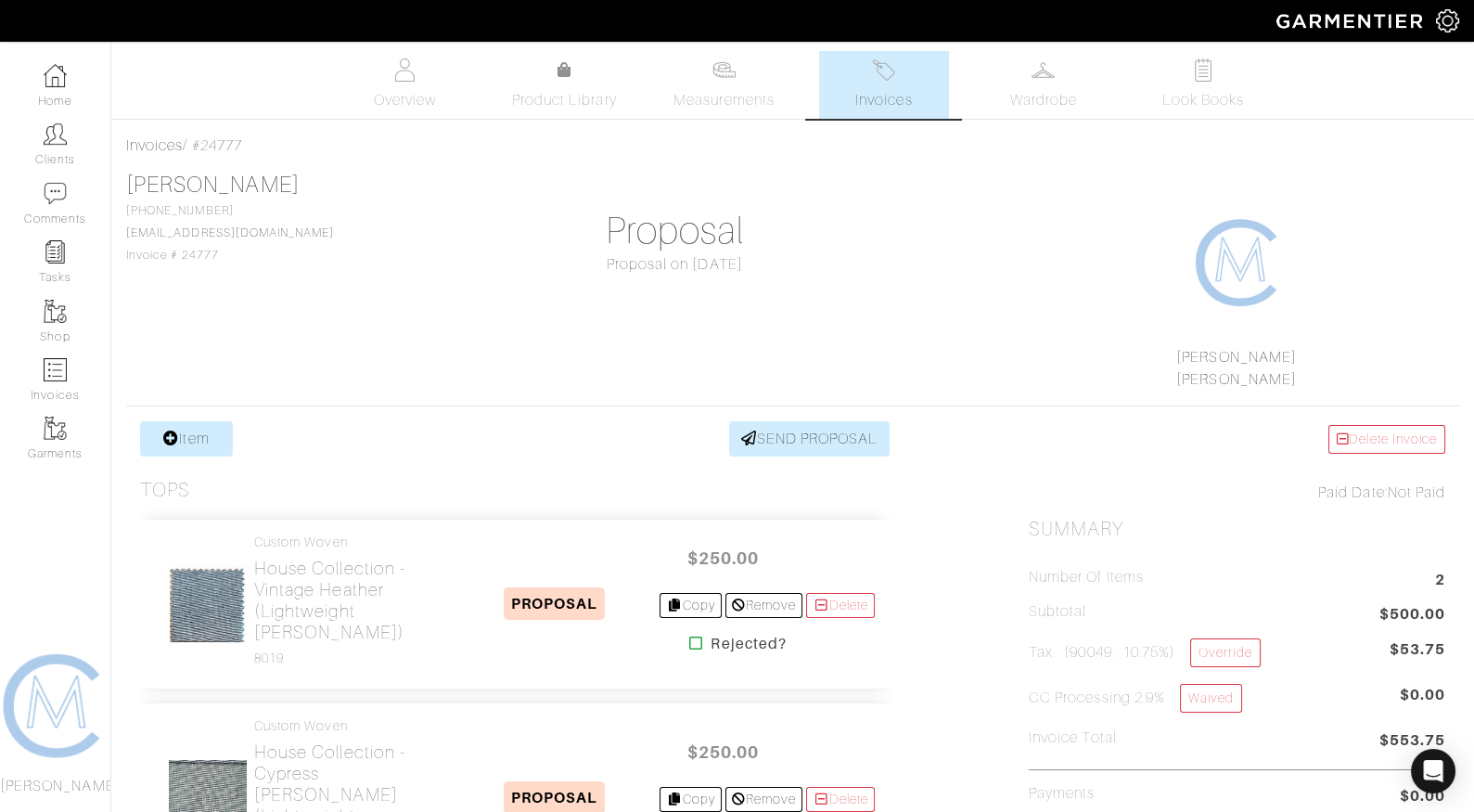
drag, startPoint x: 262, startPoint y: 152, endPoint x: 195, endPoint y: 148, distance: 67.1
click at [195, 148] on div "Invoices / #24777" at bounding box center [793, 145] width 1334 height 22
copy div "#24777"
